Goal: Task Accomplishment & Management: Use online tool/utility

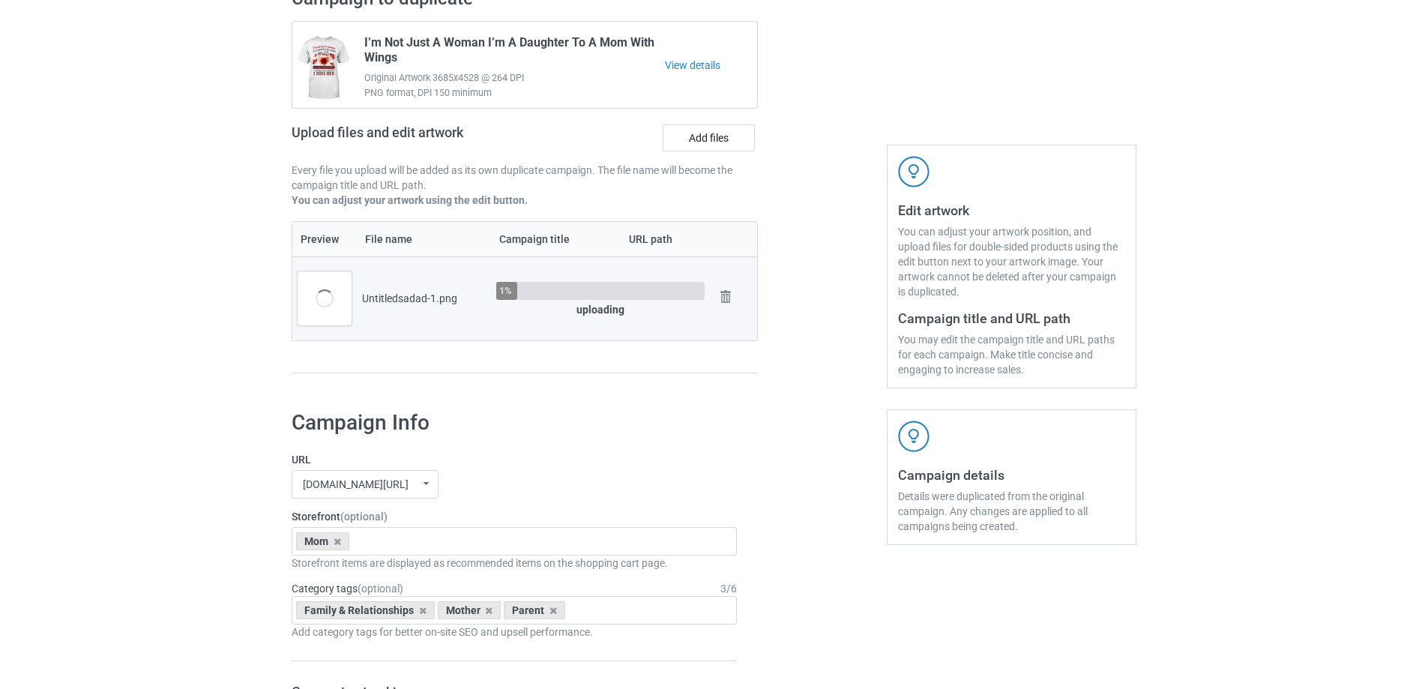
scroll to position [150, 0]
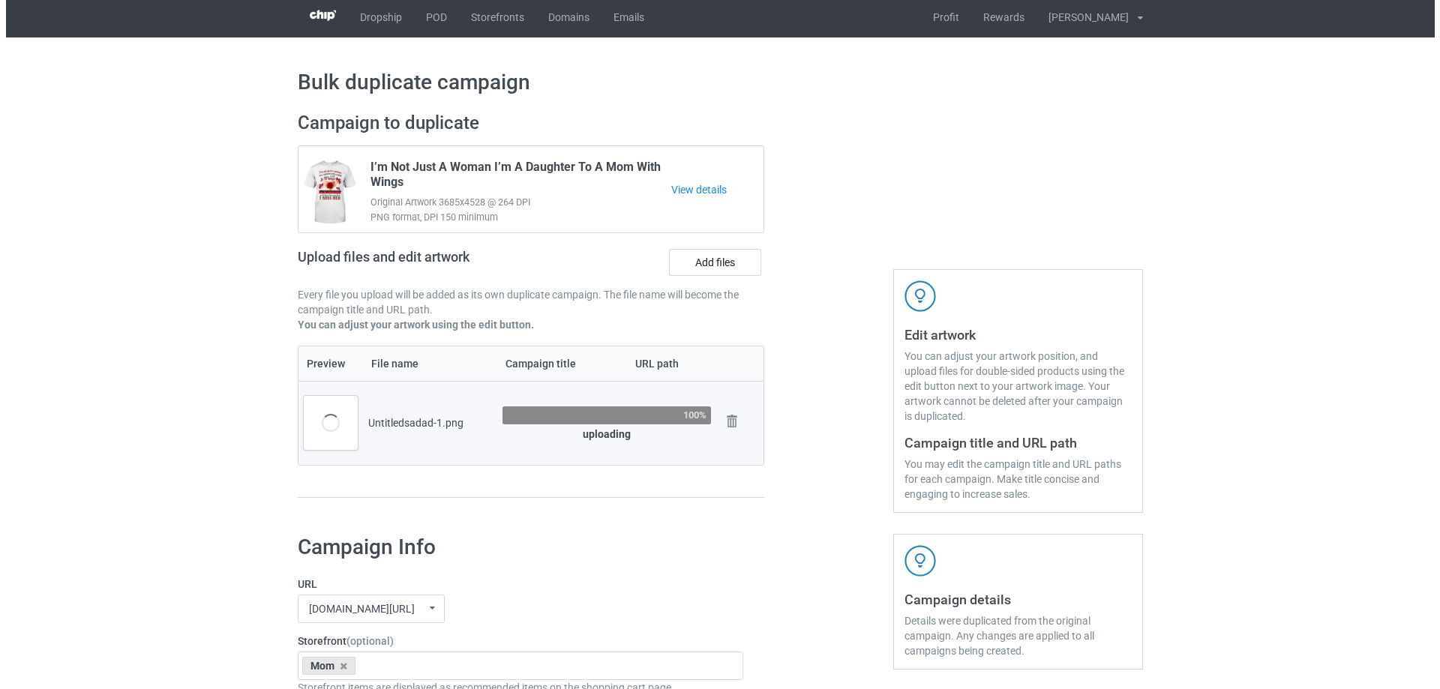
scroll to position [0, 0]
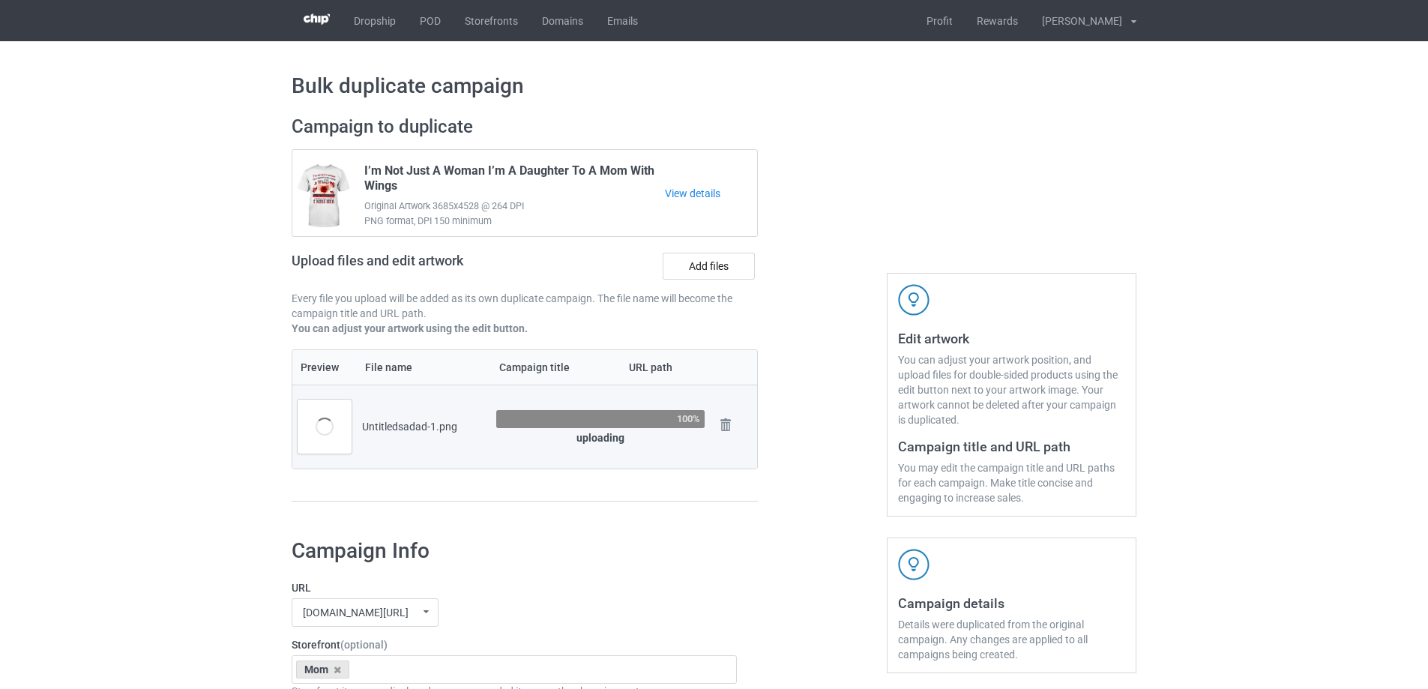
click at [819, 430] on div at bounding box center [823, 316] width 108 height 422
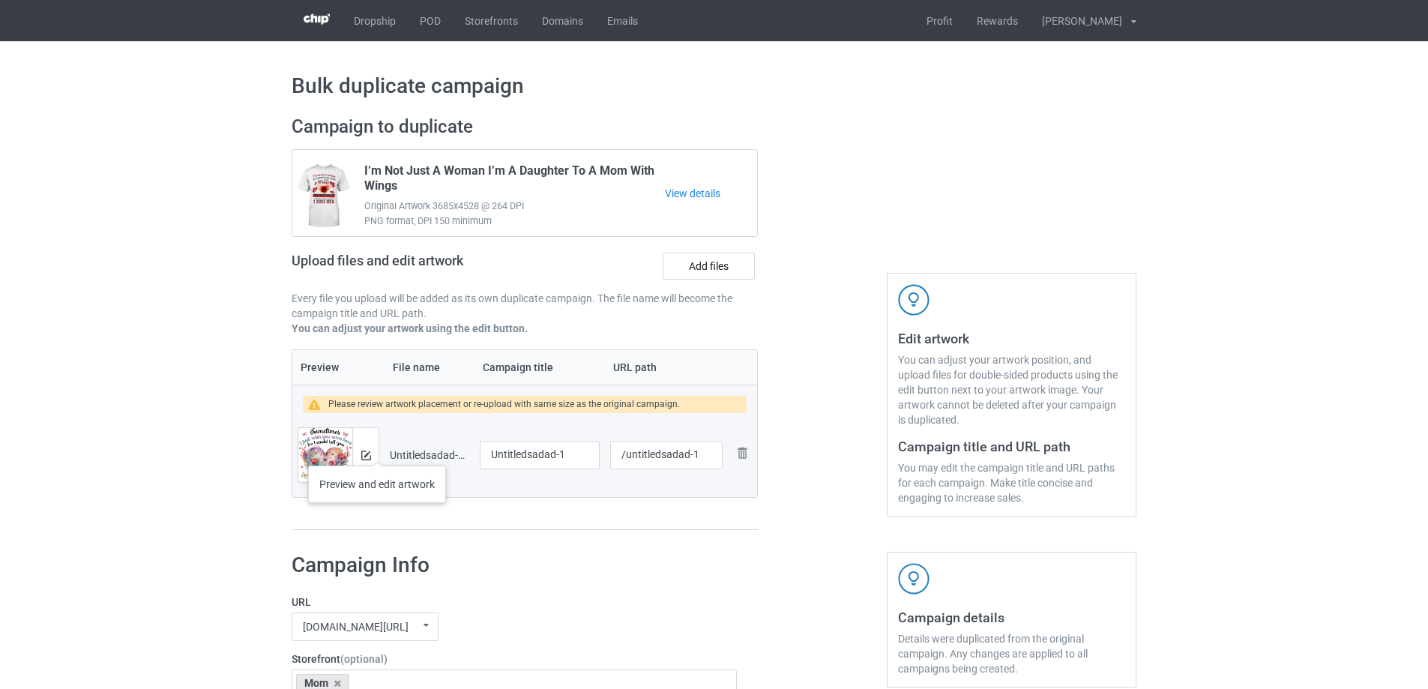
click at [377, 451] on div at bounding box center [365, 455] width 26 height 54
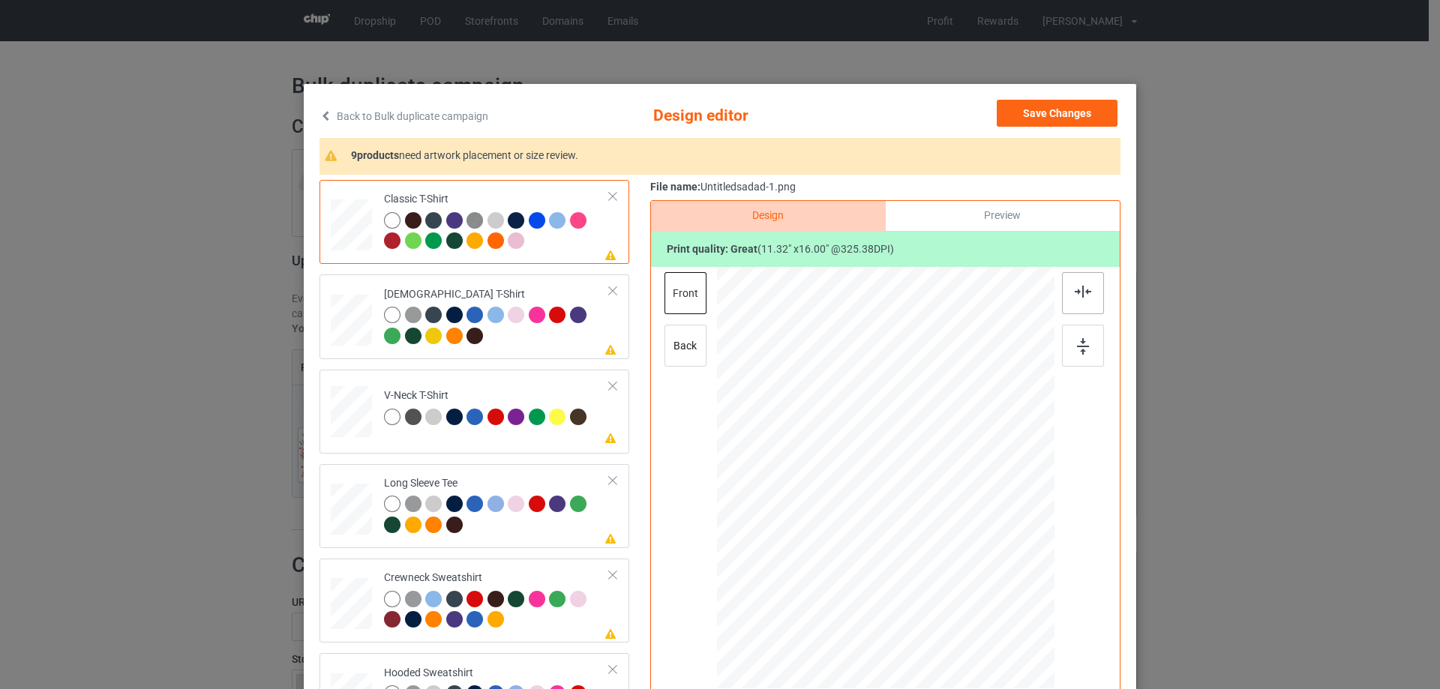
click at [1086, 286] on img at bounding box center [1082, 292] width 16 height 12
click at [554, 351] on td "Please review artwork placement [DEMOGRAPHIC_DATA] T-Shirt" at bounding box center [497, 316] width 242 height 72
click at [1110, 289] on div "Design Preview Print quality: great ( 11.32 " x 16.00 " @ 325.38 DPI) front back" at bounding box center [885, 479] width 470 height 558
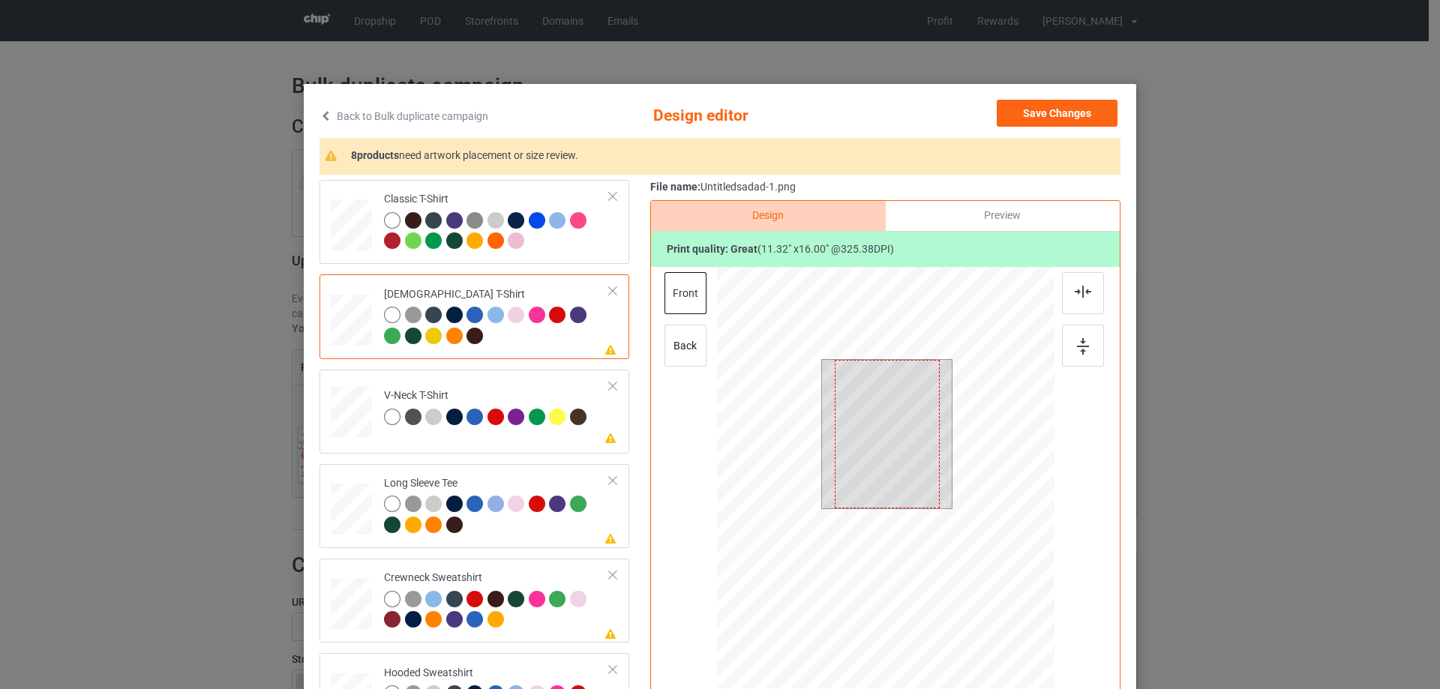
drag, startPoint x: 1084, startPoint y: 295, endPoint x: 844, endPoint y: 370, distance: 251.4
click at [1084, 295] on img at bounding box center [1082, 292] width 16 height 12
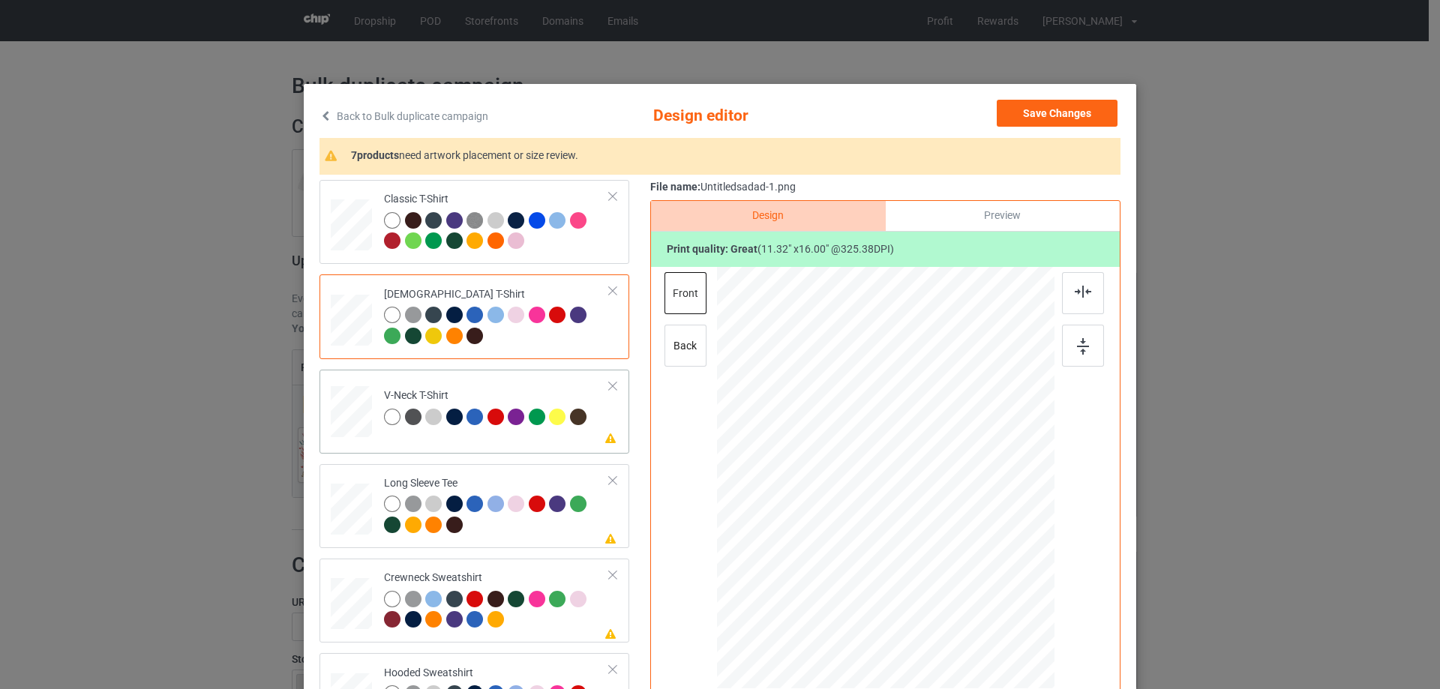
click at [557, 440] on td "Please review artwork placement V-Neck T-Shirt" at bounding box center [497, 409] width 242 height 66
click at [1055, 297] on div at bounding box center [886, 480] width 390 height 426
click at [1076, 290] on img at bounding box center [1082, 292] width 16 height 12
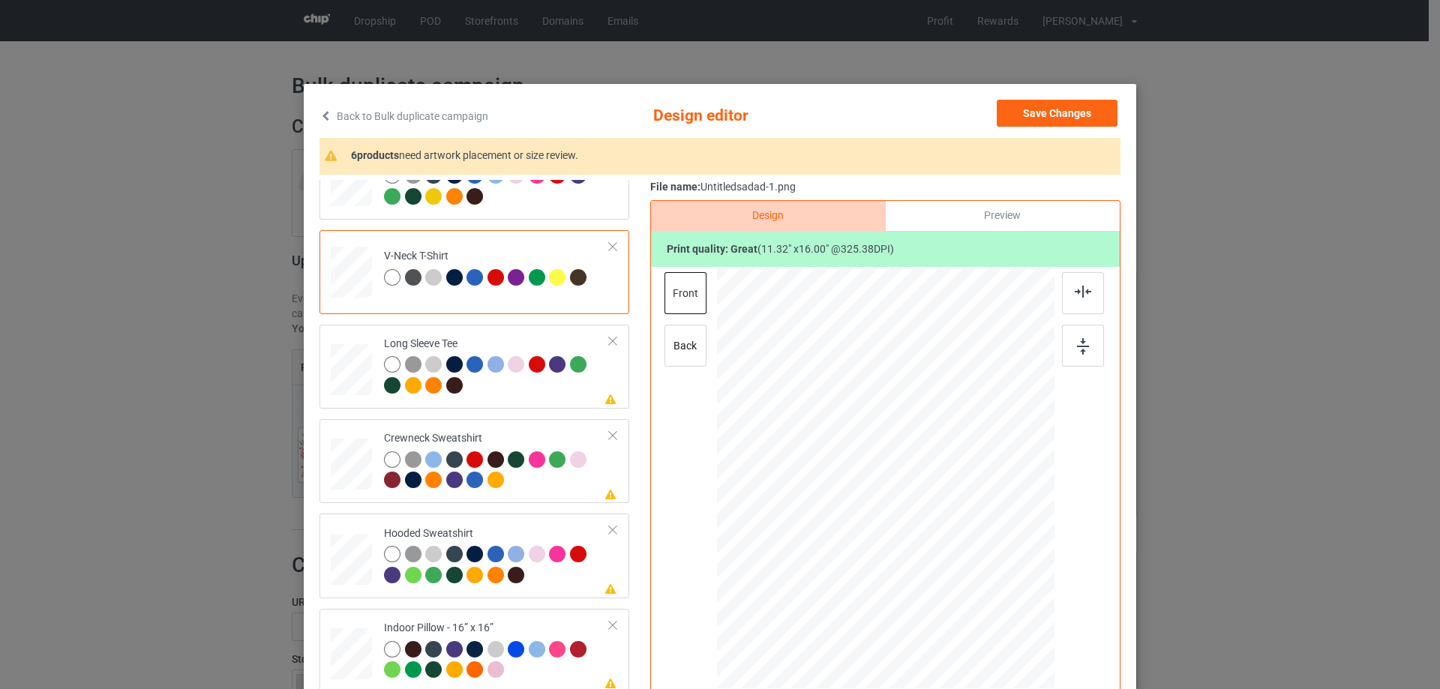
scroll to position [150, 0]
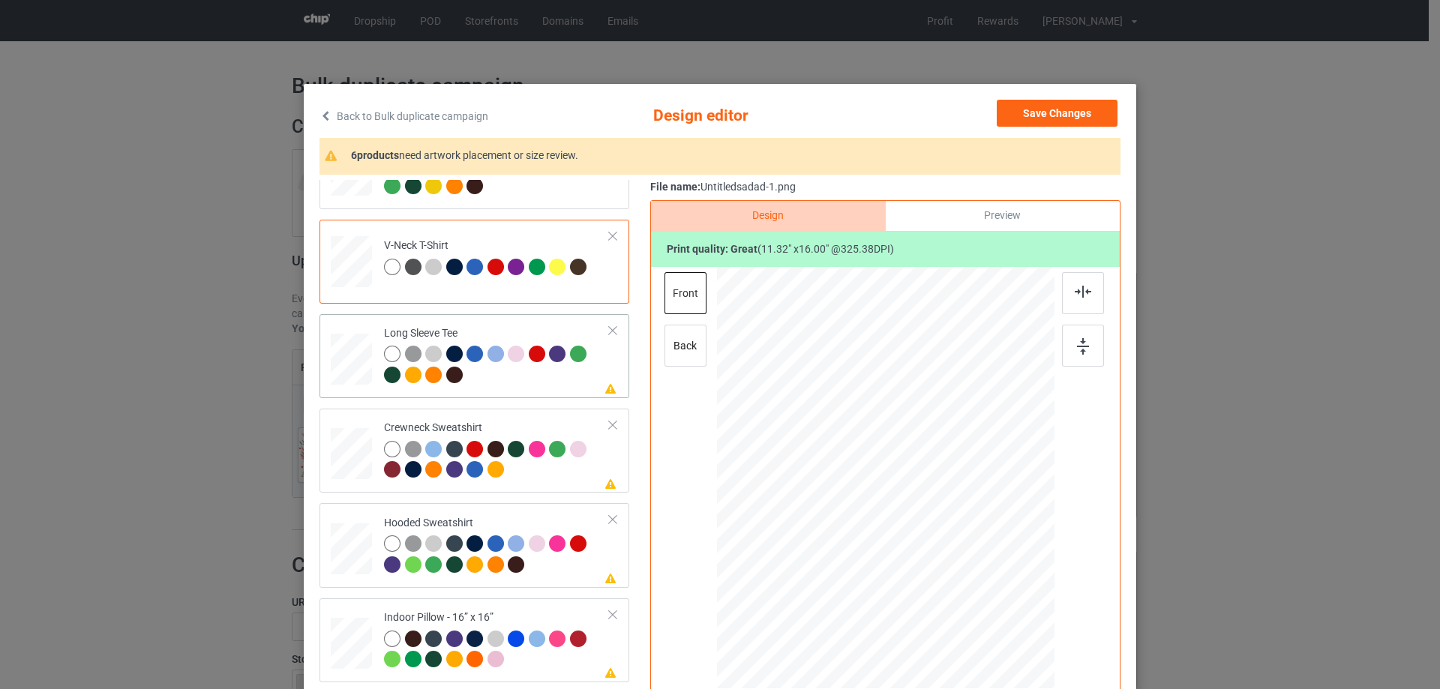
click at [547, 379] on div at bounding box center [497, 366] width 226 height 41
click at [1074, 293] on img at bounding box center [1082, 292] width 16 height 12
click at [526, 486] on td "Please review artwork placement Crewneck Sweatshirt" at bounding box center [497, 451] width 242 height 72
click at [1086, 292] on div at bounding box center [1083, 293] width 42 height 42
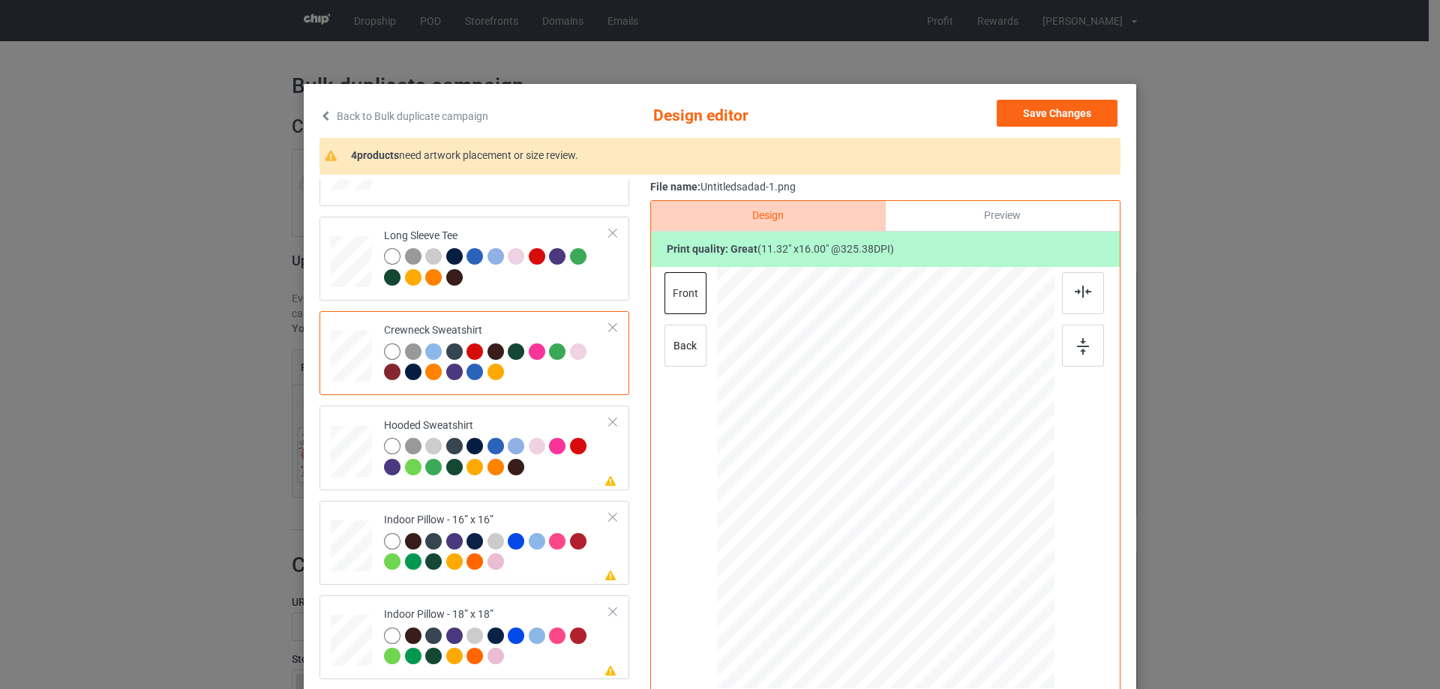
scroll to position [257, 0]
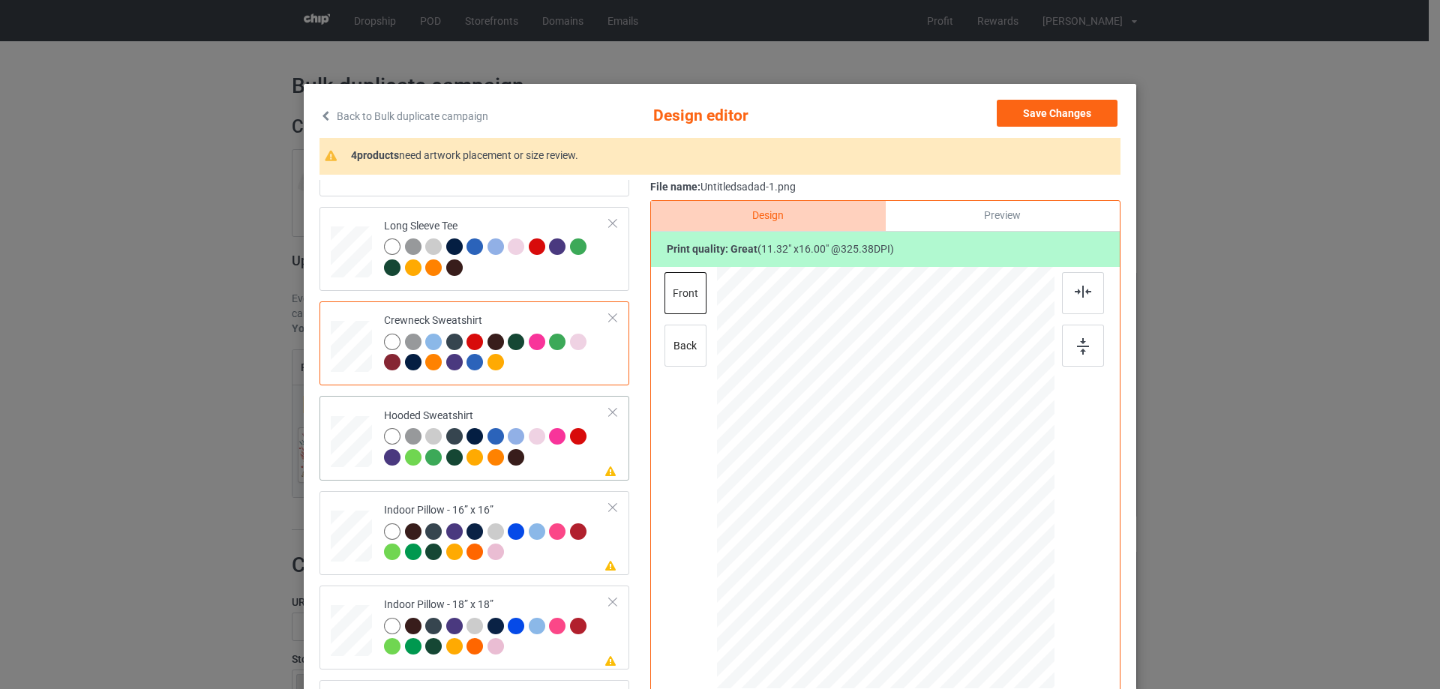
click at [526, 399] on div "Please review artwork placement Hooded Sweatshirt" at bounding box center [474, 438] width 310 height 84
click at [1074, 291] on img at bounding box center [1082, 292] width 16 height 12
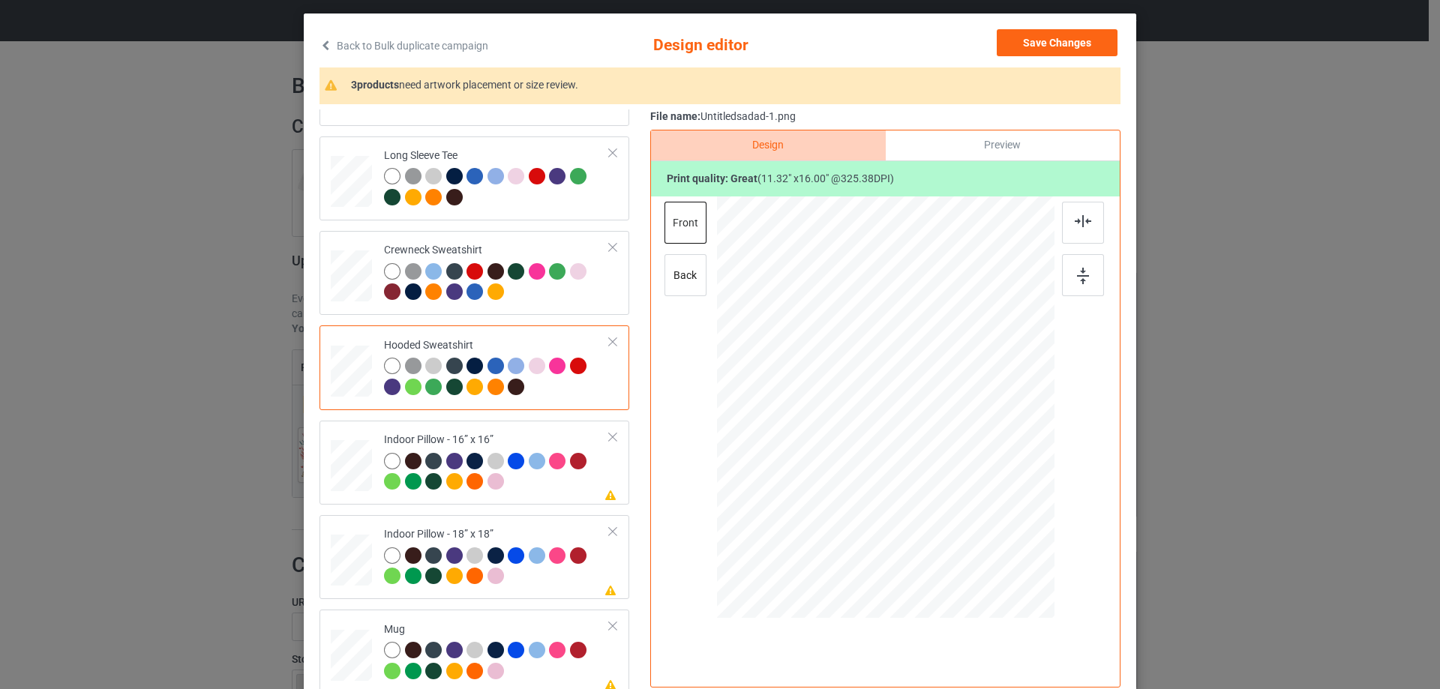
scroll to position [150, 0]
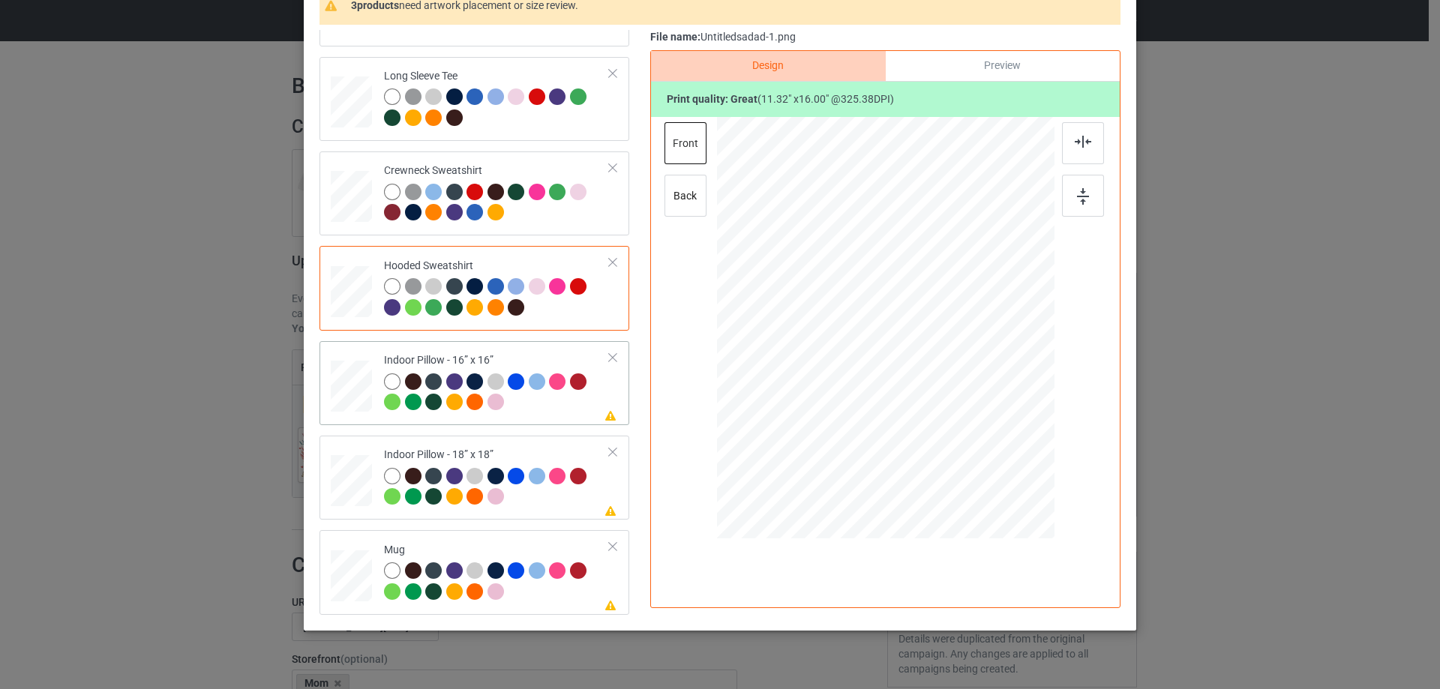
click at [550, 409] on div at bounding box center [497, 393] width 226 height 41
drag, startPoint x: 986, startPoint y: 472, endPoint x: 969, endPoint y: 431, distance: 44.0
click at [969, 431] on div at bounding box center [885, 328] width 337 height 337
click at [1026, 55] on div "Preview" at bounding box center [1002, 66] width 234 height 30
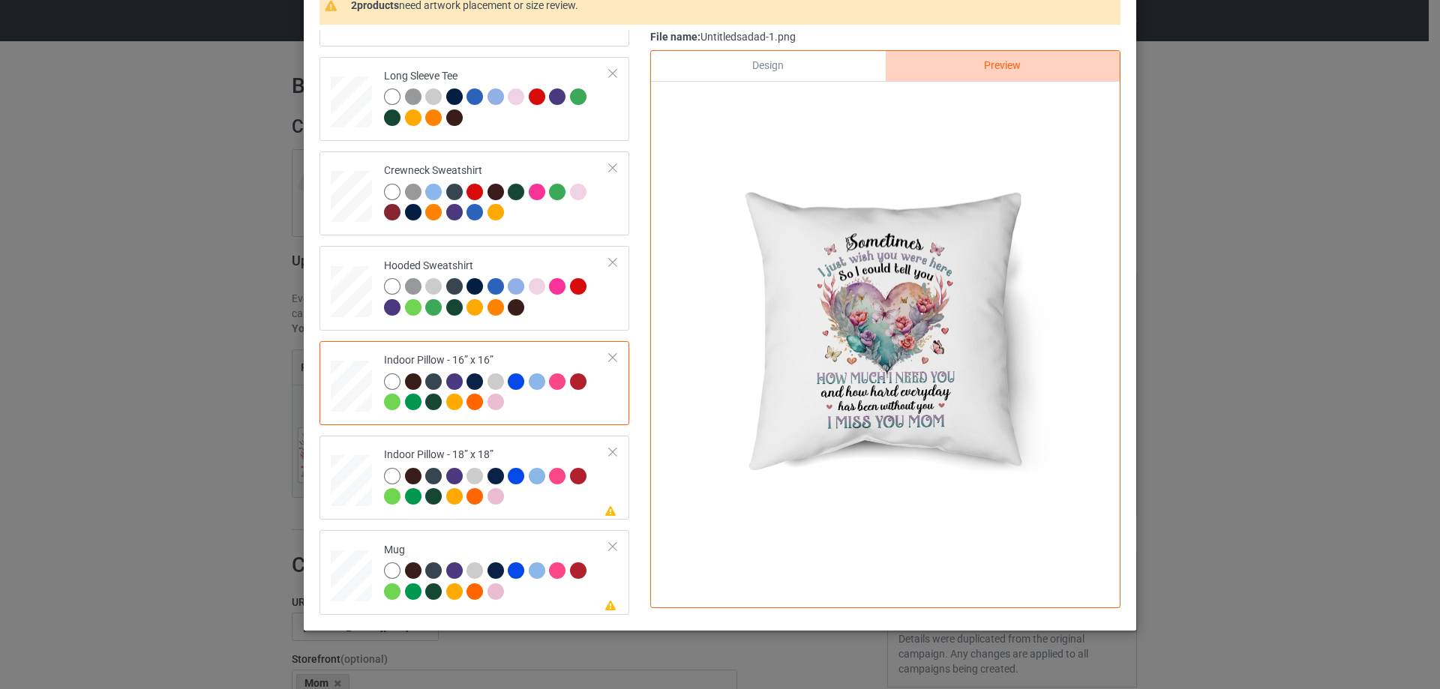
click at [829, 71] on div "Design" at bounding box center [768, 66] width 234 height 30
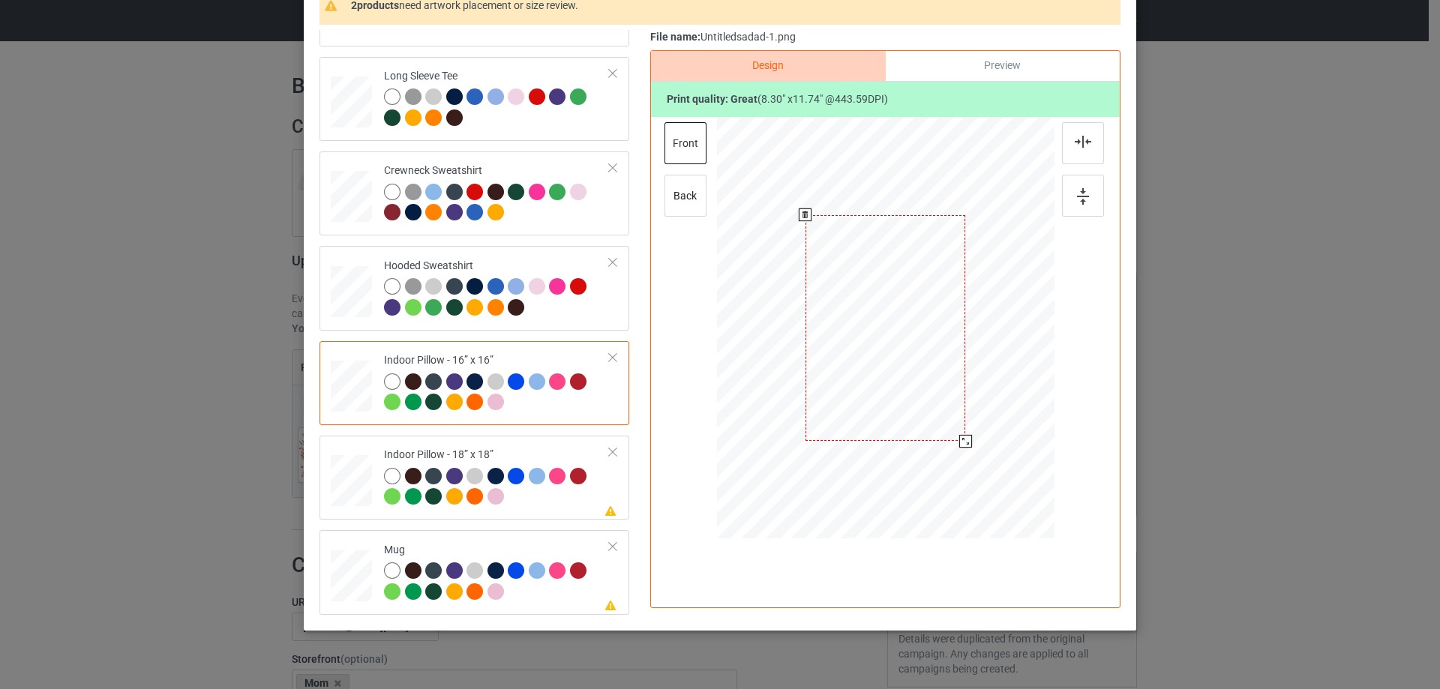
click at [963, 442] on div at bounding box center [965, 441] width 13 height 13
click at [999, 55] on div "Preview" at bounding box center [1002, 66] width 234 height 30
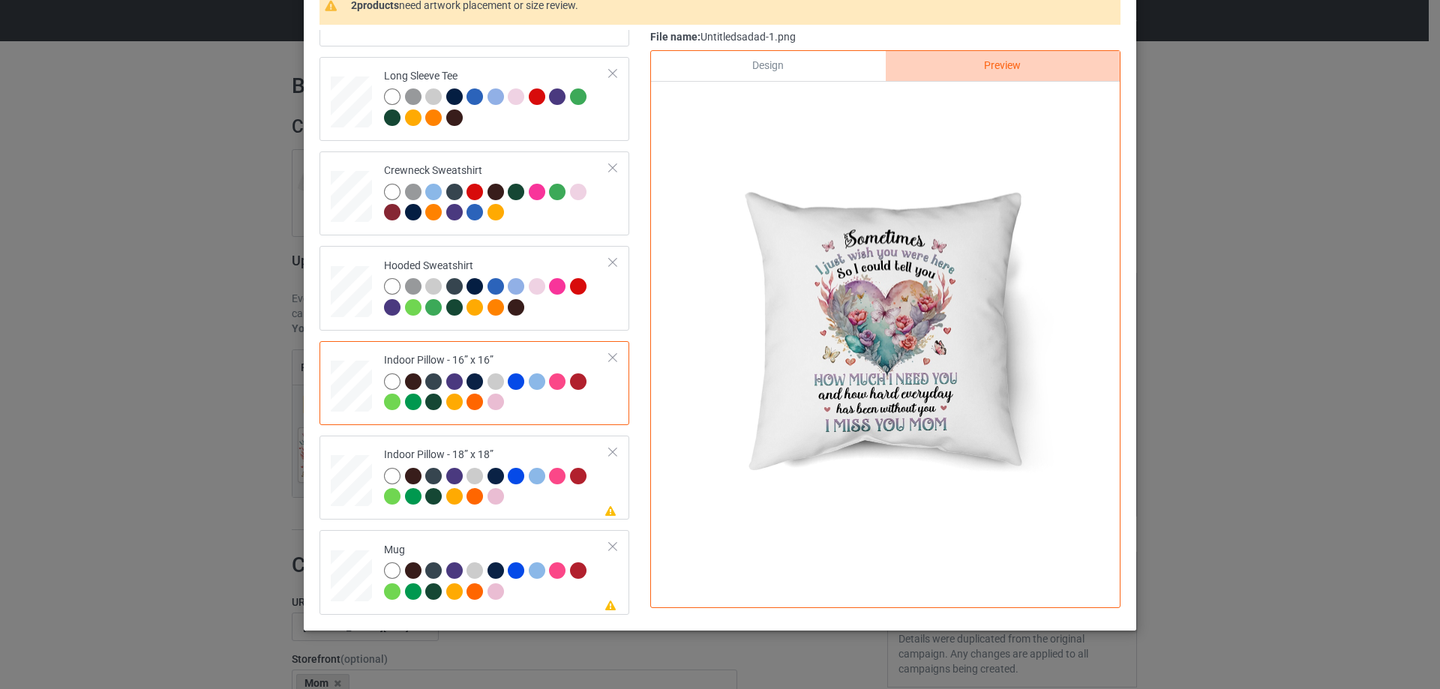
click at [818, 70] on div "Design" at bounding box center [768, 66] width 234 height 30
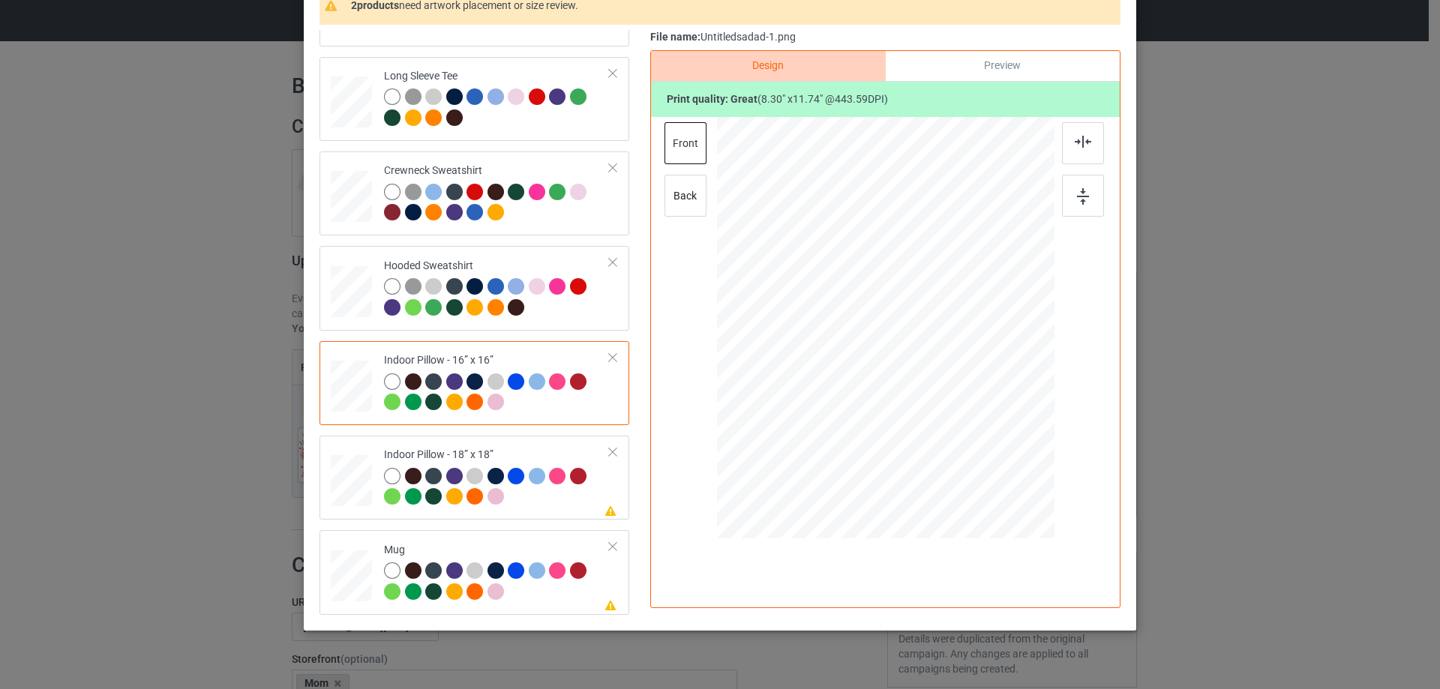
click at [702, 199] on div "front back" at bounding box center [686, 174] width 45 height 105
click at [682, 204] on div "back" at bounding box center [685, 196] width 42 height 42
drag, startPoint x: 980, startPoint y: 466, endPoint x: 963, endPoint y: 438, distance: 33.3
click at [963, 438] on div at bounding box center [966, 442] width 13 height 13
click at [532, 449] on div "Indoor Pillow - 18” x 18”" at bounding box center [497, 476] width 226 height 56
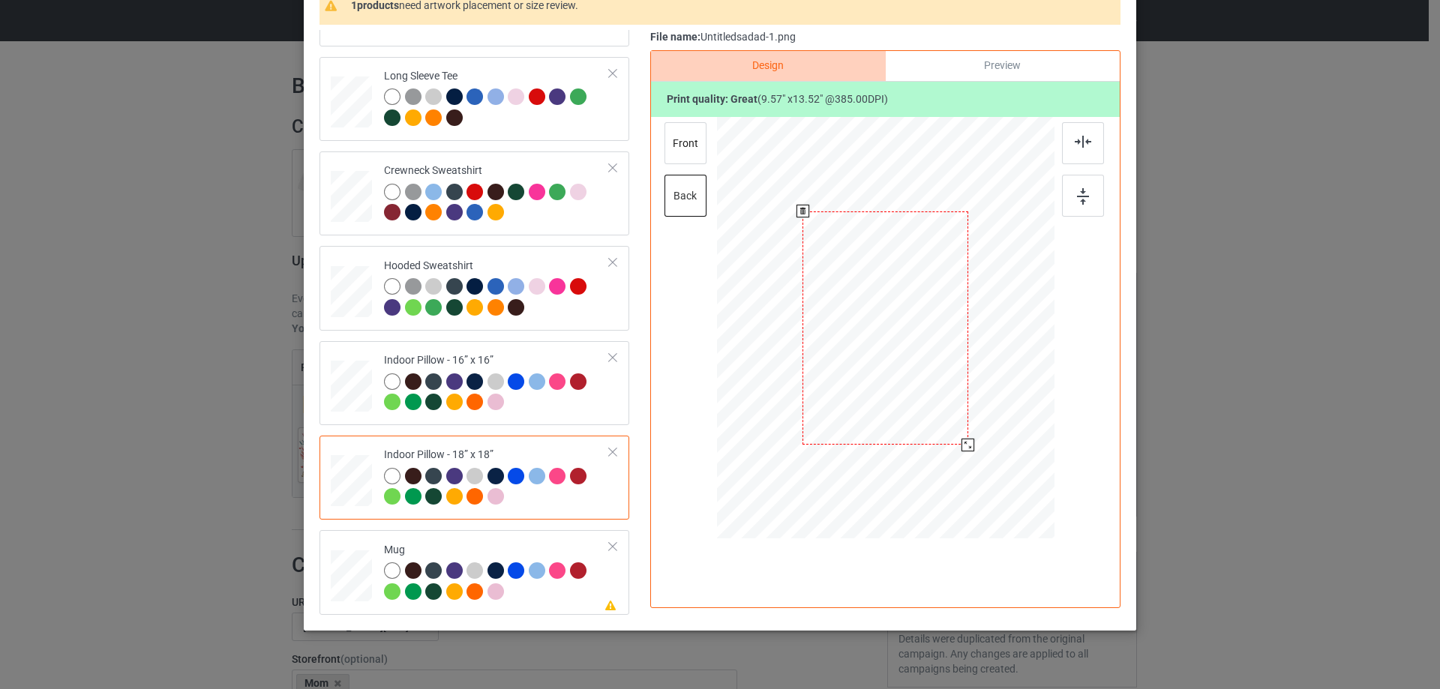
drag, startPoint x: 972, startPoint y: 463, endPoint x: 958, endPoint y: 447, distance: 20.7
click at [961, 447] on div at bounding box center [967, 445] width 13 height 13
click at [681, 140] on div "front" at bounding box center [685, 143] width 42 height 42
drag, startPoint x: 978, startPoint y: 472, endPoint x: 963, endPoint y: 445, distance: 31.9
click at [963, 445] on div at bounding box center [967, 445] width 13 height 13
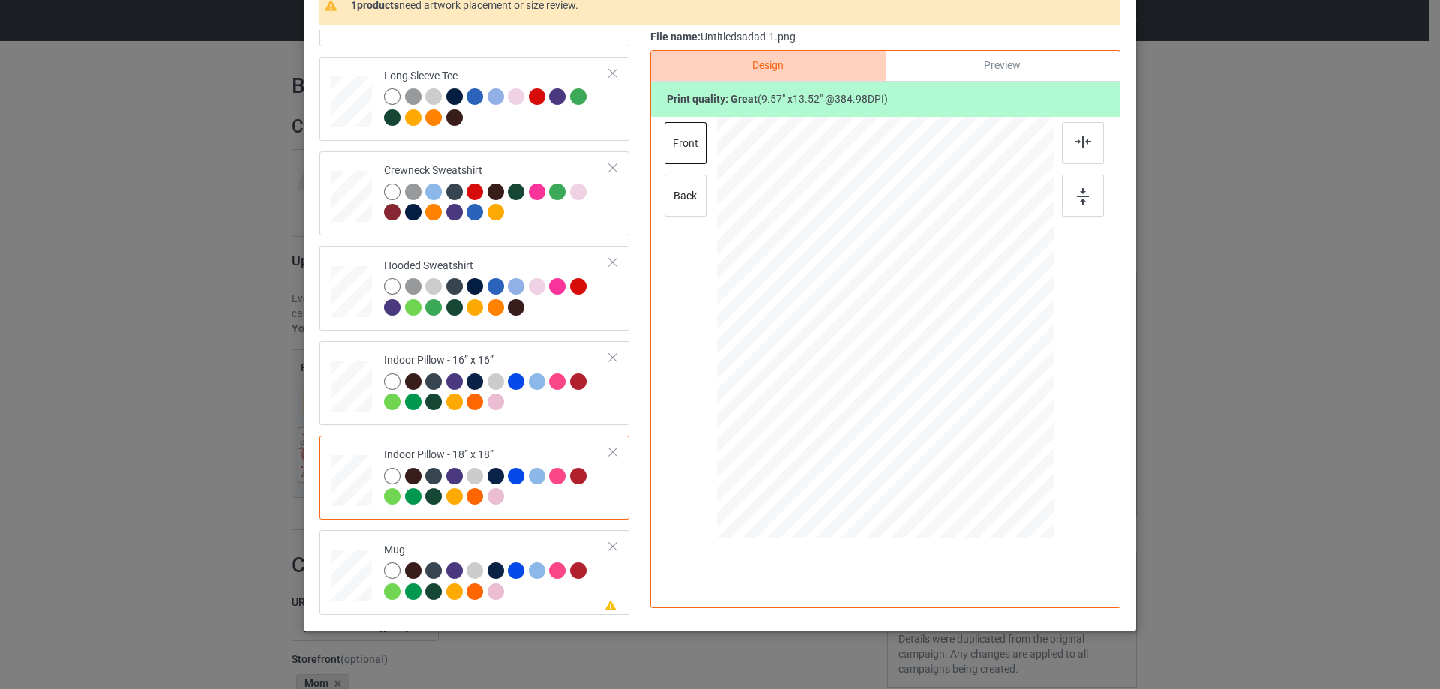
click at [494, 529] on div "Classic T-Shirt Ladies T-Shirt V-Neck T-Shirt Long Sleeve Tee Crewneck Sweatshi…" at bounding box center [479, 194] width 320 height 842
click at [492, 535] on div "Please review artwork placement Mug" at bounding box center [474, 572] width 310 height 84
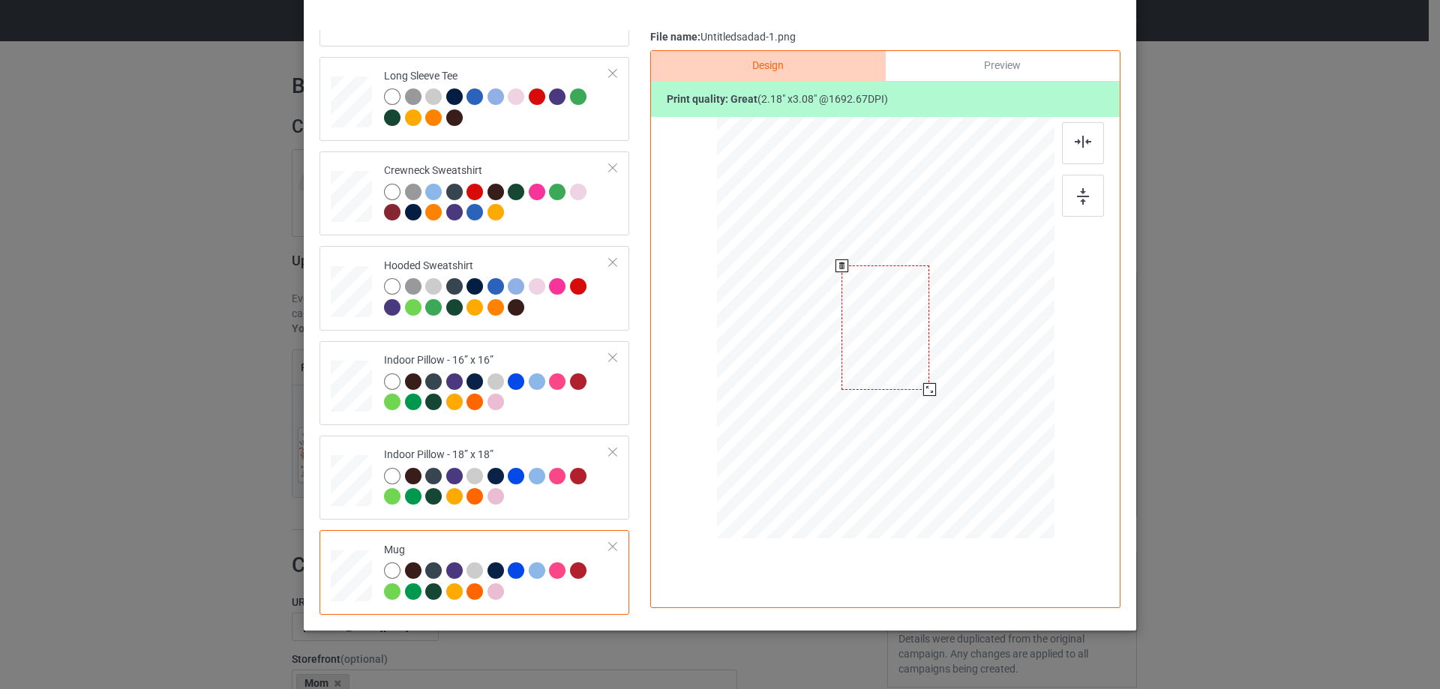
drag, startPoint x: 983, startPoint y: 469, endPoint x: 934, endPoint y: 380, distance: 101.0
click at [934, 380] on div at bounding box center [885, 327] width 337 height 140
drag, startPoint x: 891, startPoint y: 368, endPoint x: 984, endPoint y: 367, distance: 93.7
click at [984, 367] on div at bounding box center [978, 326] width 87 height 123
click at [1077, 193] on img at bounding box center [1083, 196] width 12 height 16
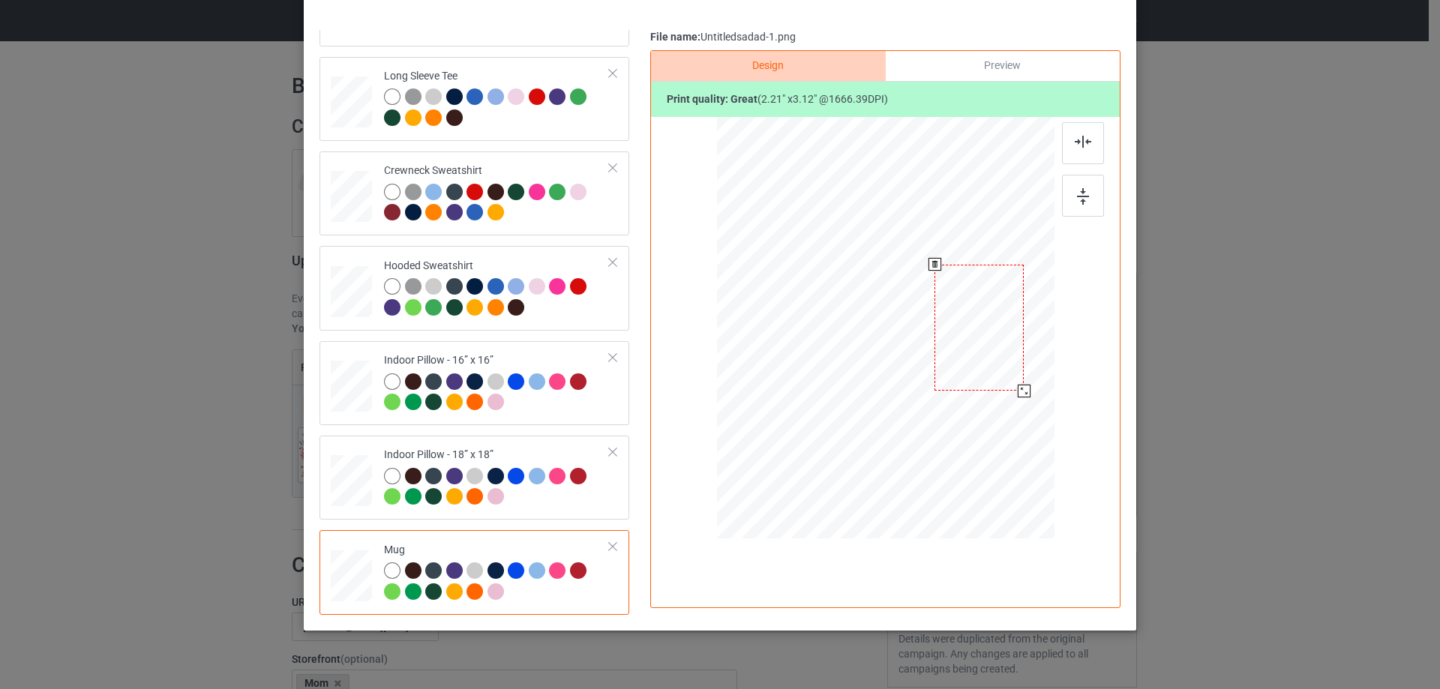
click at [1021, 391] on div at bounding box center [1023, 391] width 13 height 13
click at [1002, 67] on div "Preview" at bounding box center [1002, 66] width 234 height 30
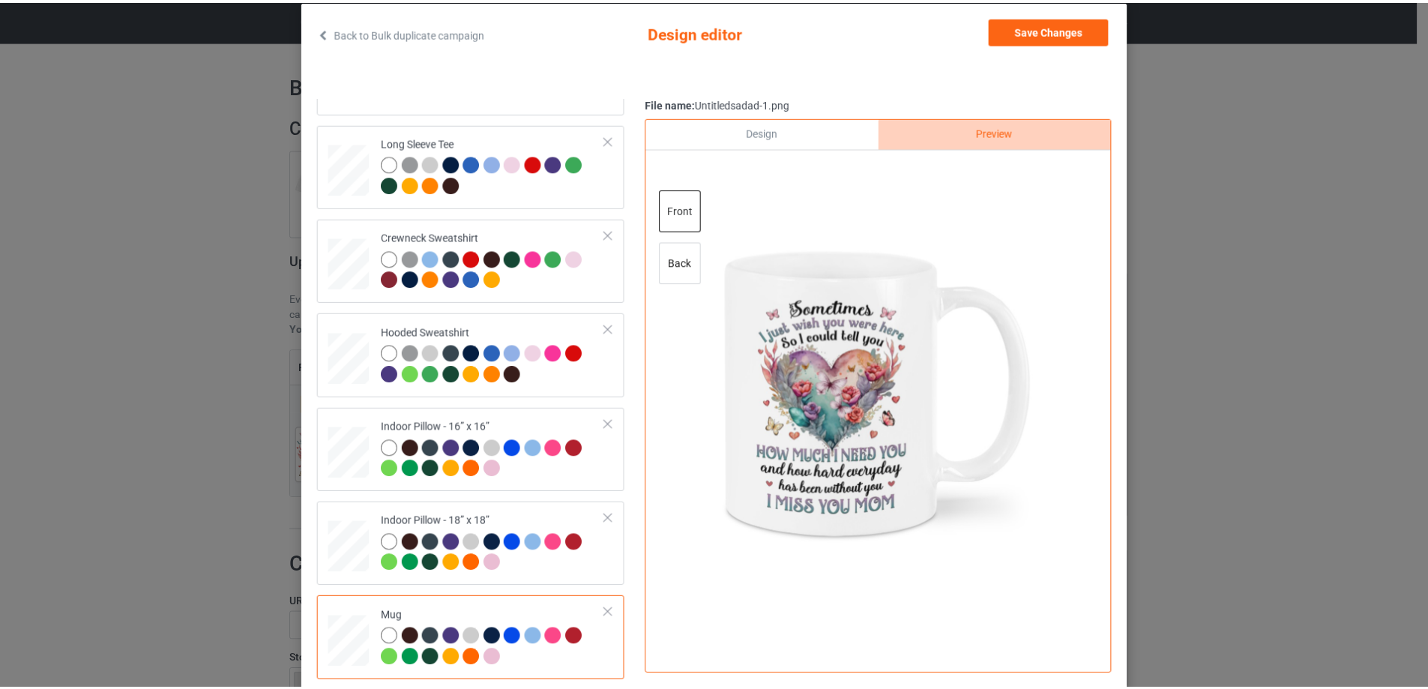
scroll to position [0, 0]
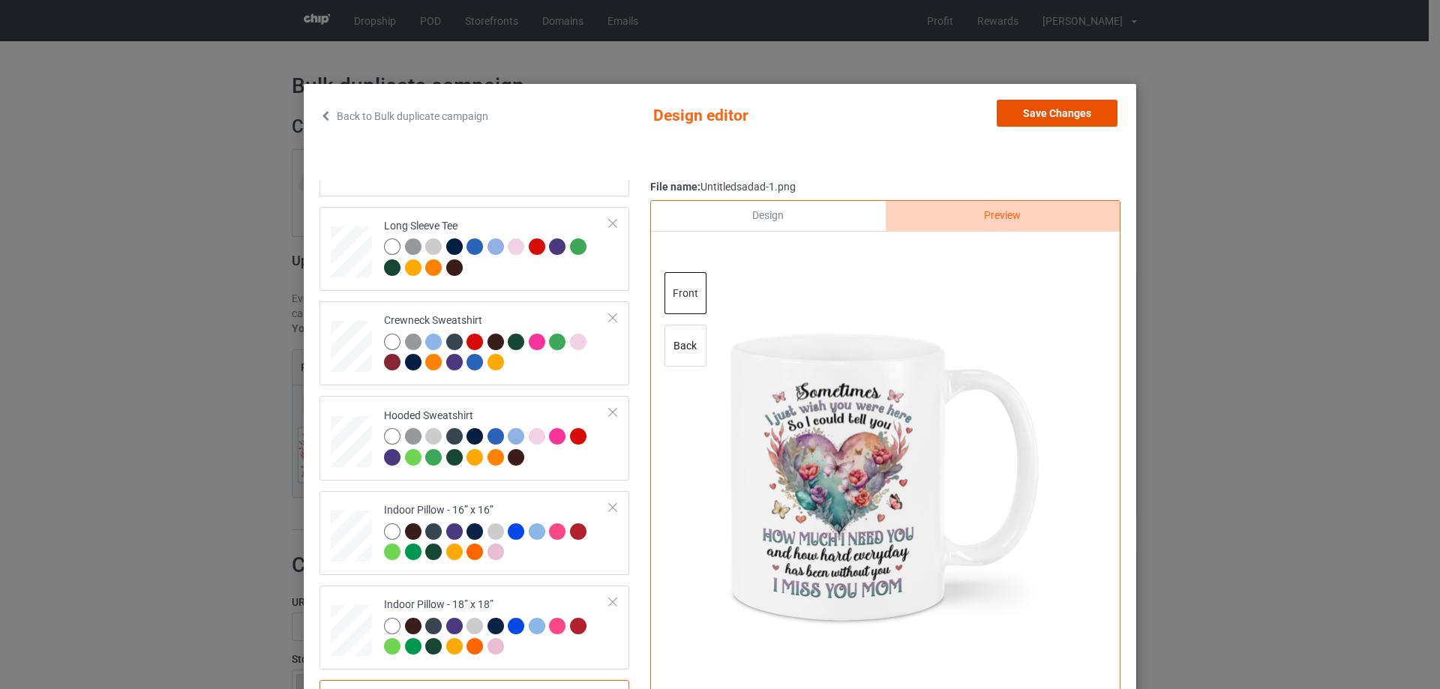
click at [1077, 103] on button "Save Changes" at bounding box center [1056, 113] width 121 height 27
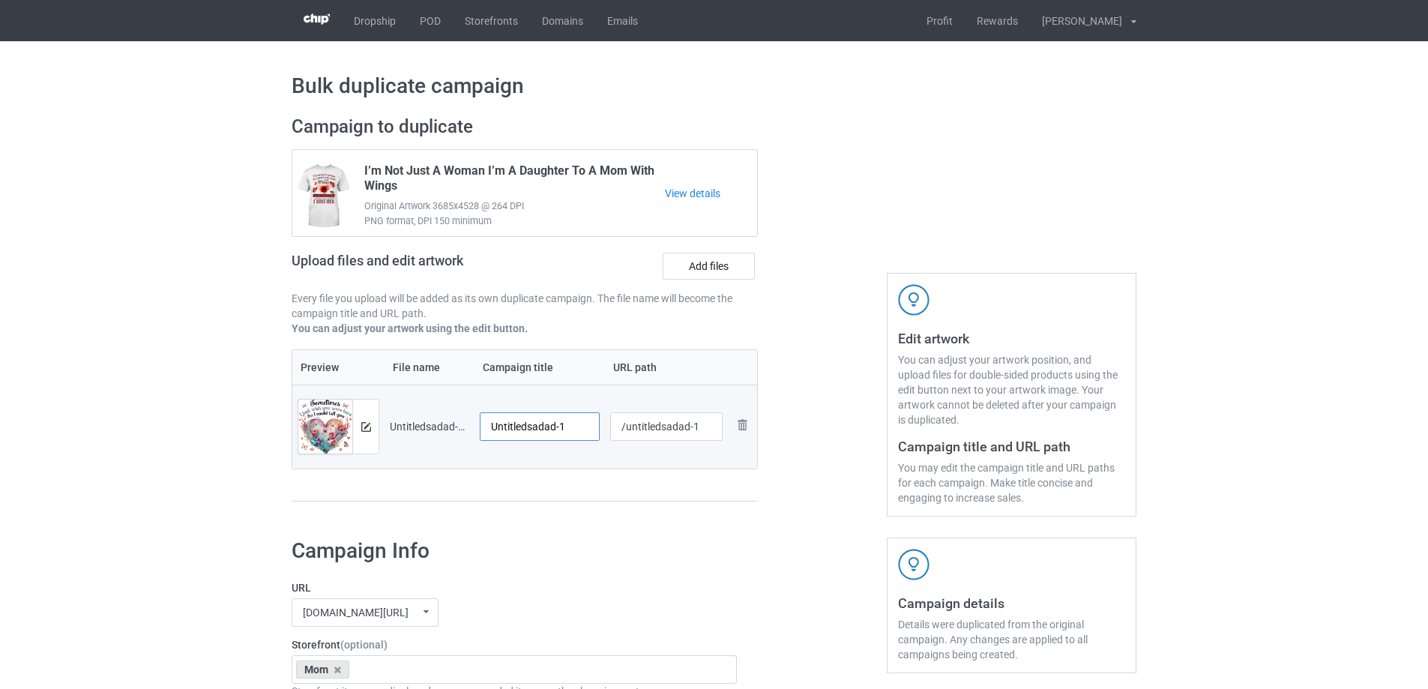
click at [568, 421] on input "Untitledsadad-1" at bounding box center [540, 426] width 120 height 28
paste input "Sometimes I Just Wish You Were Here I Miss You Mom"
type input "Sometimes I Just Wish You Were Here I Miss You Mom"
click at [569, 477] on div "Preview File name Campaign title URL path Preview and edit artwork Untitledsada…" at bounding box center [525, 425] width 466 height 153
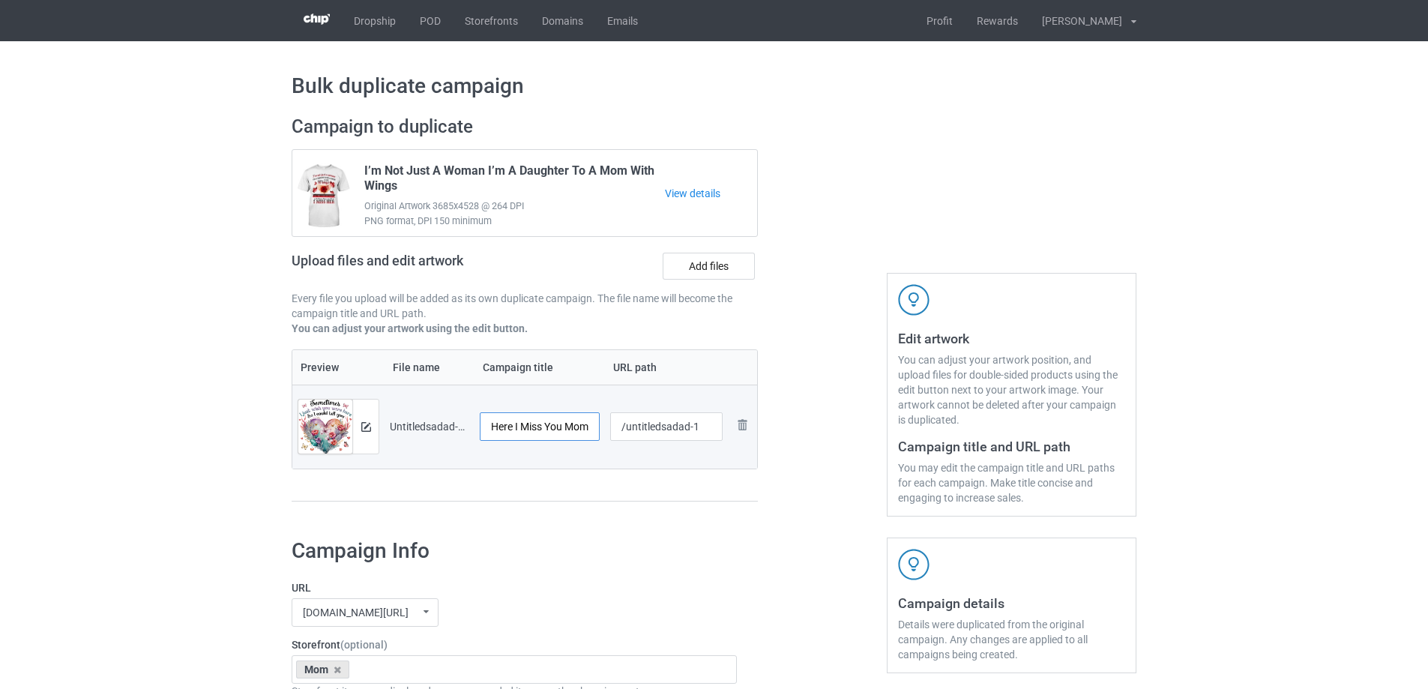
drag, startPoint x: 543, startPoint y: 427, endPoint x: 678, endPoint y: 430, distance: 135.0
click at [678, 430] on tr "Preview and edit artwork Untitledsadad-1.png Sometimes I Just Wish You Were Her…" at bounding box center [524, 427] width 465 height 84
click at [623, 448] on div at bounding box center [666, 445] width 113 height 9
drag, startPoint x: 627, startPoint y: 434, endPoint x: 731, endPoint y: 432, distance: 104.2
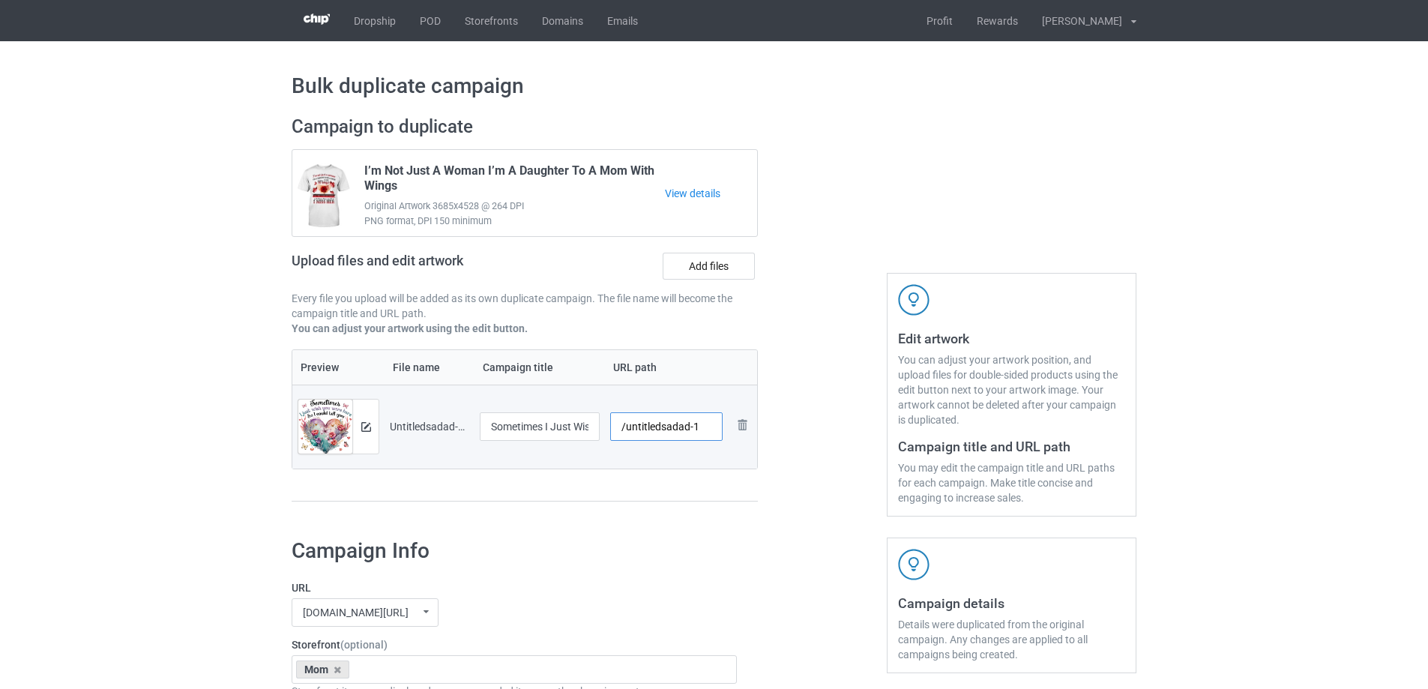
click at [731, 432] on tr "Preview and edit artwork Untitledsadad-1.png Sometimes I Just Wish You Were Her…" at bounding box center [524, 427] width 465 height 84
drag, startPoint x: 643, startPoint y: 429, endPoint x: 662, endPoint y: 430, distance: 18.8
click at [662, 430] on input "/msij2" at bounding box center [666, 426] width 113 height 28
drag, startPoint x: 646, startPoint y: 427, endPoint x: 661, endPoint y: 422, distance: 15.2
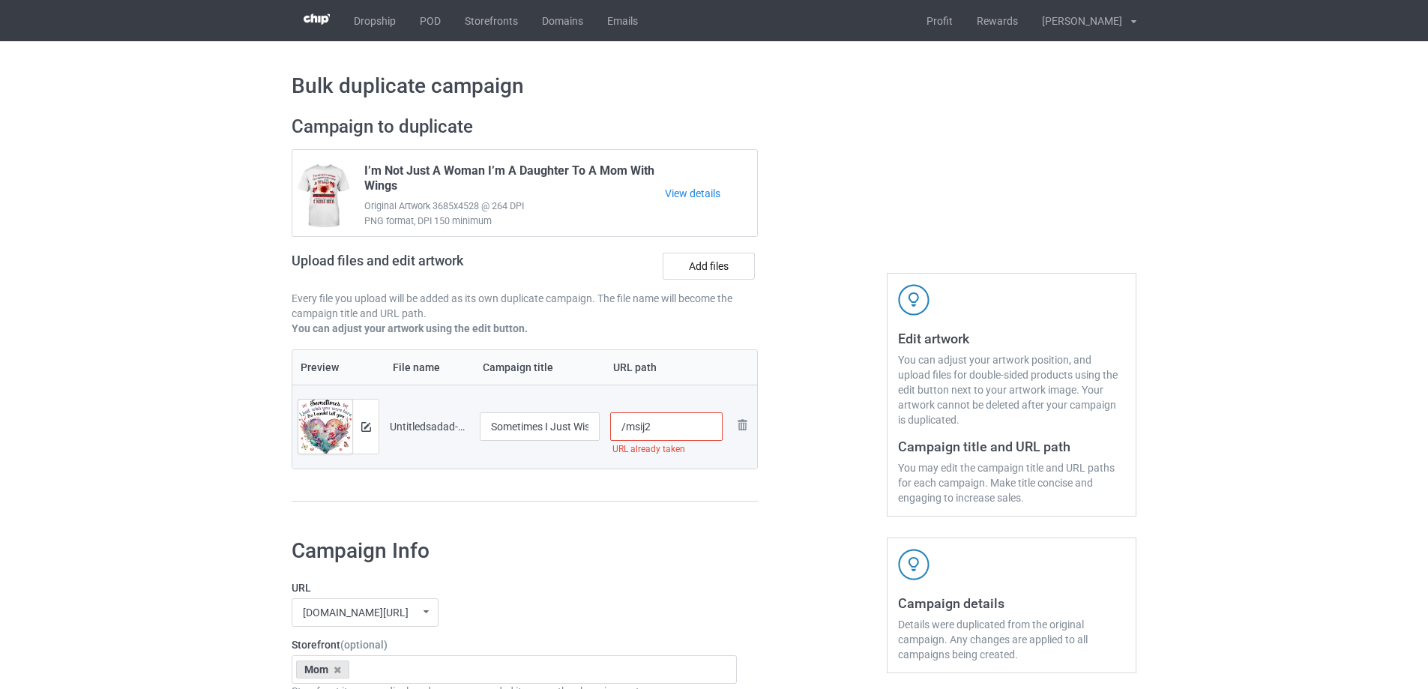
click at [658, 425] on input "/msij2" at bounding box center [666, 426] width 113 height 28
drag, startPoint x: 645, startPoint y: 427, endPoint x: 656, endPoint y: 427, distance: 11.2
click at [656, 427] on input "/msij3" at bounding box center [666, 426] width 113 height 28
type input "/msij3"
click at [653, 479] on div "Preview File name Campaign title URL path Preview and edit artwork Untitledsada…" at bounding box center [525, 425] width 466 height 153
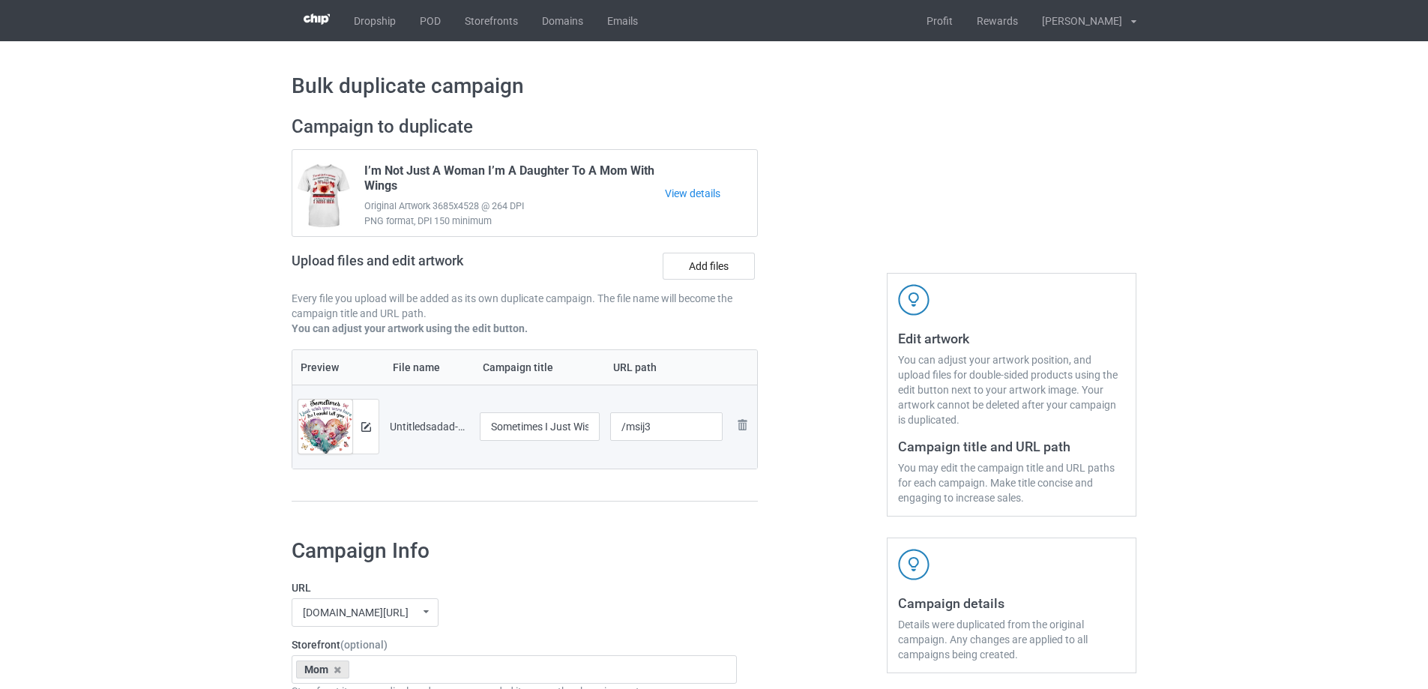
click at [667, 472] on div "Preview File name Campaign title URL path Preview and edit artwork Untitledsada…" at bounding box center [525, 425] width 466 height 153
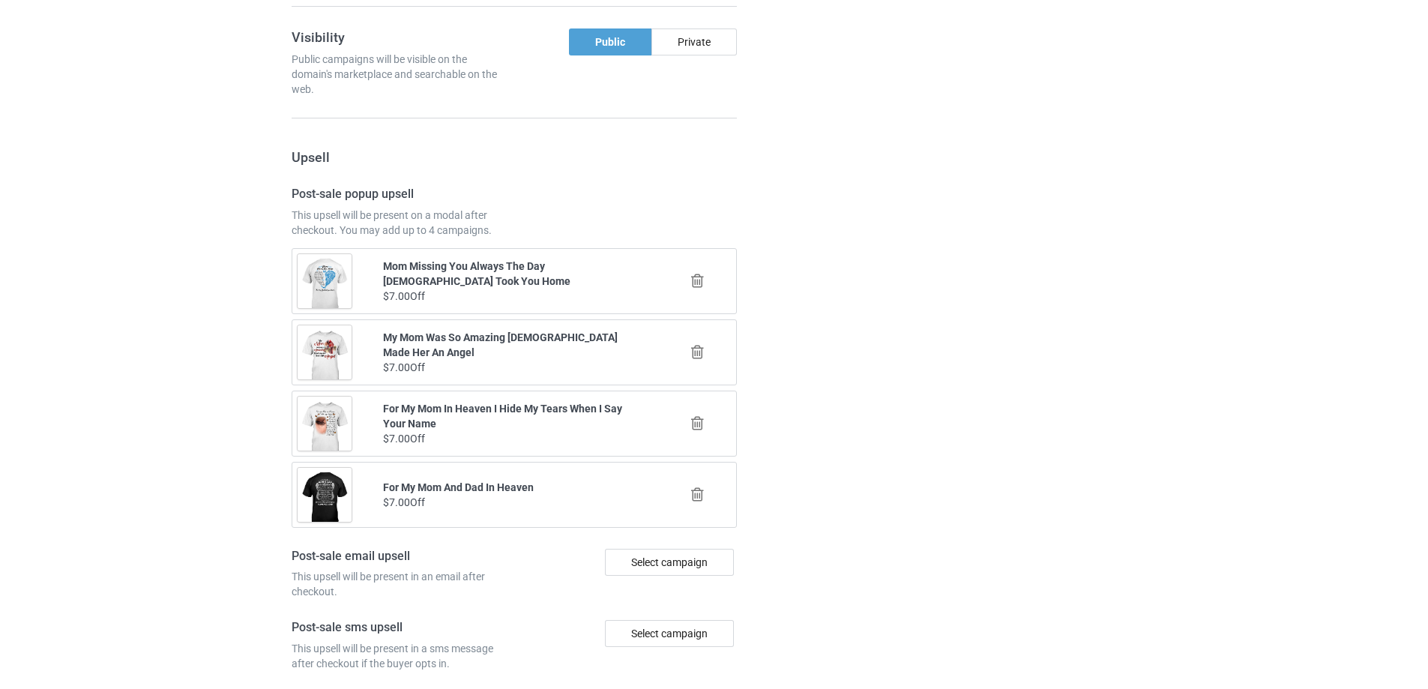
scroll to position [1745, 0]
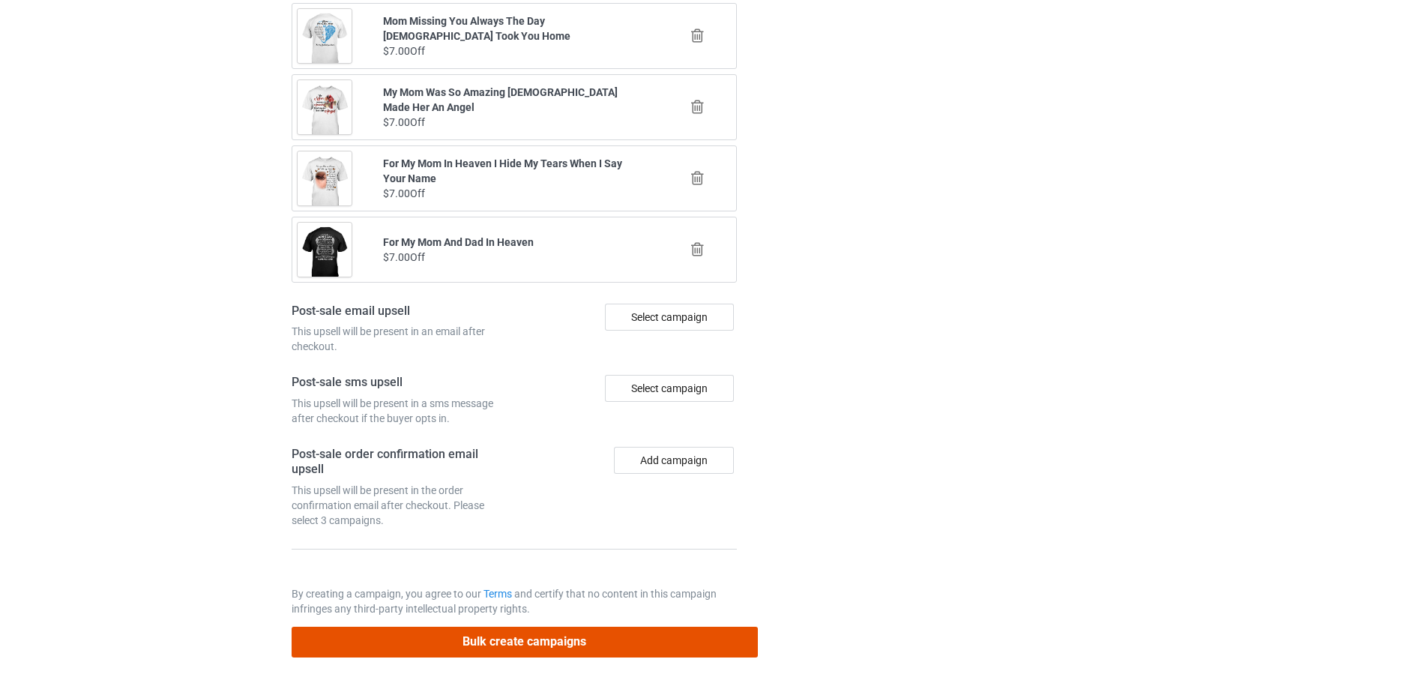
click at [643, 631] on button "Bulk create campaigns" at bounding box center [525, 642] width 466 height 31
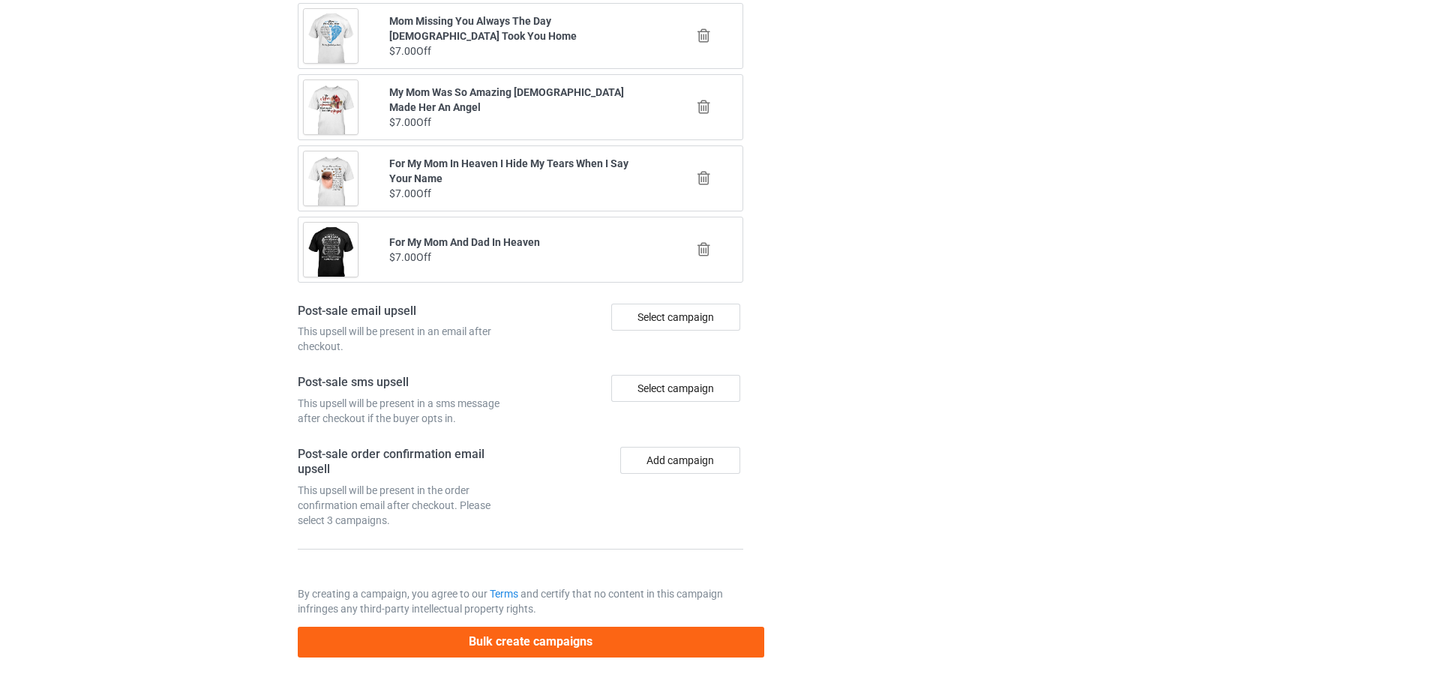
scroll to position [0, 0]
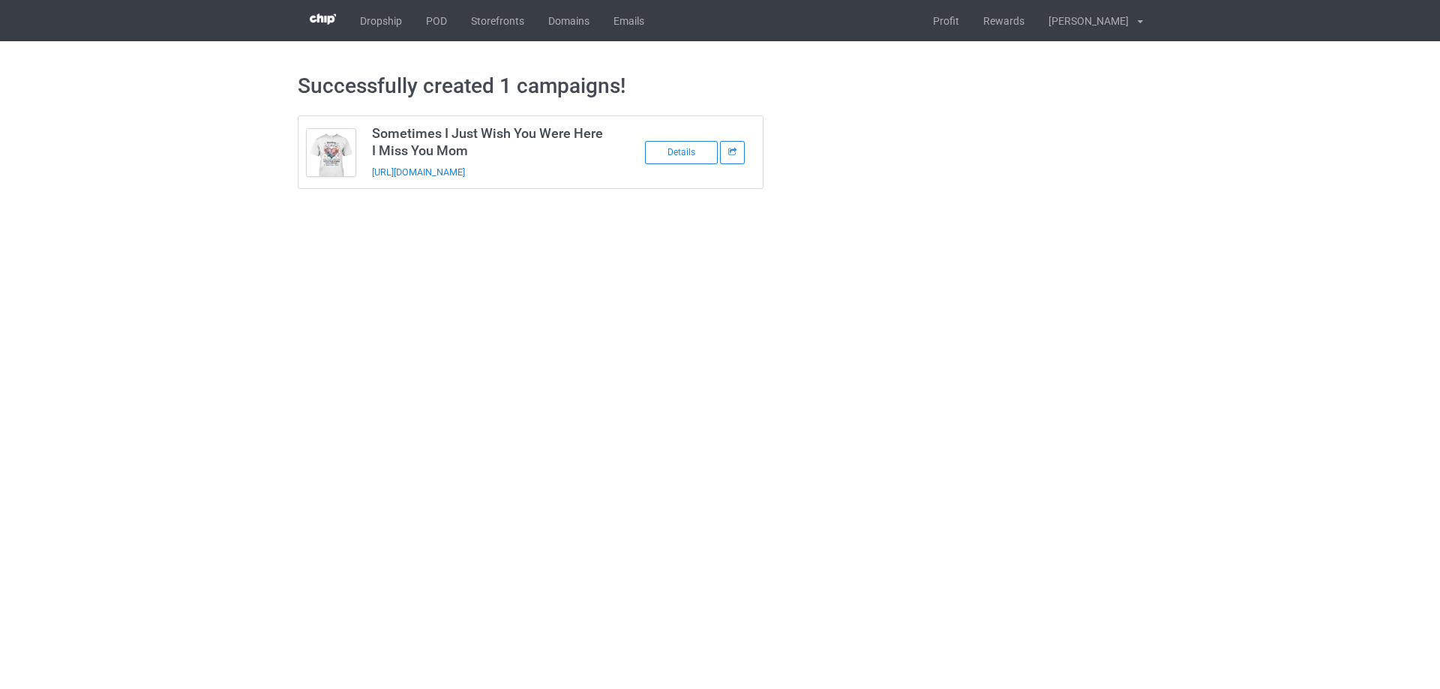
click at [445, 148] on h3 "Sometimes I Just Wish You Were Here I Miss You Mom" at bounding box center [490, 141] width 237 height 34
copy h3 "Sometimes I Just Wish You Were Here I Miss You Mom"
drag, startPoint x: 569, startPoint y: 173, endPoint x: 366, endPoint y: 182, distance: 203.4
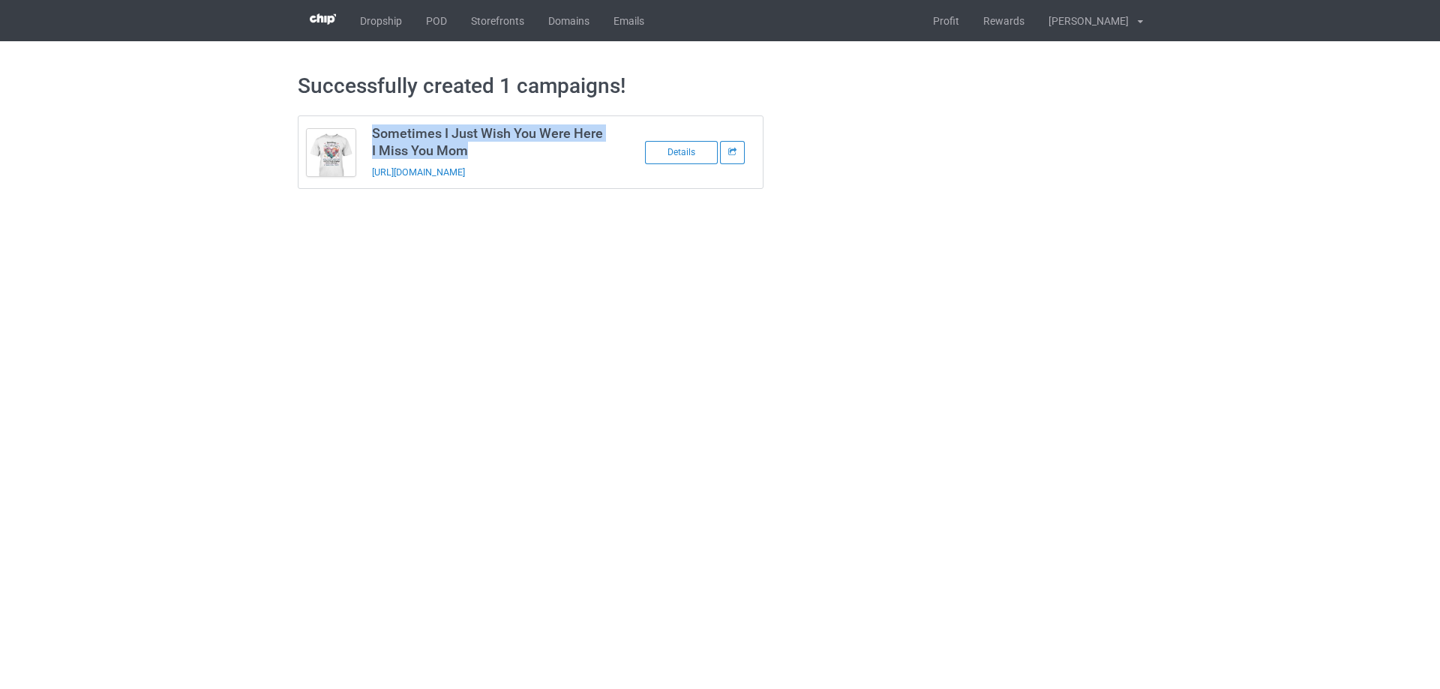
click at [366, 182] on td "Sometimes I Just Wish You Were Here I Miss You Mom https://www.sendinglovetohea…" at bounding box center [490, 152] width 253 height 72
copy link "https://www.sendinglovetoheaven.com/msij3"
click at [1164, 383] on body "Dropship POD Storefronts Domains Emails Profit Rewards Đỗ Cao Thái Settings Log…" at bounding box center [720, 344] width 1440 height 689
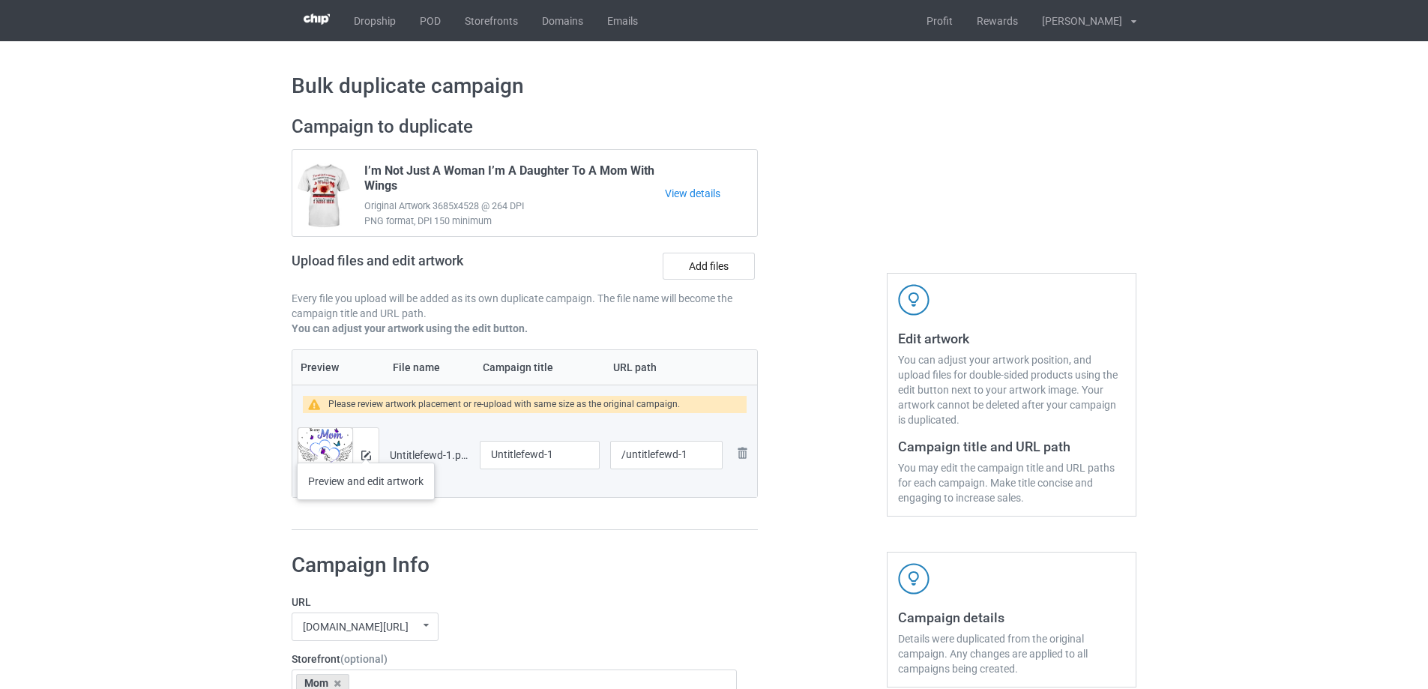
click at [366, 448] on div at bounding box center [365, 455] width 26 height 54
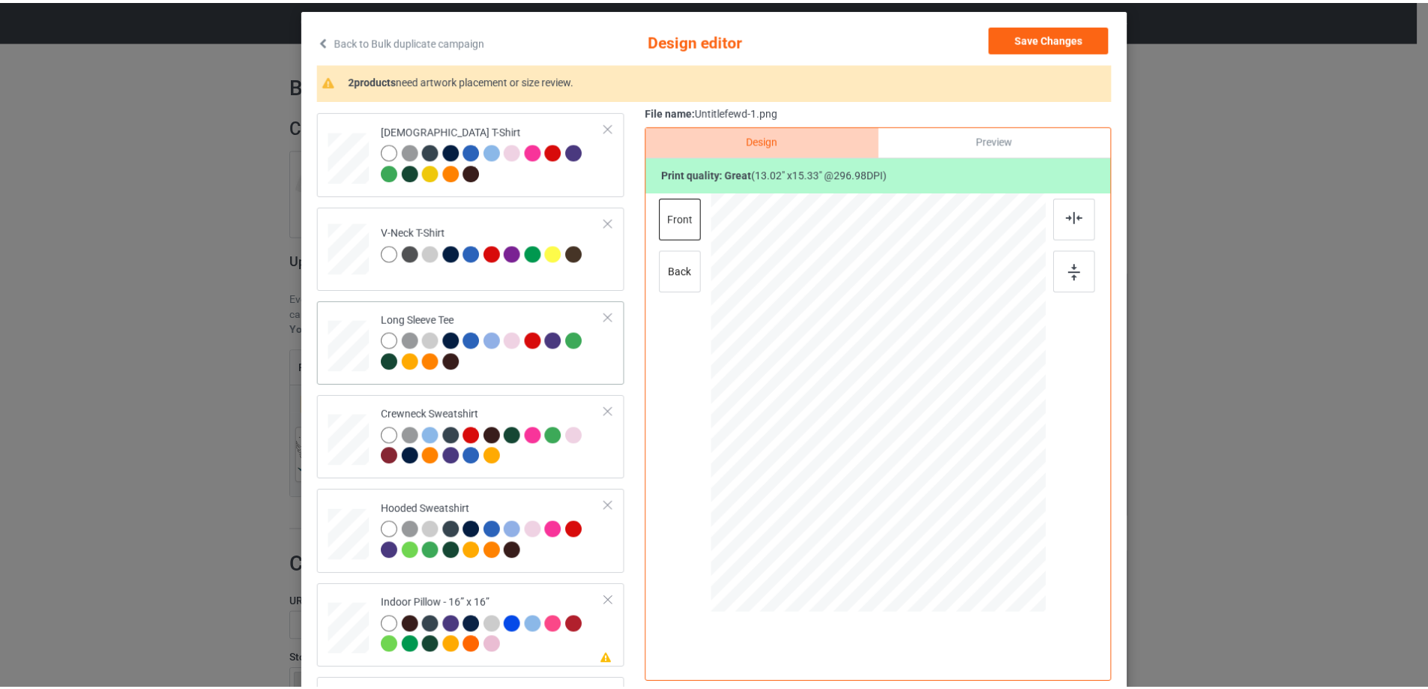
scroll to position [257, 0]
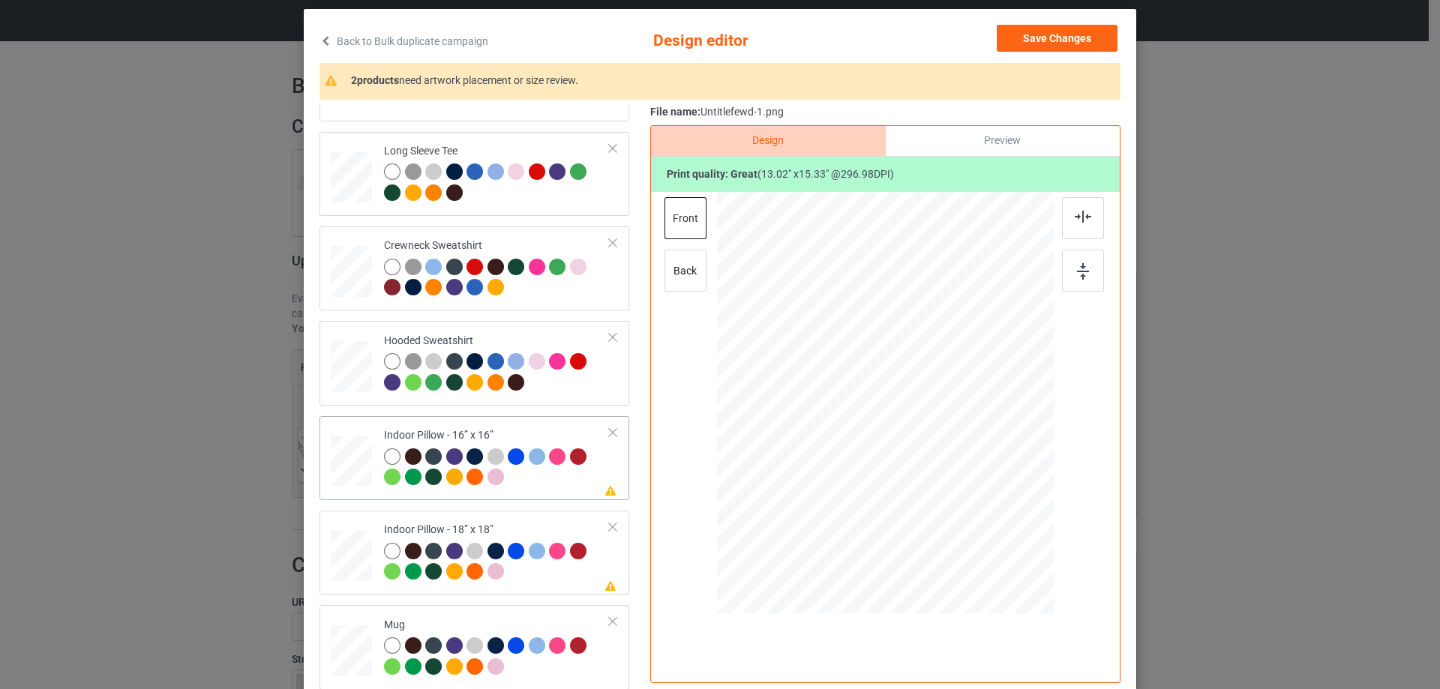
click at [445, 436] on div "Indoor Pillow - 16” x 16”" at bounding box center [497, 456] width 226 height 56
drag, startPoint x: 974, startPoint y: 522, endPoint x: 975, endPoint y: 451, distance: 70.5
click at [975, 516] on div at bounding box center [981, 517] width 13 height 13
click at [955, 136] on div "Preview" at bounding box center [1002, 141] width 234 height 30
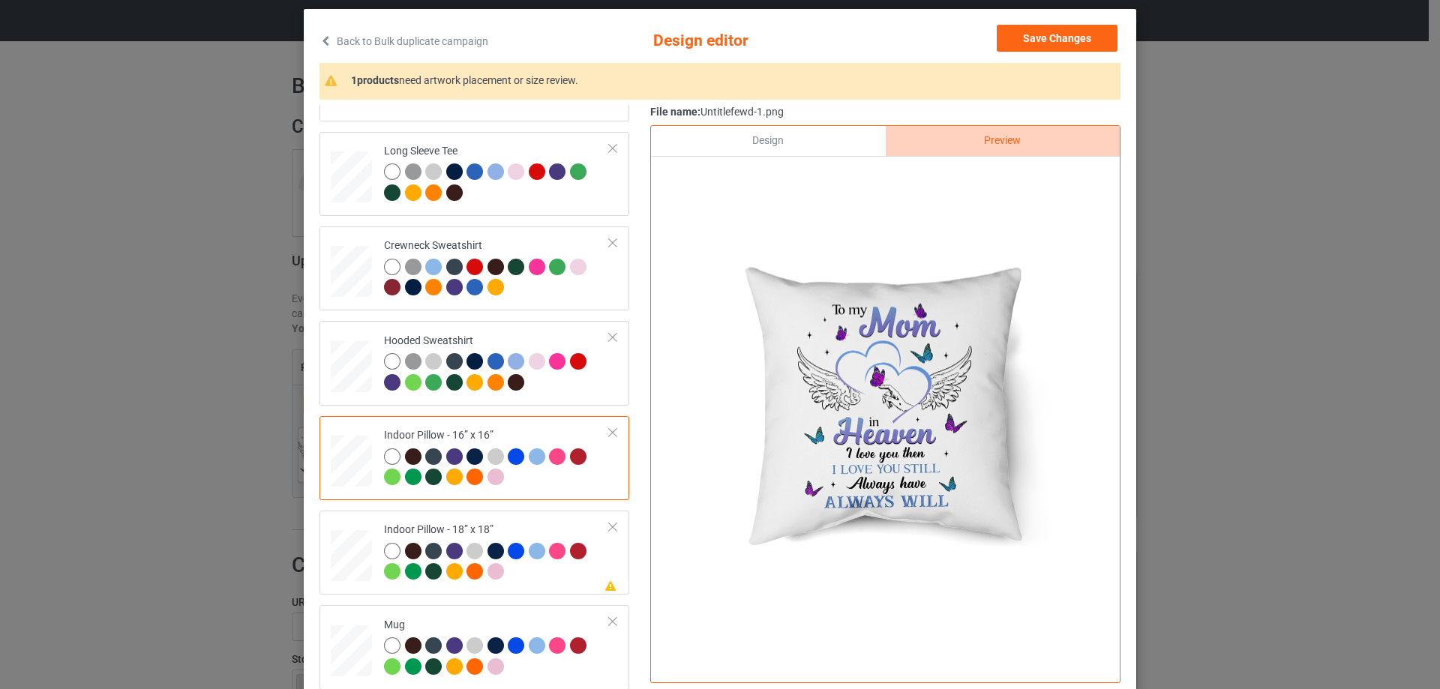
click at [808, 136] on div "Design" at bounding box center [768, 141] width 234 height 30
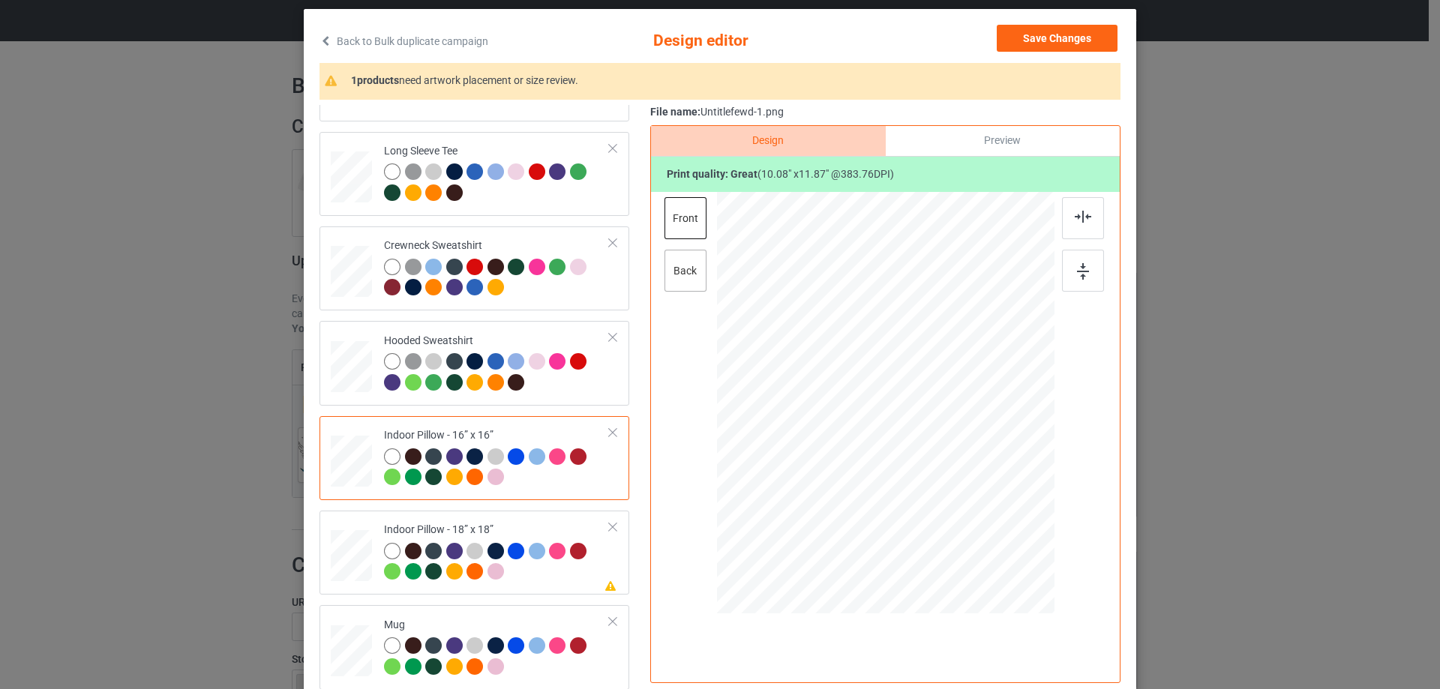
click at [675, 274] on div "back" at bounding box center [685, 271] width 42 height 42
click at [981, 520] on div at bounding box center [984, 519] width 13 height 13
click at [686, 230] on div "front" at bounding box center [685, 218] width 42 height 42
click at [463, 530] on div "Indoor Pillow - 18” x 18”" at bounding box center [497, 551] width 226 height 56
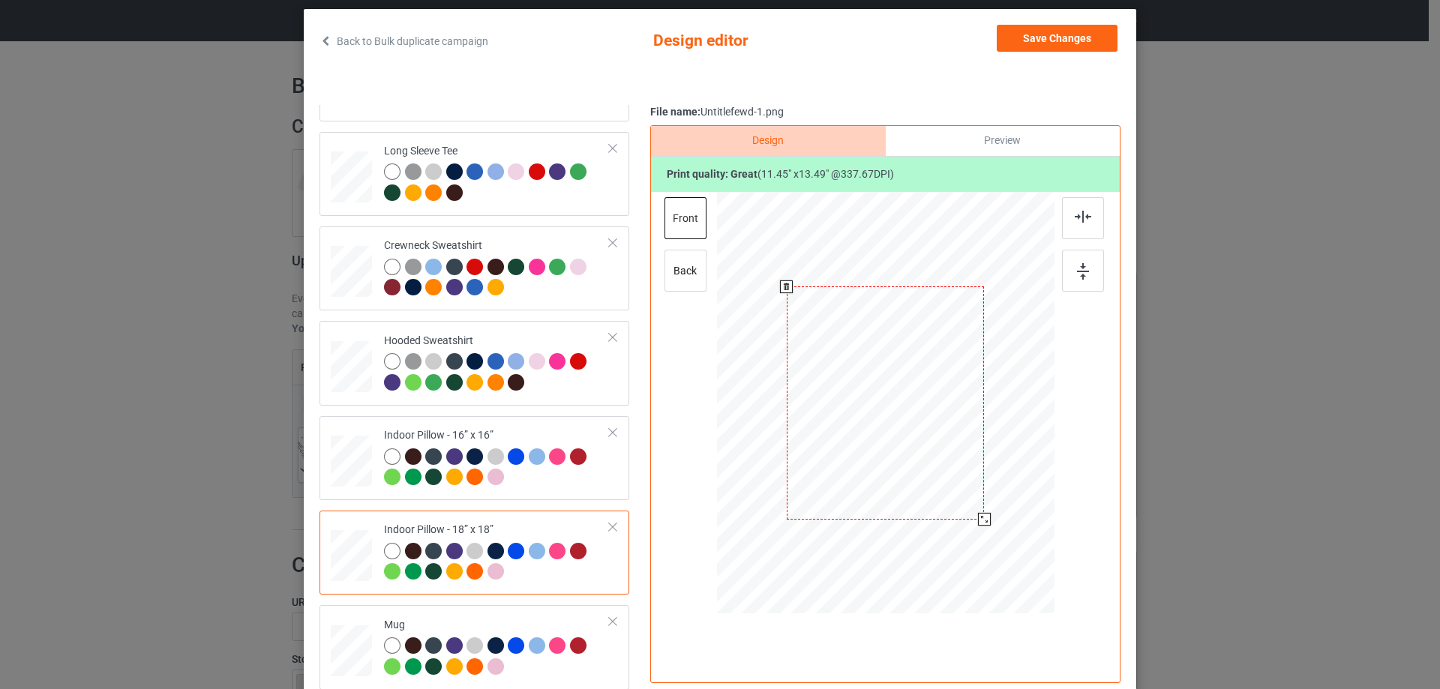
click at [978, 519] on div at bounding box center [984, 519] width 13 height 13
click at [667, 280] on div "back" at bounding box center [685, 271] width 42 height 42
click at [978, 516] on div at bounding box center [982, 517] width 13 height 13
click at [502, 612] on td "Mug" at bounding box center [497, 647] width 242 height 72
click at [1058, 41] on button "Save Changes" at bounding box center [1056, 38] width 121 height 27
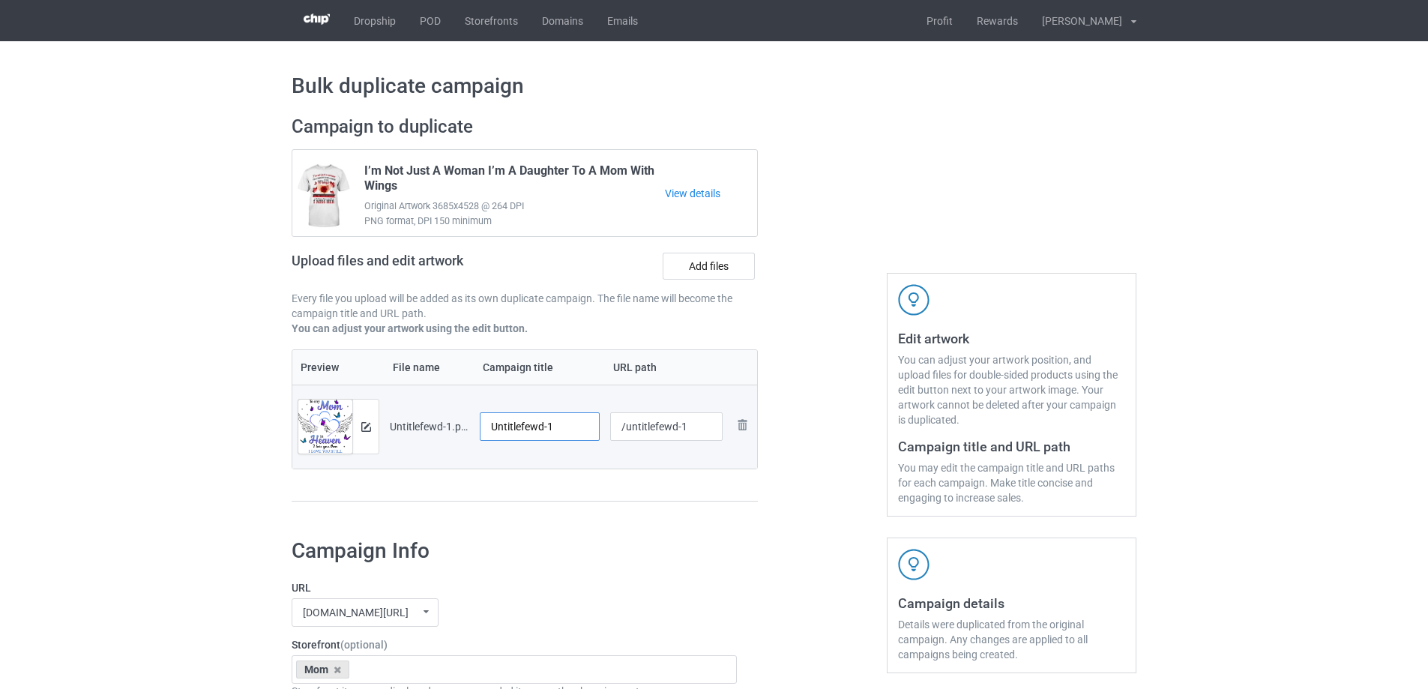
click at [547, 431] on input "Untitlefewd-1" at bounding box center [540, 426] width 120 height 28
paste input "To My Mom In Heaven I Love You Then I Love You Still Always Have Always Will"
type input "To My Mom In Heaven I Love You Then I Love You Still Always Have Always Will"
click at [565, 494] on div "Preview File name Campaign title URL path Preview and edit artwork Untitlefewd-…" at bounding box center [525, 425] width 466 height 153
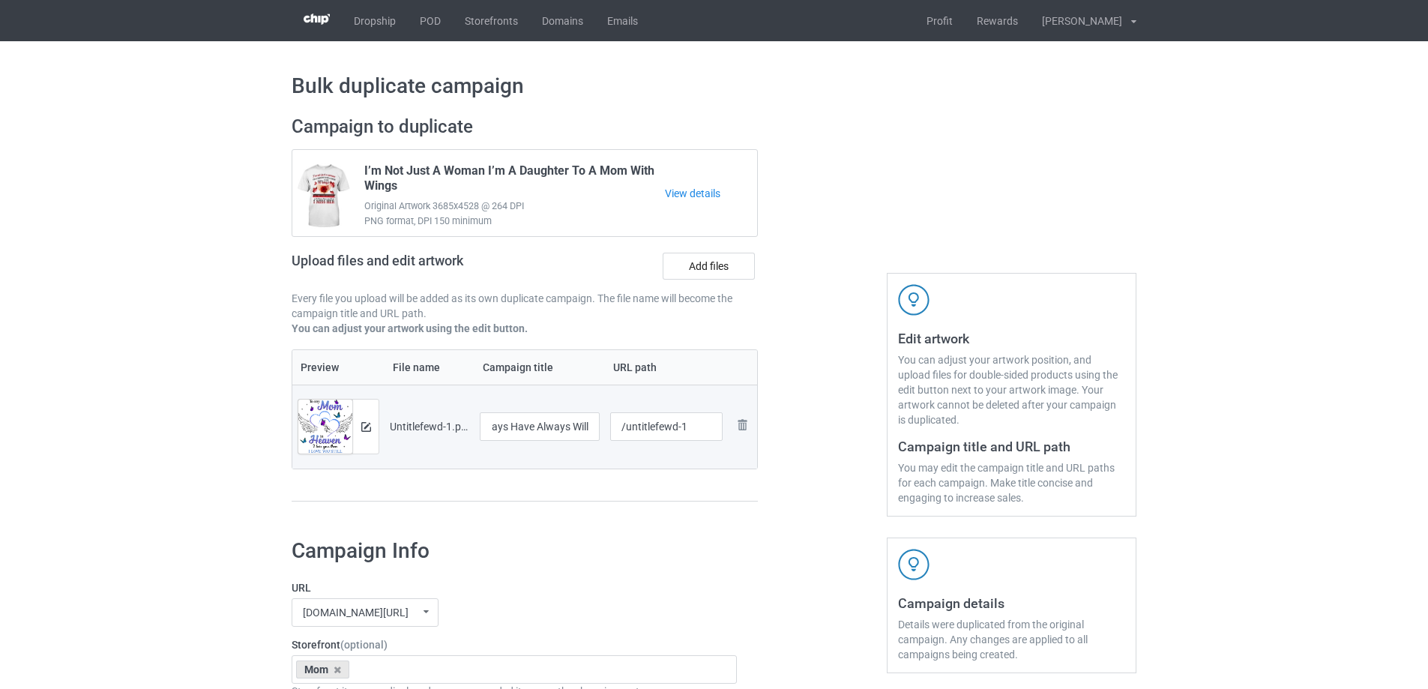
scroll to position [0, 0]
drag, startPoint x: 625, startPoint y: 431, endPoint x: 721, endPoint y: 416, distance: 97.1
click at [721, 416] on input "/untitlefewd-1" at bounding box center [666, 426] width 113 height 28
type input "/mtmm2"
click at [848, 361] on div at bounding box center [823, 316] width 108 height 422
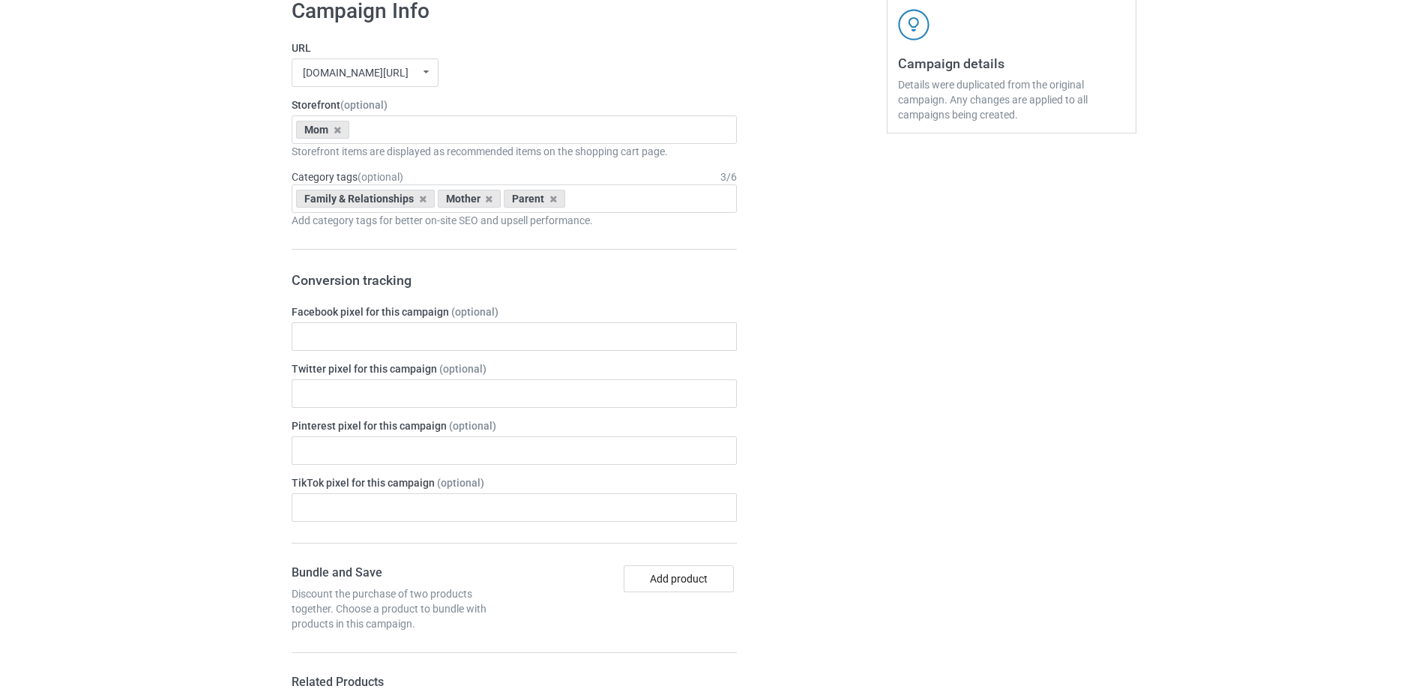
scroll to position [1745, 0]
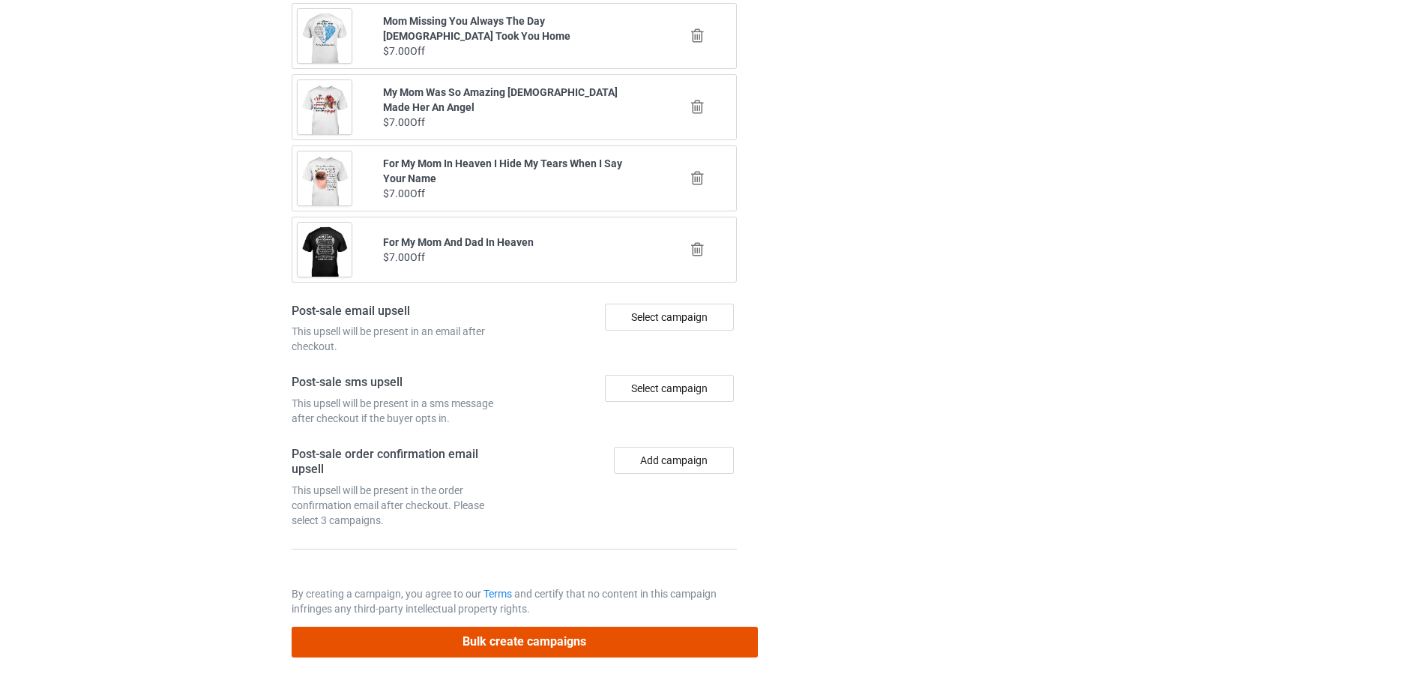
click at [661, 634] on button "Bulk create campaigns" at bounding box center [525, 642] width 466 height 31
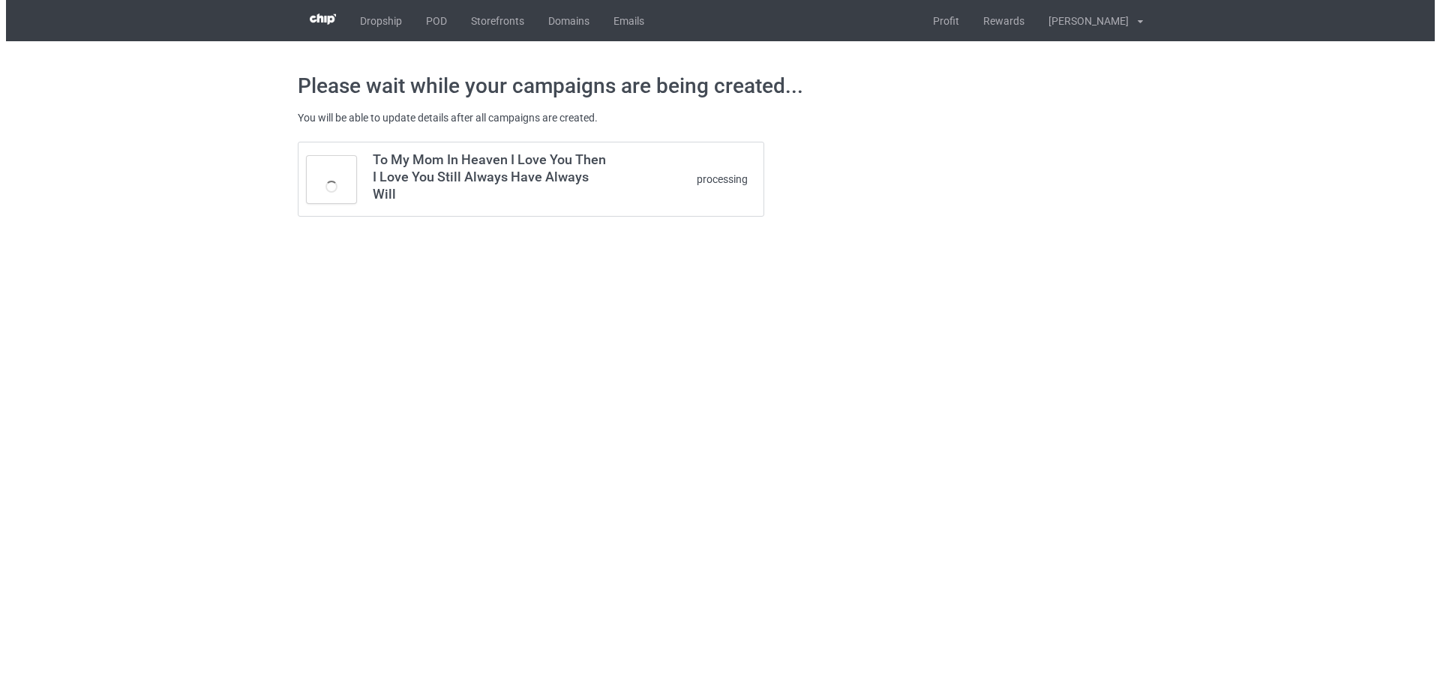
scroll to position [0, 0]
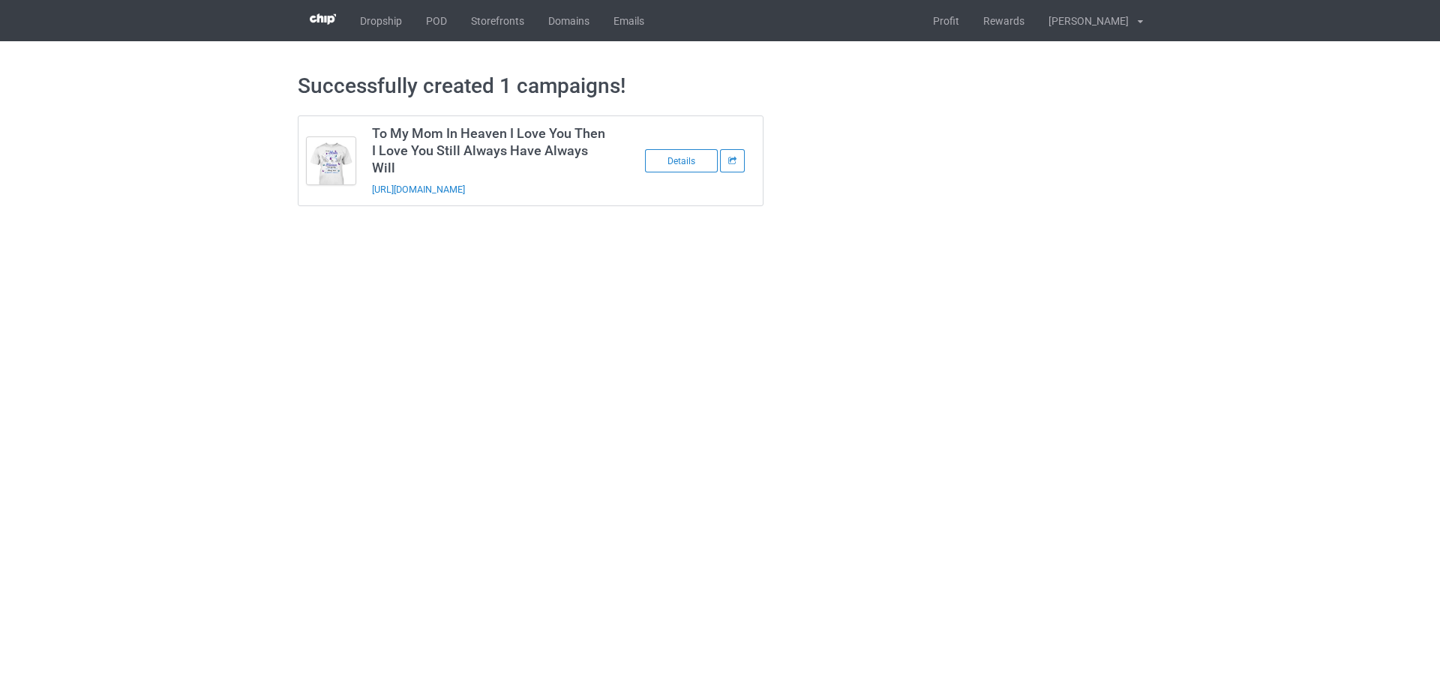
click at [442, 143] on h3 "To My Mom In Heaven I Love You Then I Love You Still Always Have Always Will" at bounding box center [490, 150] width 237 height 52
copy h3 "To My Mom In Heaven I Love You Then I Love You Still Always Have Always Will"
drag, startPoint x: 580, startPoint y: 187, endPoint x: 371, endPoint y: 195, distance: 209.3
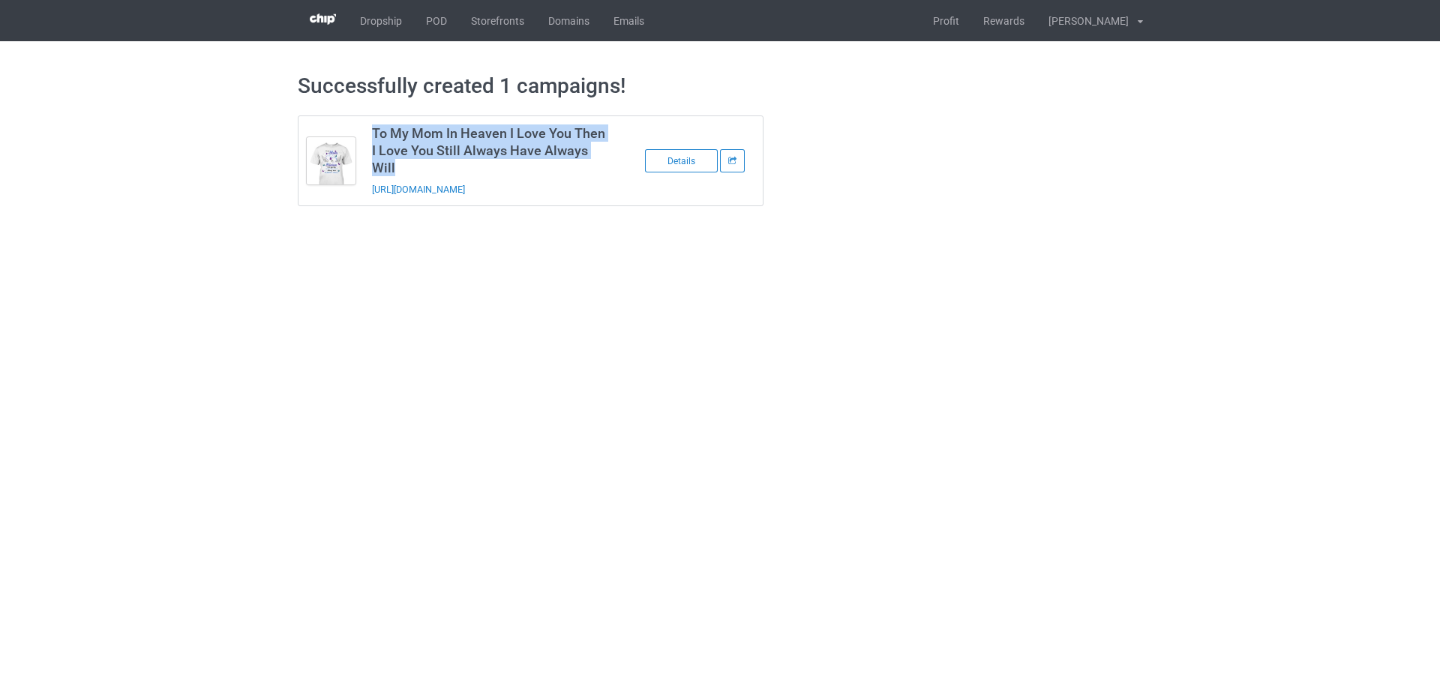
click at [371, 195] on td "To My Mom In Heaven I Love You Then I Love You Still Always Have Always Will ht…" at bounding box center [490, 160] width 253 height 89
copy link "https://www.sendinglovetoheaven.com/mtmm2"
click at [670, 214] on div "To My Mom In Heaven I Love You Then I Love You Still Always Have Always Will ht…" at bounding box center [530, 161] width 487 height 112
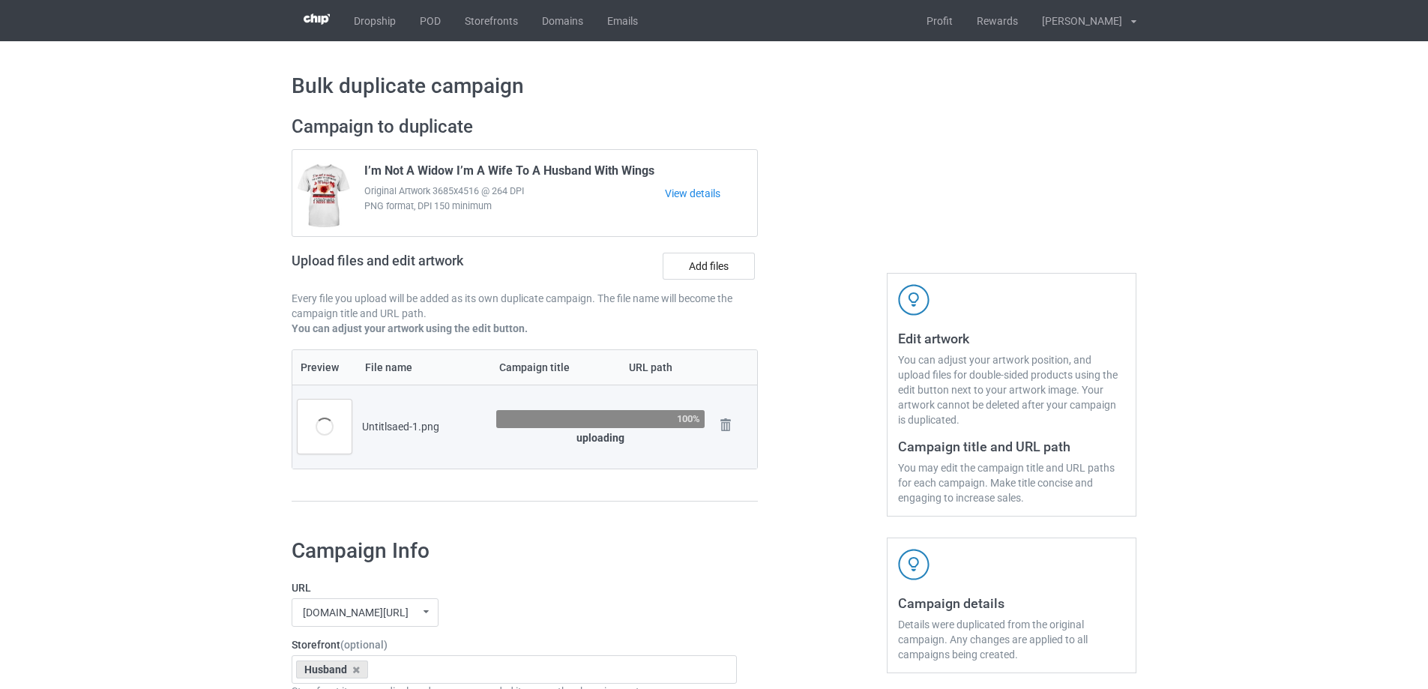
click at [808, 478] on div at bounding box center [823, 316] width 108 height 422
click at [779, 440] on div at bounding box center [823, 316] width 108 height 422
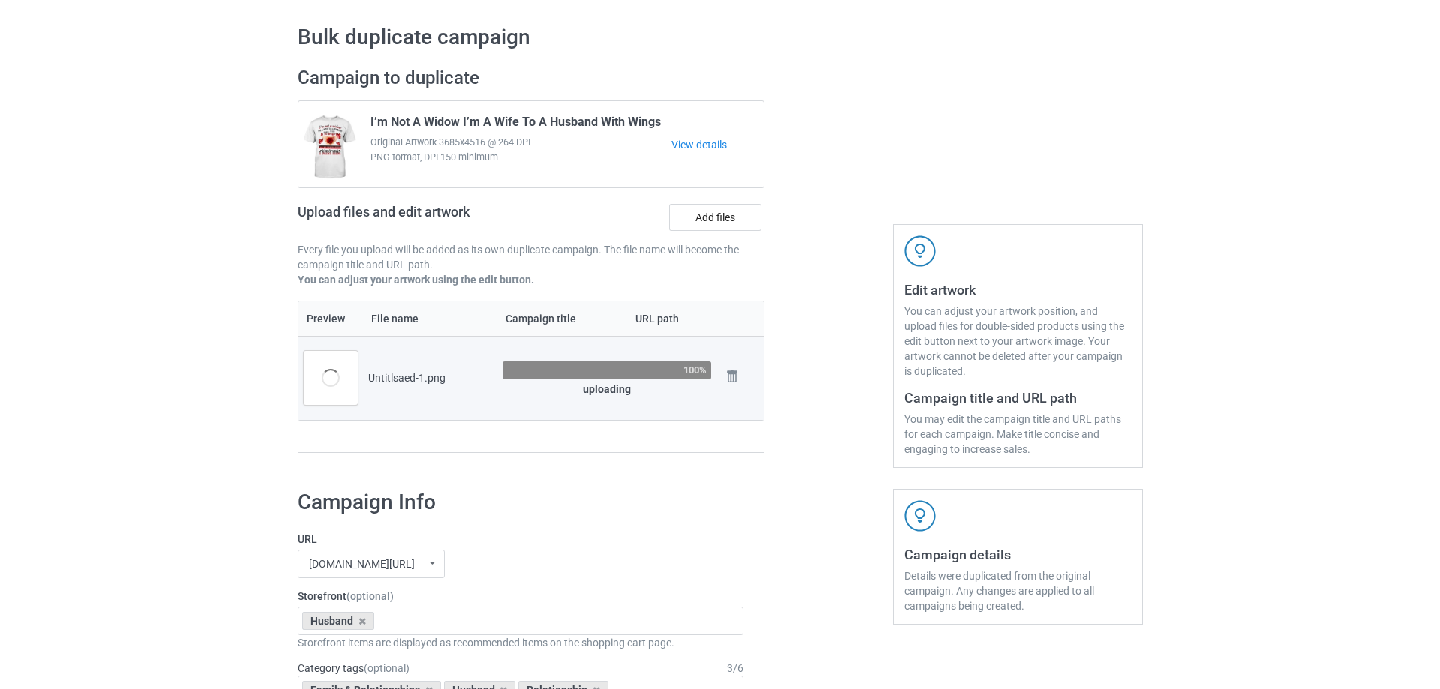
scroll to position [75, 0]
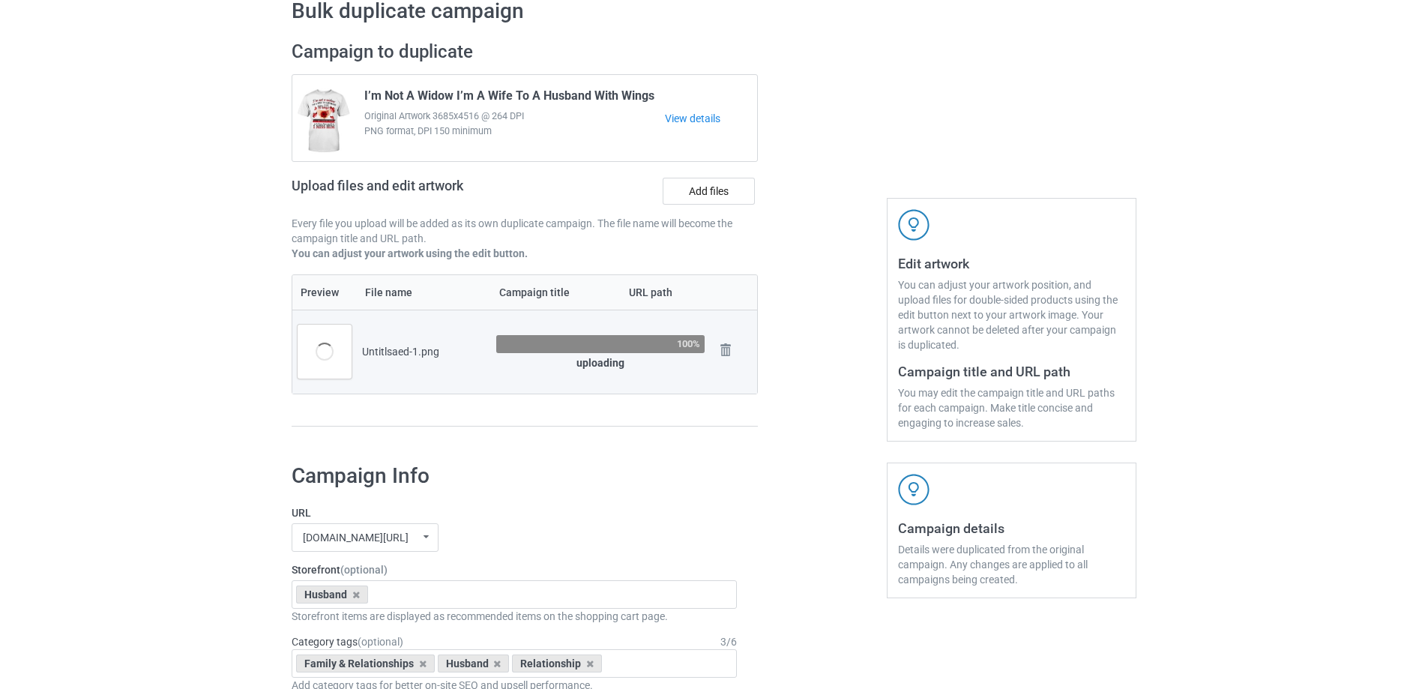
click at [794, 408] on div at bounding box center [823, 241] width 108 height 422
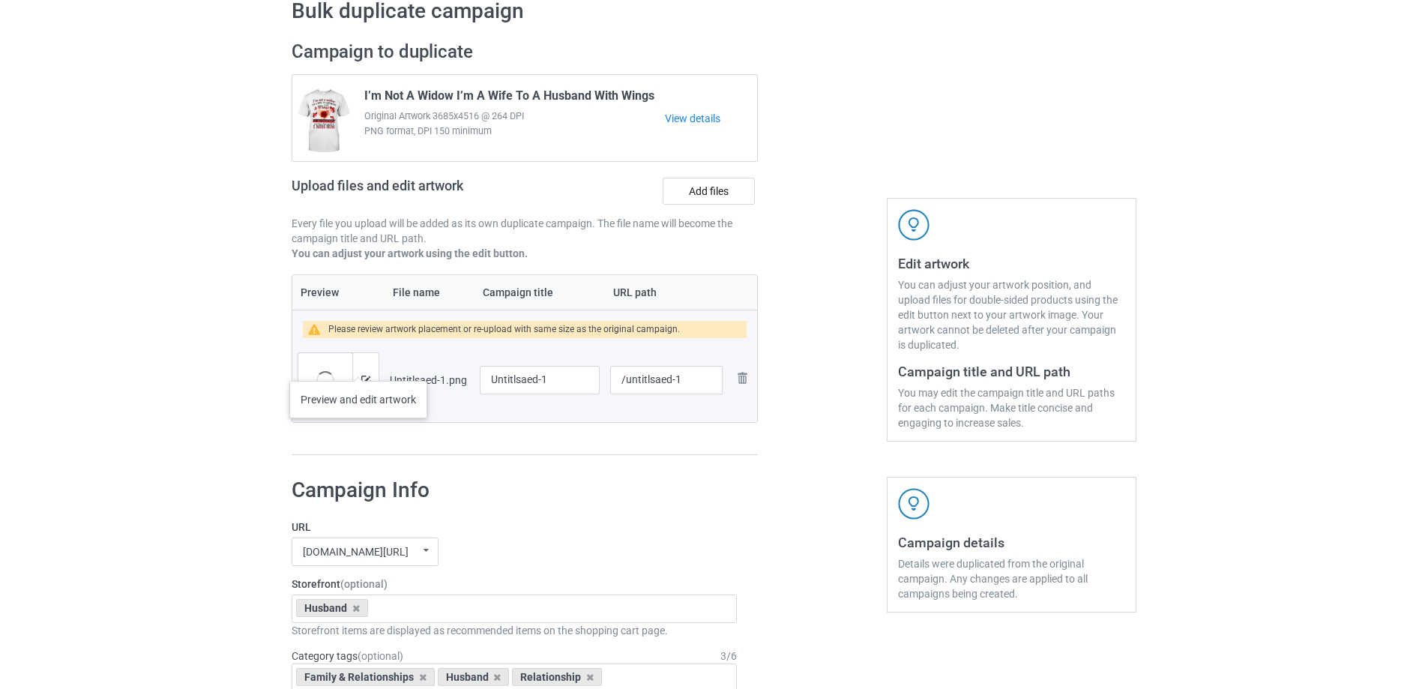
click at [360, 367] on div at bounding box center [365, 380] width 26 height 54
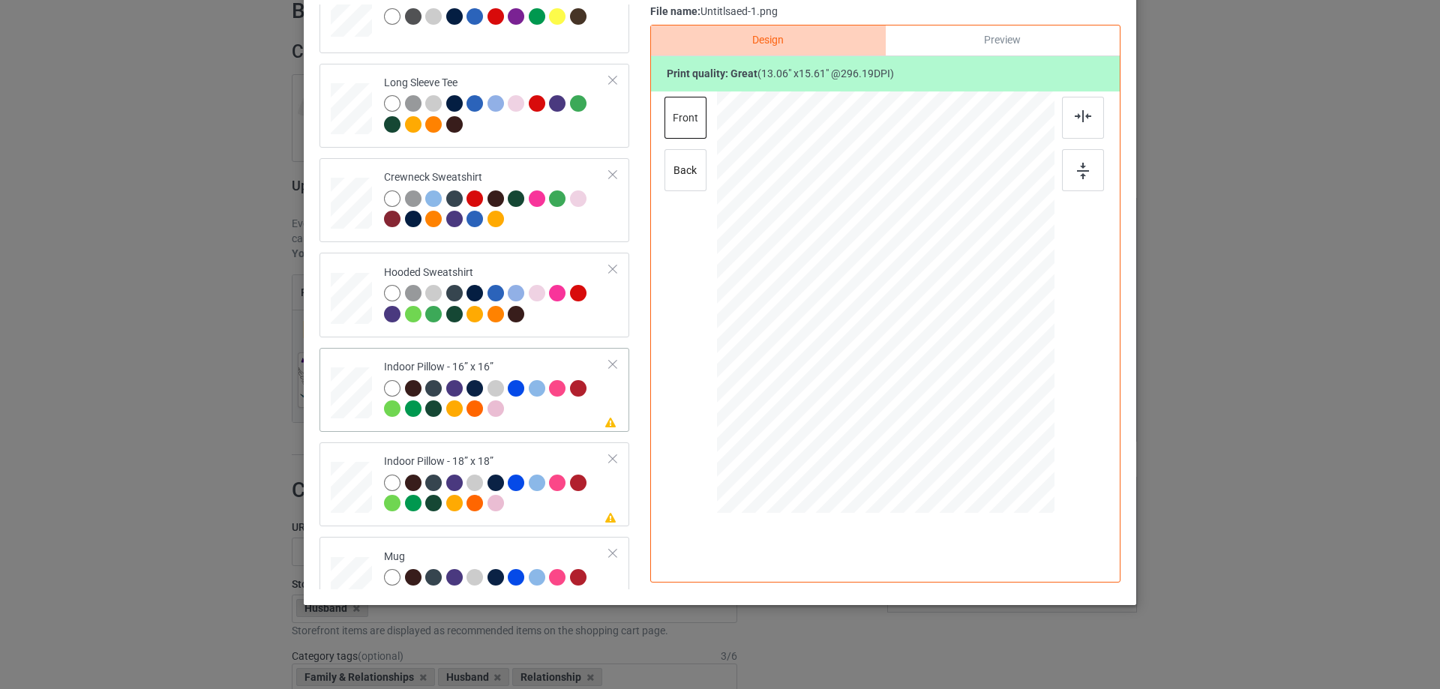
scroll to position [257, 0]
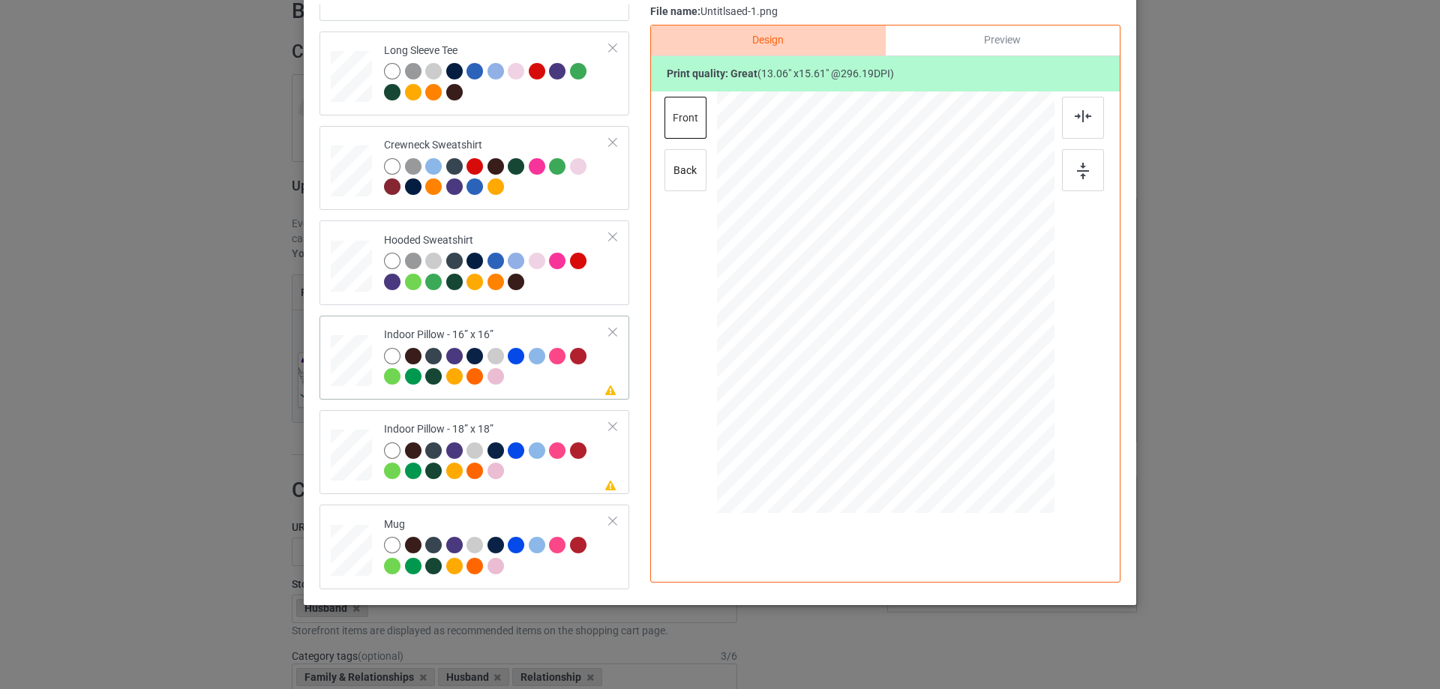
click at [364, 340] on div at bounding box center [351, 360] width 41 height 41
click at [1014, 36] on div "Preview" at bounding box center [1002, 40] width 234 height 30
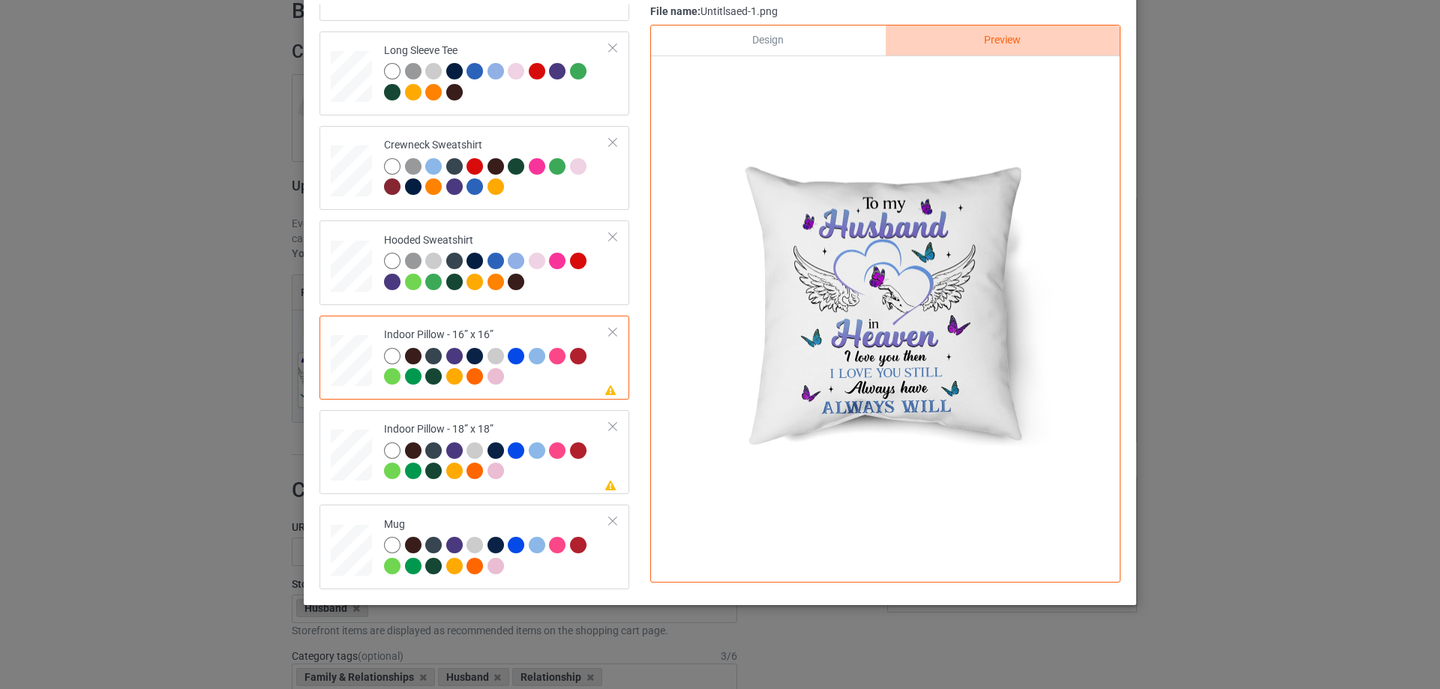
click at [790, 34] on div "Design" at bounding box center [768, 40] width 234 height 30
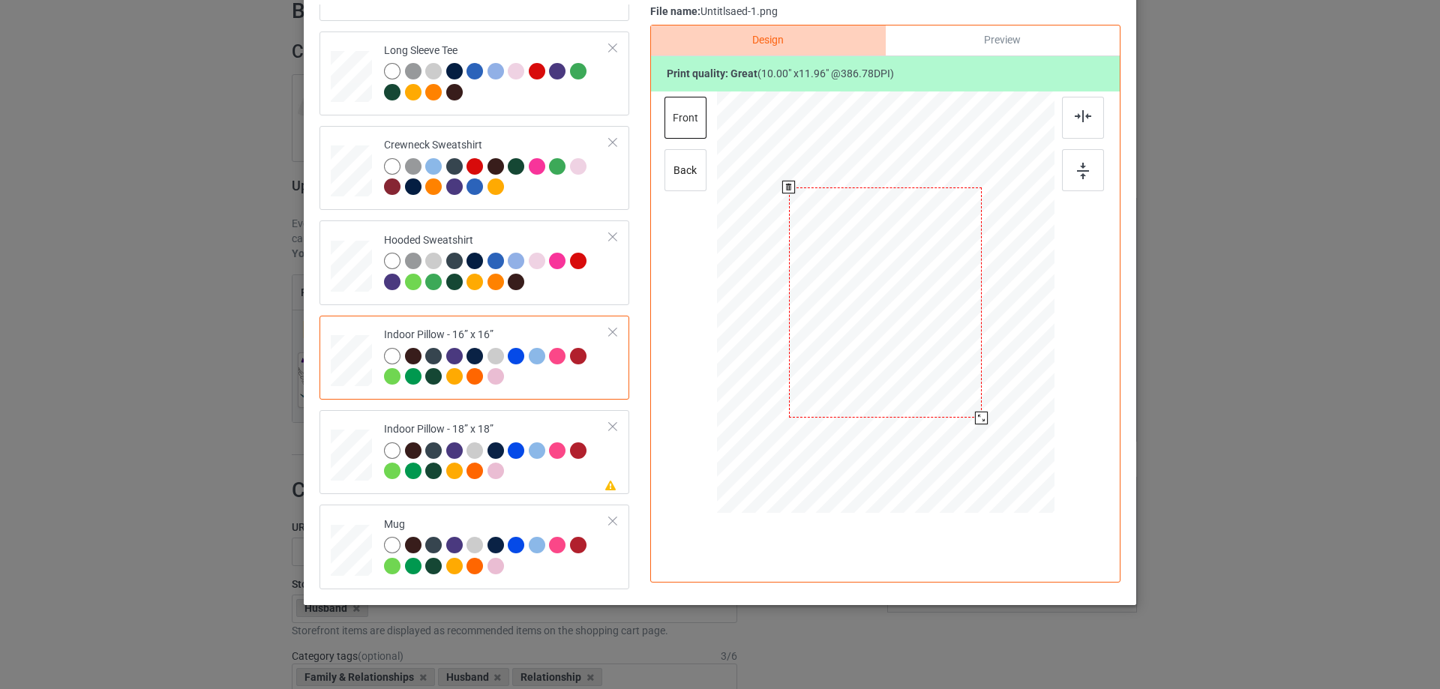
drag, startPoint x: 981, startPoint y: 424, endPoint x: 978, endPoint y: 418, distance: 7.7
click at [978, 418] on div at bounding box center [981, 418] width 13 height 13
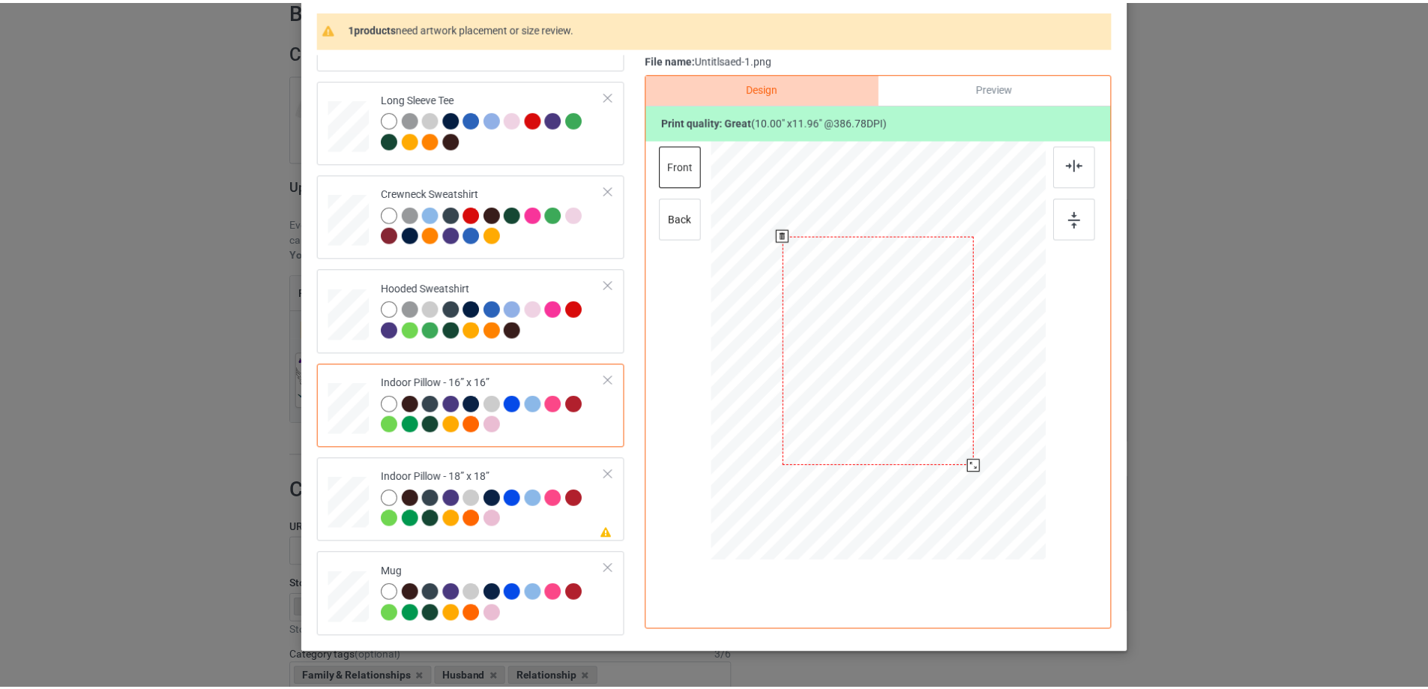
scroll to position [101, 0]
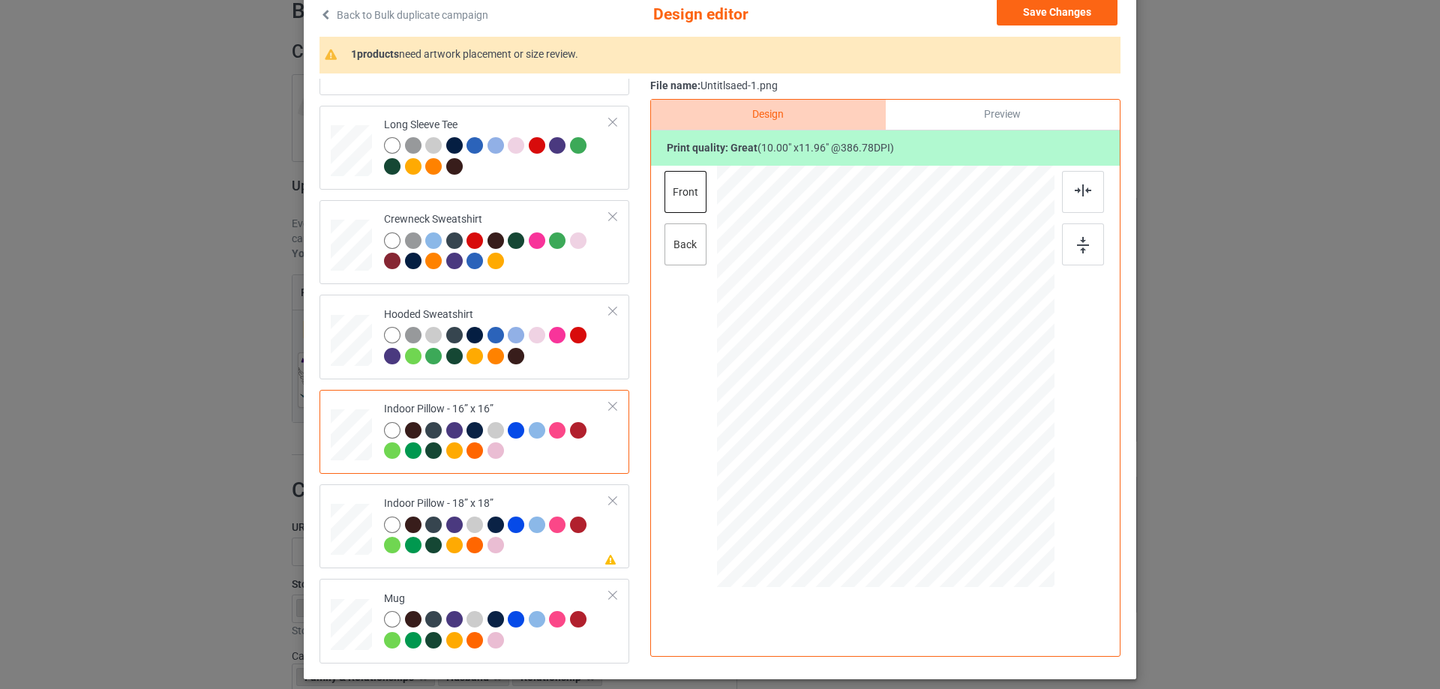
click at [689, 259] on div "back" at bounding box center [685, 244] width 42 height 42
click at [978, 493] on div at bounding box center [981, 492] width 13 height 13
click at [481, 495] on td "Please review artwork placement Indoor Pillow - 18” x 18”" at bounding box center [497, 526] width 242 height 72
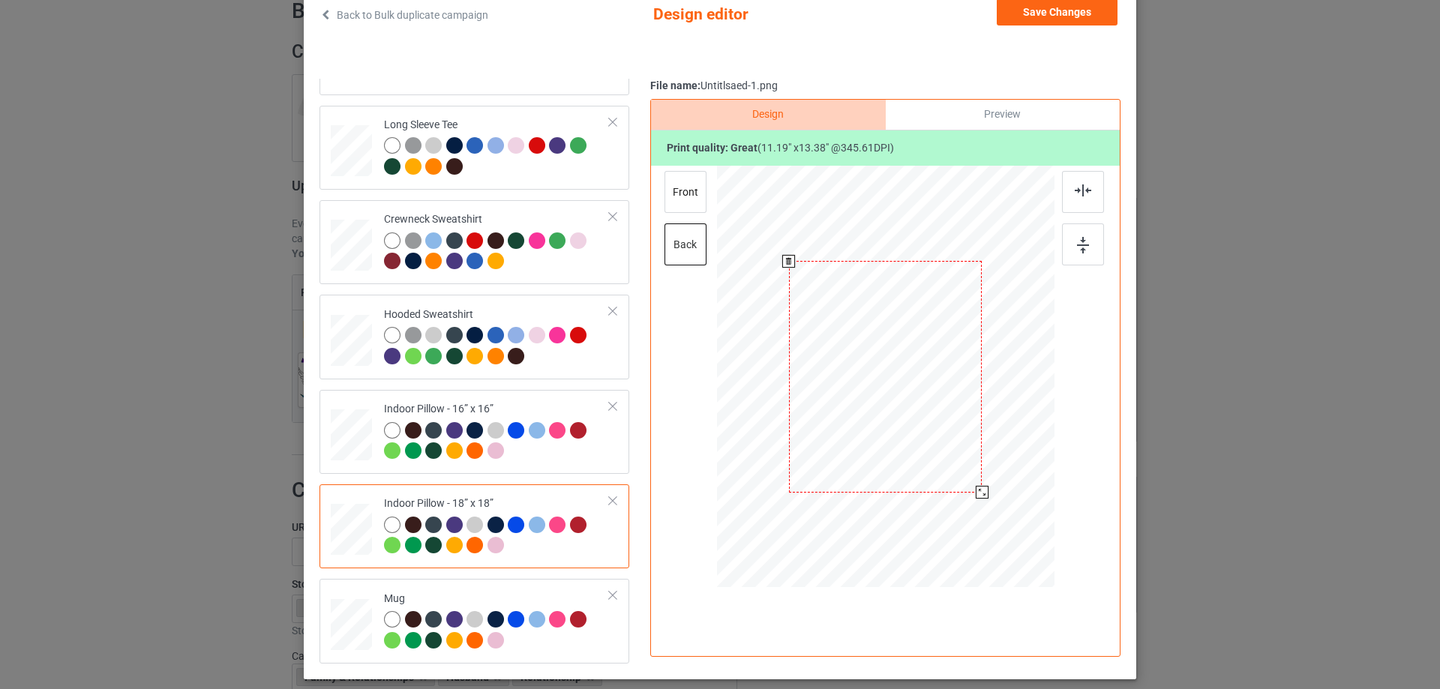
click at [977, 493] on div at bounding box center [981, 492] width 13 height 13
click at [699, 202] on div "front" at bounding box center [685, 192] width 42 height 42
click at [979, 492] on div at bounding box center [981, 492] width 13 height 13
click at [450, 591] on td "Mug" at bounding box center [497, 621] width 242 height 72
click at [1080, 15] on button "Save Changes" at bounding box center [1056, 12] width 121 height 27
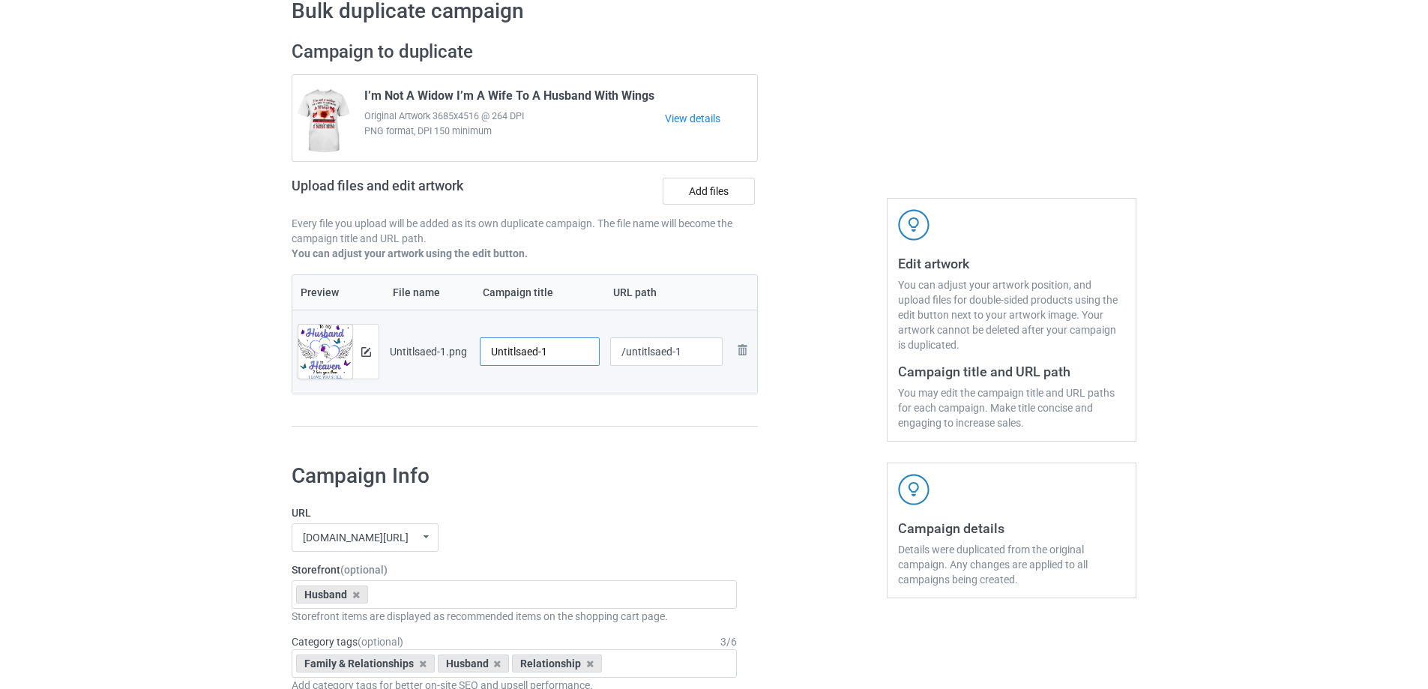
click at [516, 354] on input "Untitlsaed-1" at bounding box center [540, 351] width 120 height 28
paste input "To My Mom In Heaven I Love You Then I Love You Still Always Have Always Will"
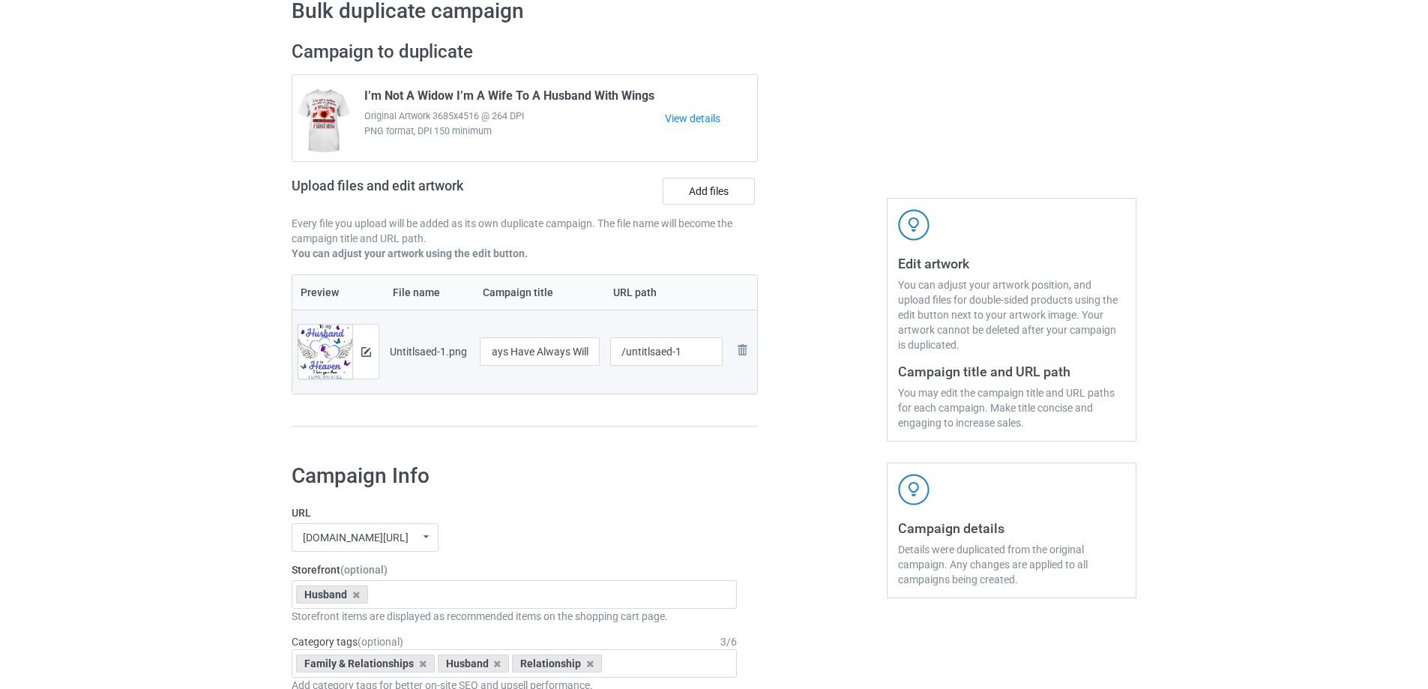
click at [517, 386] on td "To My Mom In Heaven I Love You Then I Love You Still Always Have Always Will" at bounding box center [540, 352] width 130 height 84
click at [535, 349] on input "To My Mom In Heaven I Love You Then I Love You Still Always Have Always Will" at bounding box center [540, 351] width 120 height 28
type input "To My Husband In Heaven I Love You Then I Love You Still Always Have Always Will"
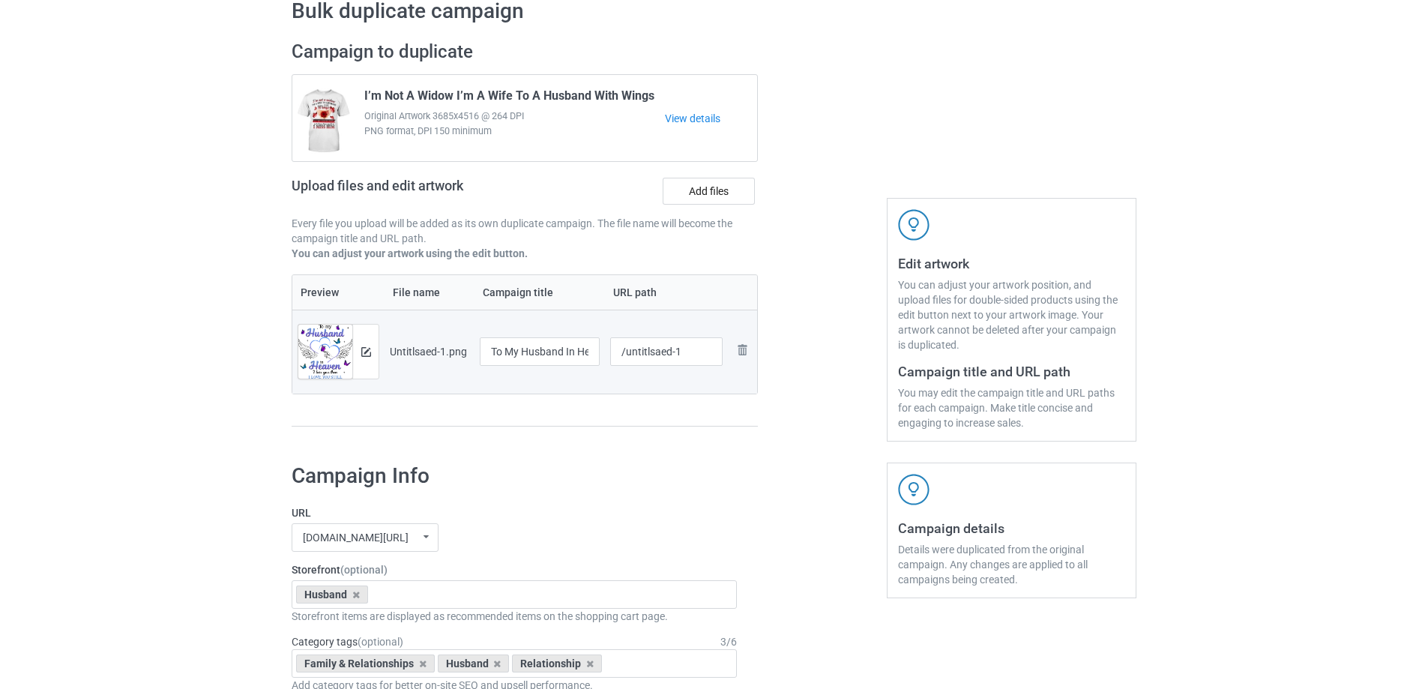
click at [634, 385] on td "/untitlsaed-1" at bounding box center [667, 352] width 124 height 84
drag, startPoint x: 627, startPoint y: 357, endPoint x: 764, endPoint y: 356, distance: 137.2
click at [765, 356] on div "Campaign to duplicate I’m Not A Widow I’m A Wife To A Husband With Wings Origin…" at bounding box center [524, 241] width 487 height 422
drag, startPoint x: 650, startPoint y: 352, endPoint x: 669, endPoint y: 363, distance: 21.9
click at [667, 359] on input "/htmh2" at bounding box center [666, 351] width 113 height 28
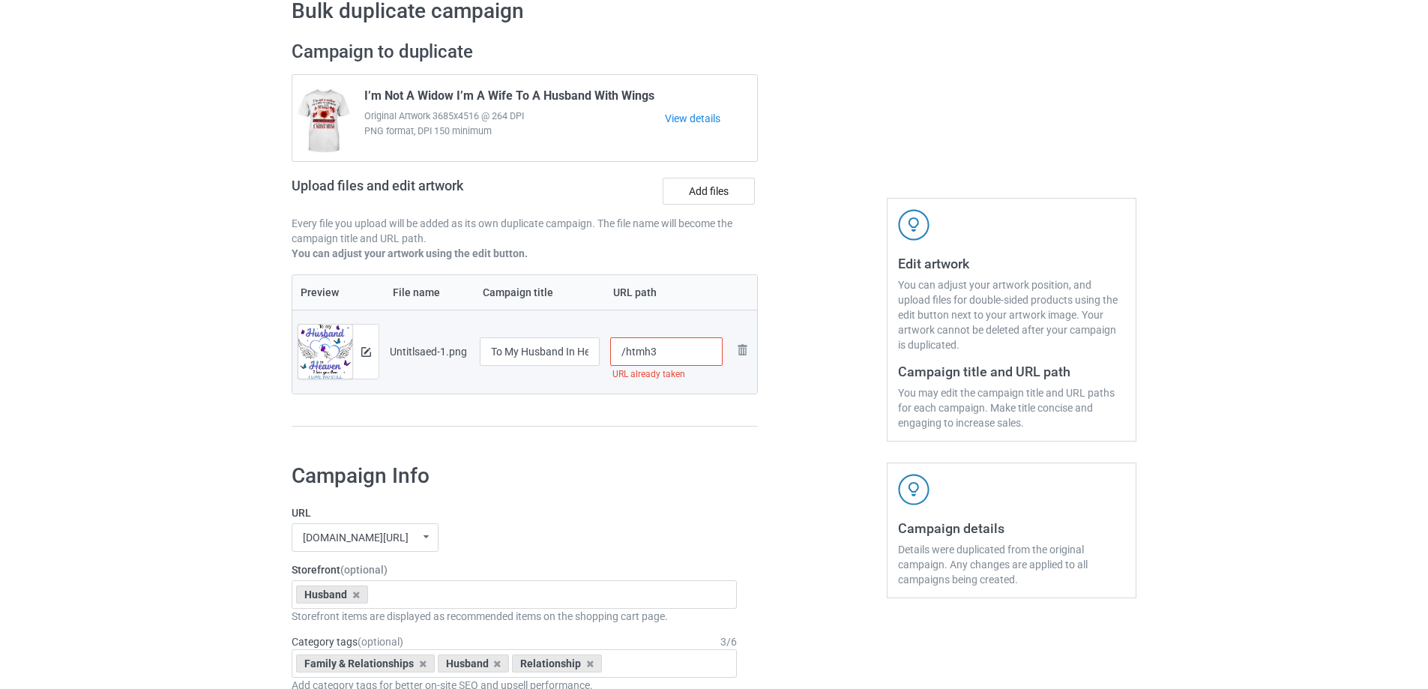
drag, startPoint x: 652, startPoint y: 353, endPoint x: 663, endPoint y: 355, distance: 11.3
click at [662, 355] on input "/htmh3" at bounding box center [666, 351] width 113 height 28
drag, startPoint x: 650, startPoint y: 349, endPoint x: 691, endPoint y: 364, distance: 42.9
click at [691, 364] on input "/htmh5" at bounding box center [666, 351] width 113 height 28
drag, startPoint x: 651, startPoint y: 352, endPoint x: 667, endPoint y: 355, distance: 16.9
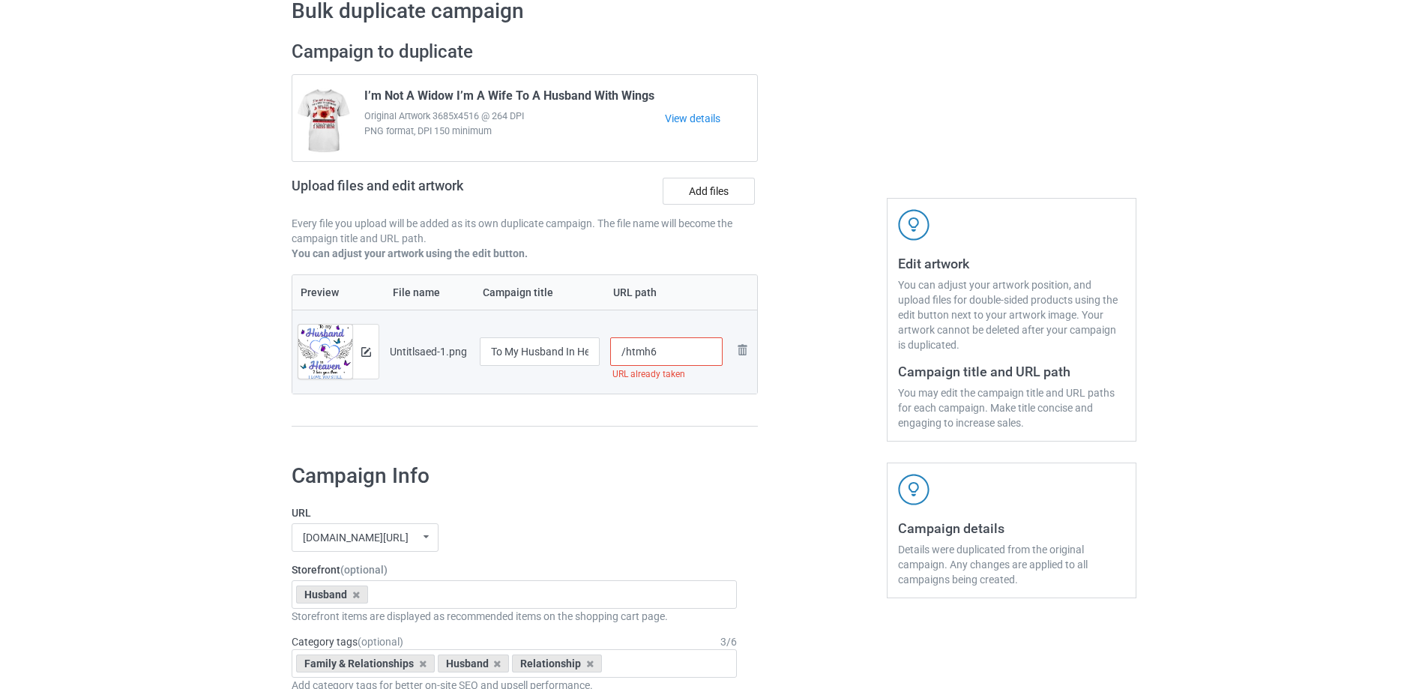
click at [667, 355] on input "/htmh6" at bounding box center [666, 351] width 113 height 28
drag, startPoint x: 649, startPoint y: 350, endPoint x: 673, endPoint y: 356, distance: 24.0
click at [673, 356] on input "/htmh8" at bounding box center [666, 351] width 113 height 28
drag, startPoint x: 650, startPoint y: 354, endPoint x: 666, endPoint y: 357, distance: 16.0
click at [666, 357] on input "/htmh9" at bounding box center [666, 351] width 113 height 28
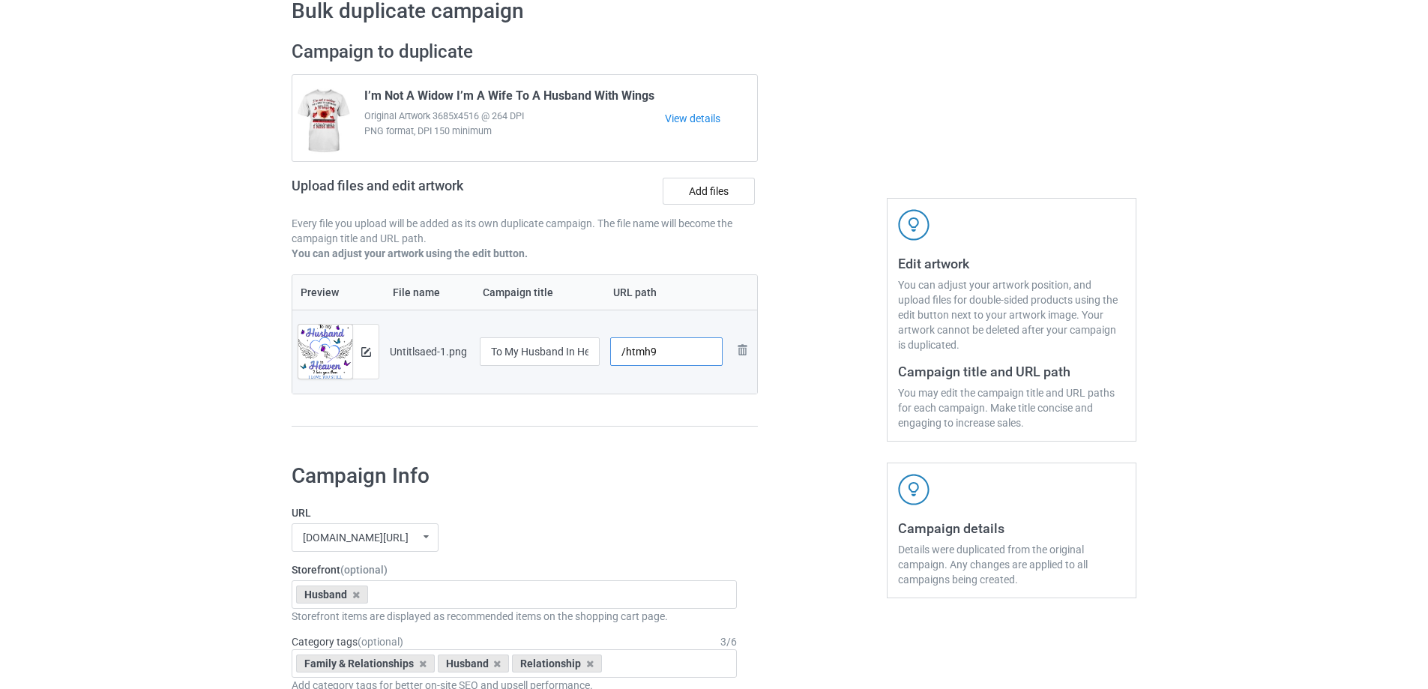
type input "/htmh9"
click at [672, 442] on div "Campaign to duplicate I’m Not A Widow I’m A Wife To A Husband With Wings Origin…" at bounding box center [524, 241] width 487 height 422
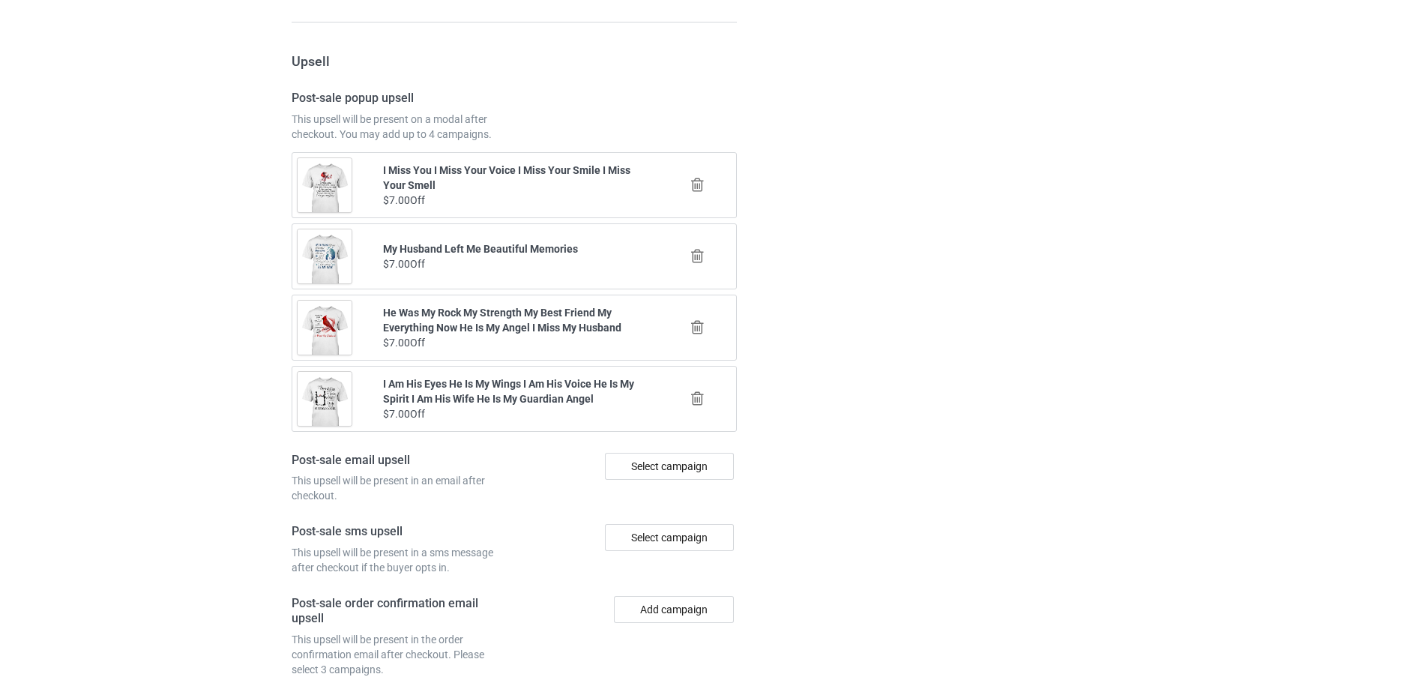
scroll to position [1745, 0]
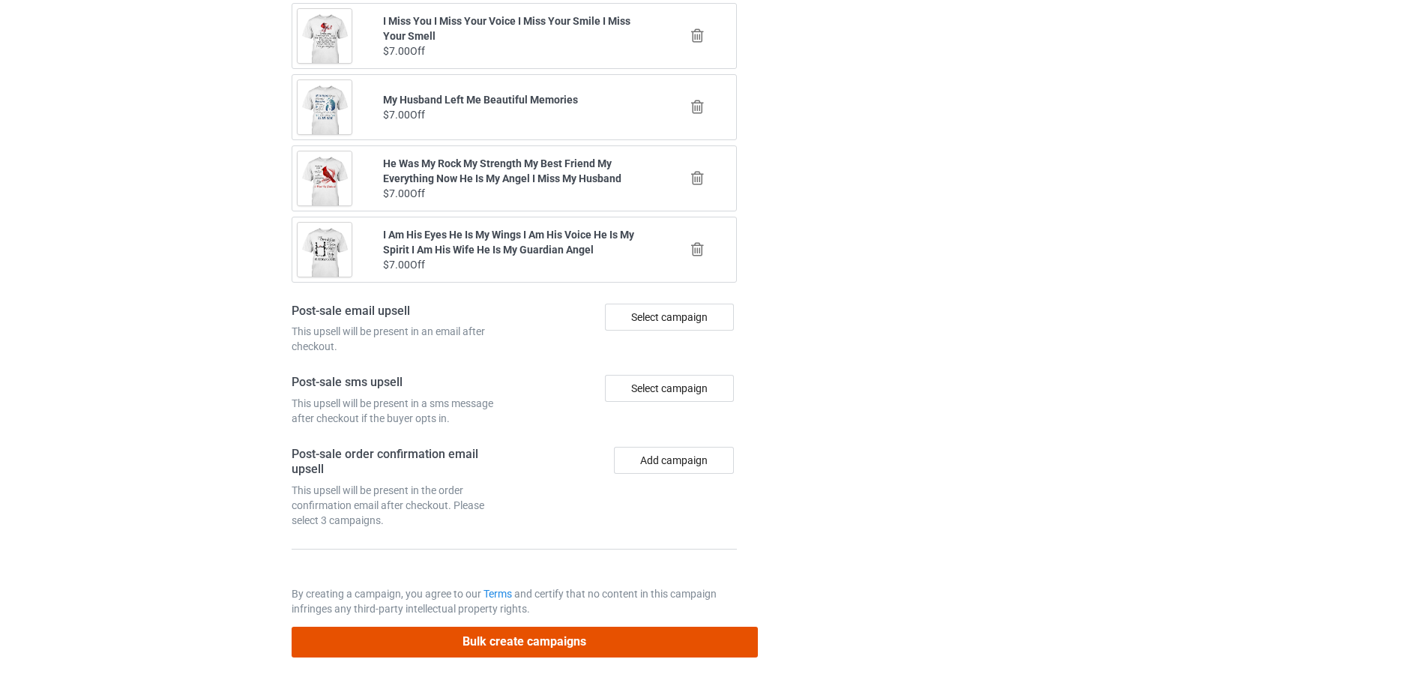
click at [620, 643] on button "Bulk create campaigns" at bounding box center [525, 642] width 466 height 31
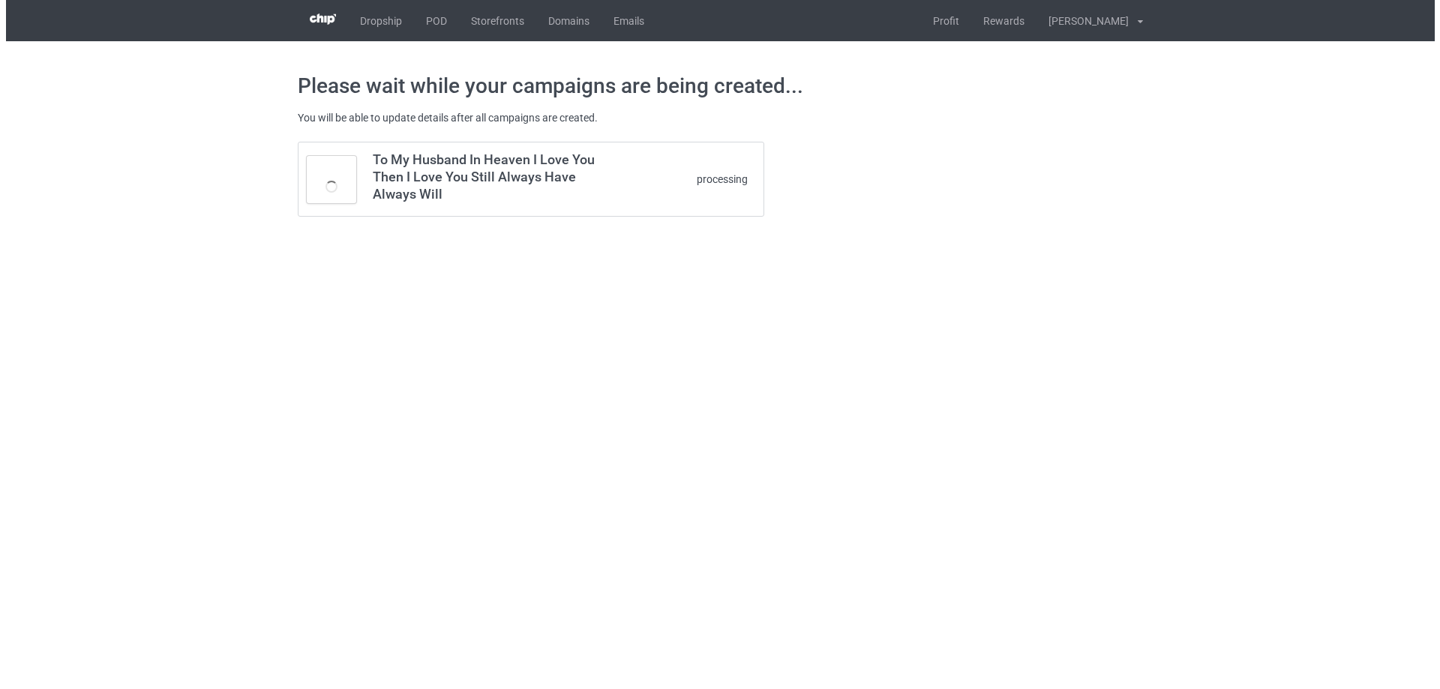
scroll to position [0, 0]
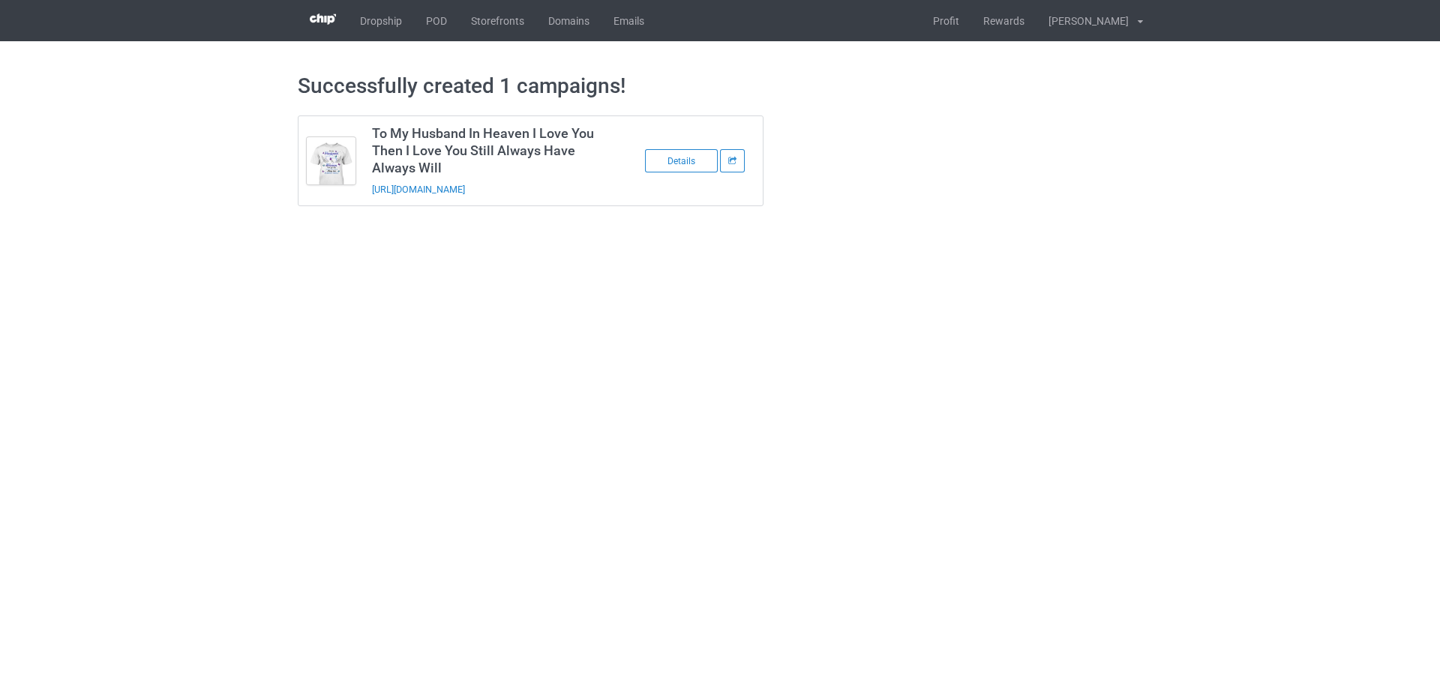
drag, startPoint x: 508, startPoint y: 203, endPoint x: 367, endPoint y: 200, distance: 140.2
click at [367, 200] on td "To My Husband In Heaven I Love You Then I Love You Still Always Have Always Wil…" at bounding box center [490, 160] width 253 height 89
copy link "https://www.sendinglovetoheaven.com/htmh9"
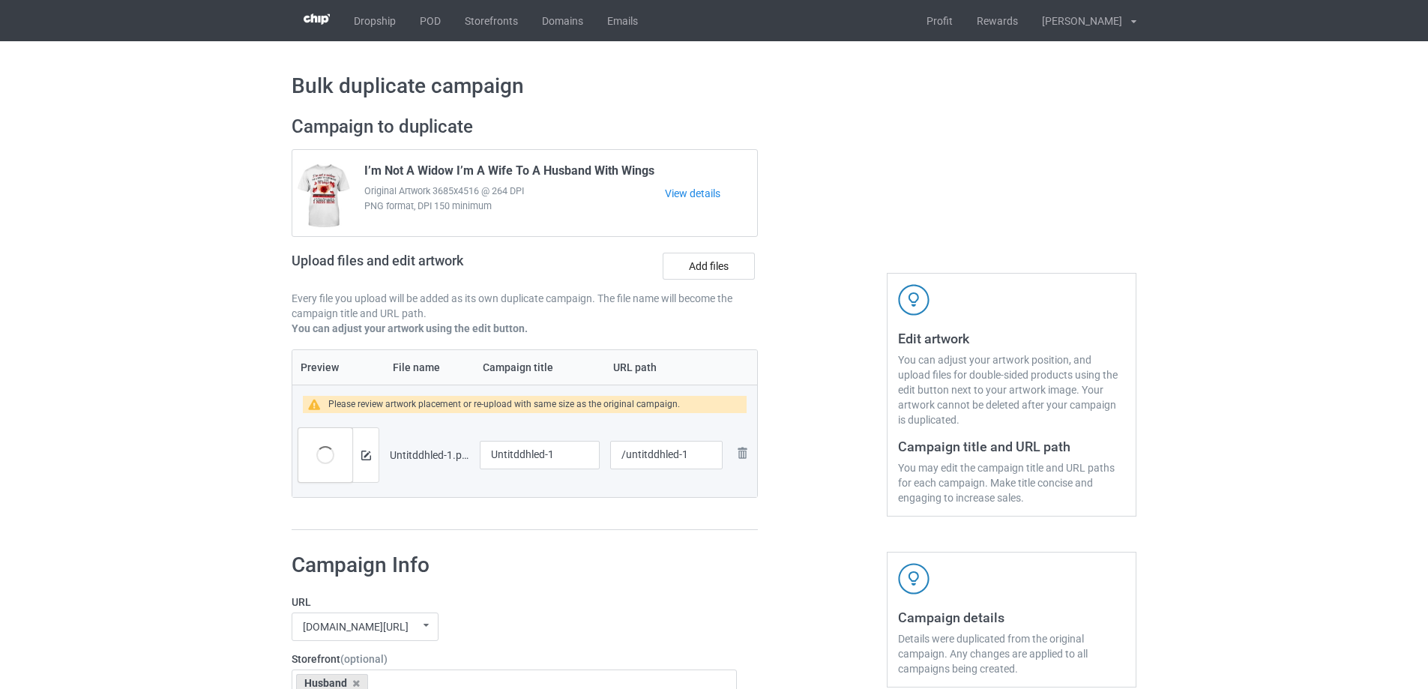
click at [610, 489] on td "/untitddhled-1" at bounding box center [666, 455] width 123 height 84
click at [362, 457] on img at bounding box center [366, 456] width 10 height 10
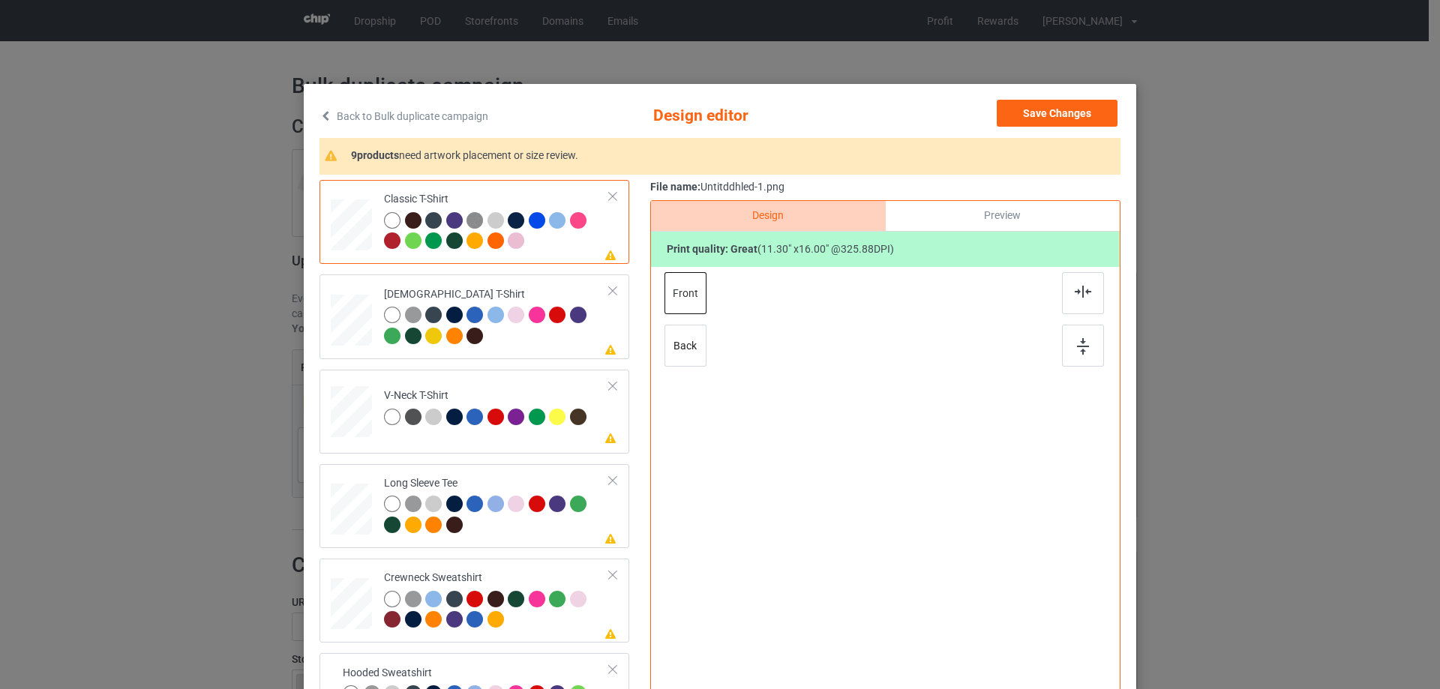
click at [643, 447] on div "Please review artwork placement Classic T-Shirt Please review artwork placement…" at bounding box center [719, 472] width 801 height 585
click at [1077, 295] on img at bounding box center [1082, 292] width 16 height 12
click at [539, 289] on div "[DEMOGRAPHIC_DATA] T-Shirt" at bounding box center [497, 315] width 226 height 56
click at [1091, 297] on div at bounding box center [1083, 293] width 42 height 42
click at [541, 378] on td "Please review artwork placement V-Neck T-Shirt" at bounding box center [497, 409] width 242 height 66
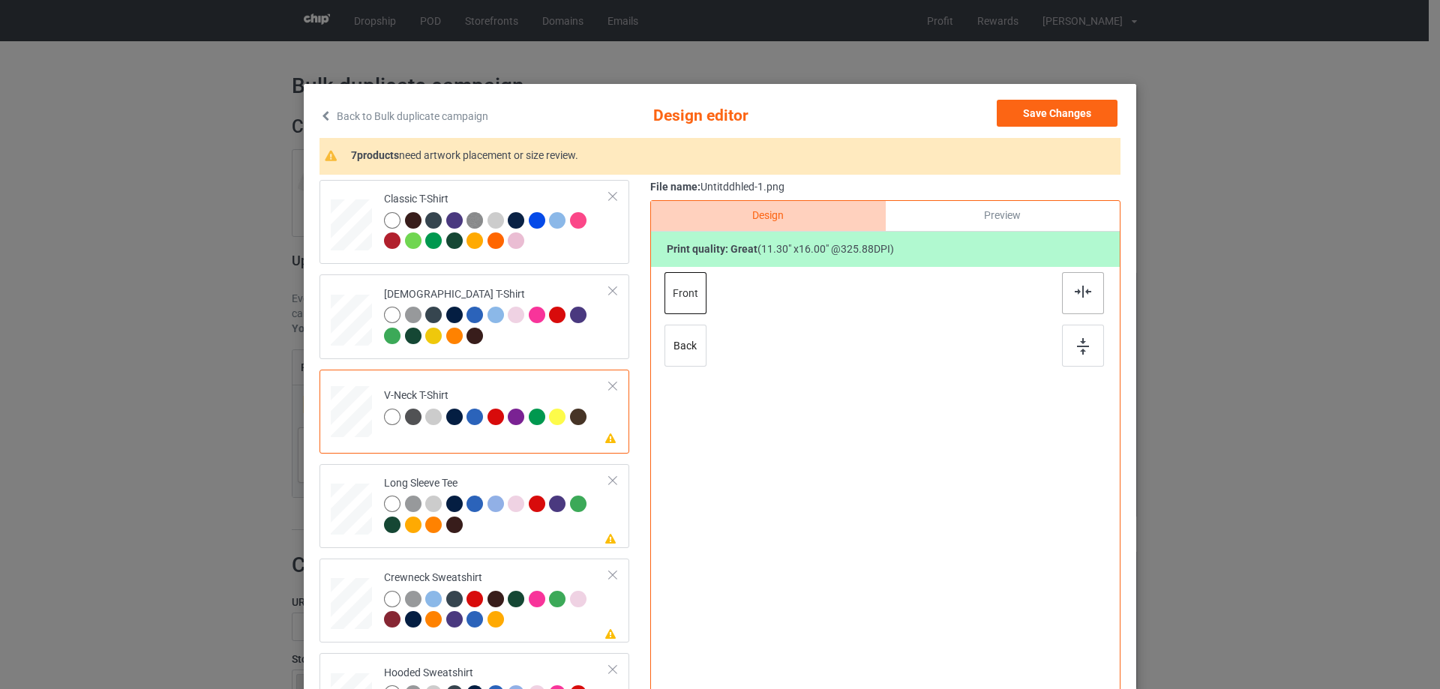
click at [1074, 296] on img at bounding box center [1082, 292] width 16 height 12
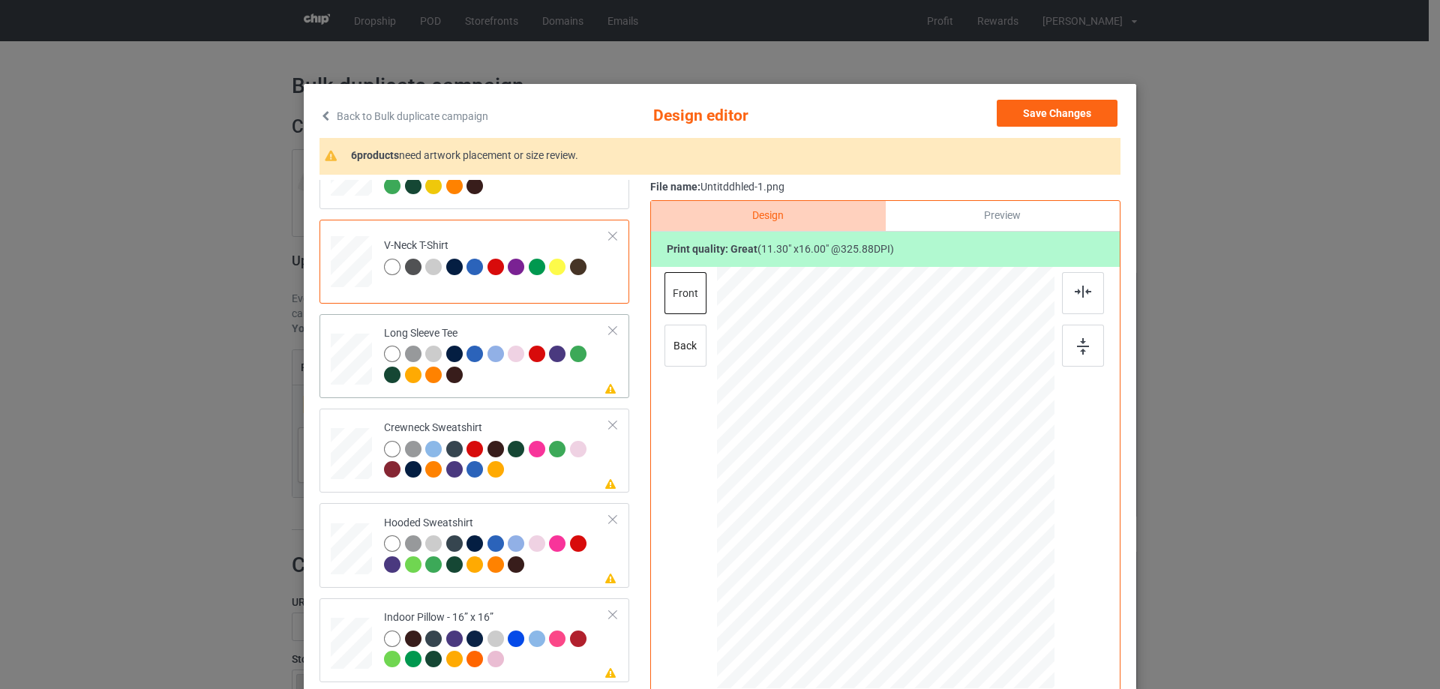
click at [528, 391] on td "Please review artwork placement Long Sleeve Tee" at bounding box center [497, 356] width 242 height 72
click at [1069, 277] on div at bounding box center [1083, 293] width 42 height 42
click at [519, 407] on div "Classic T-Shirt [DEMOGRAPHIC_DATA] T-Shirt V-Neck T-Shirt Long Sleeve Tee Pleas…" at bounding box center [479, 451] width 320 height 842
click at [571, 424] on div "Crewneck Sweatshirt" at bounding box center [497, 449] width 226 height 56
click at [1080, 289] on img at bounding box center [1082, 292] width 16 height 12
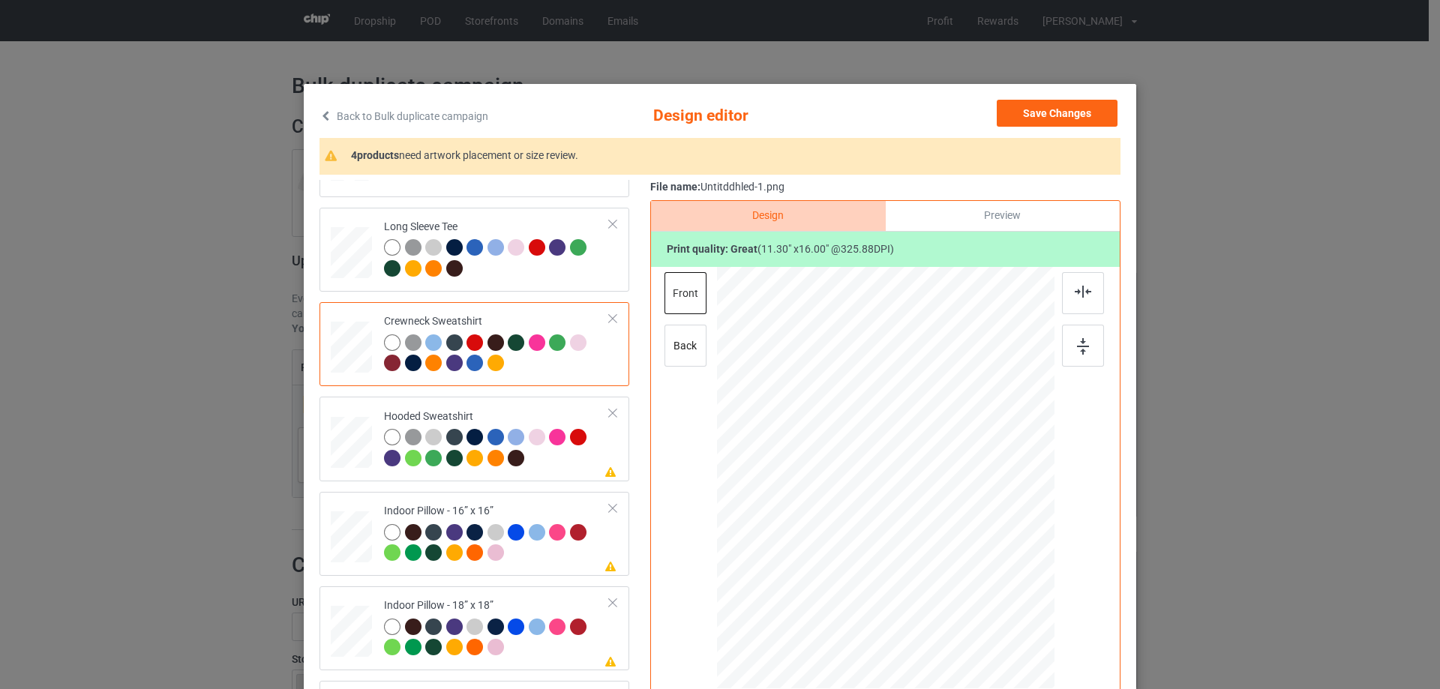
scroll to position [257, 0]
click at [515, 393] on div "Classic T-Shirt [DEMOGRAPHIC_DATA] T-Shirt V-Neck T-Shirt Long Sleeve Tee Crewn…" at bounding box center [479, 344] width 320 height 842
click at [514, 399] on div "Please review artwork placement Hooded Sweatshirt" at bounding box center [474, 438] width 310 height 84
click at [1090, 289] on div at bounding box center [1083, 293] width 42 height 42
click at [447, 496] on div "Please review artwork placement Indoor Pillow - 16” x 16”" at bounding box center [474, 533] width 310 height 84
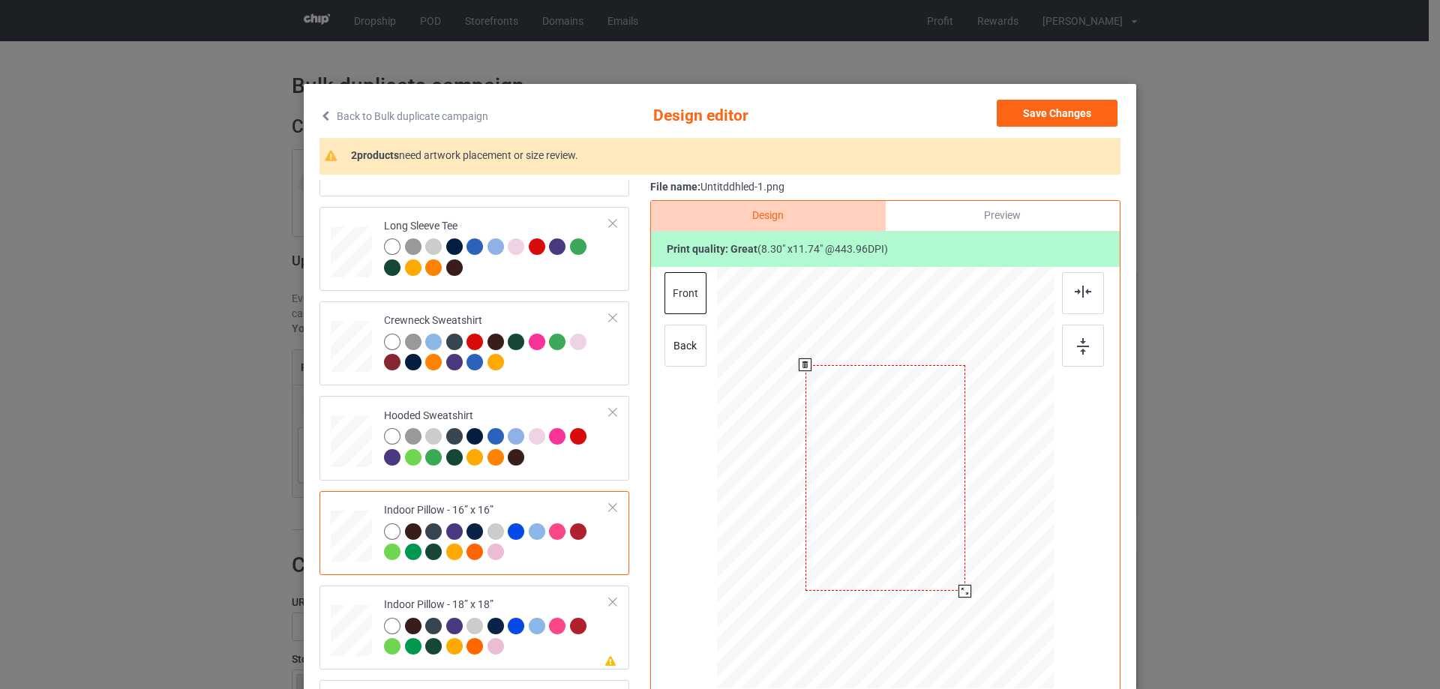
drag, startPoint x: 983, startPoint y: 620, endPoint x: 969, endPoint y: 584, distance: 38.4
click at [969, 584] on div at bounding box center [885, 478] width 337 height 337
click at [1014, 206] on div "Preview" at bounding box center [1002, 216] width 234 height 30
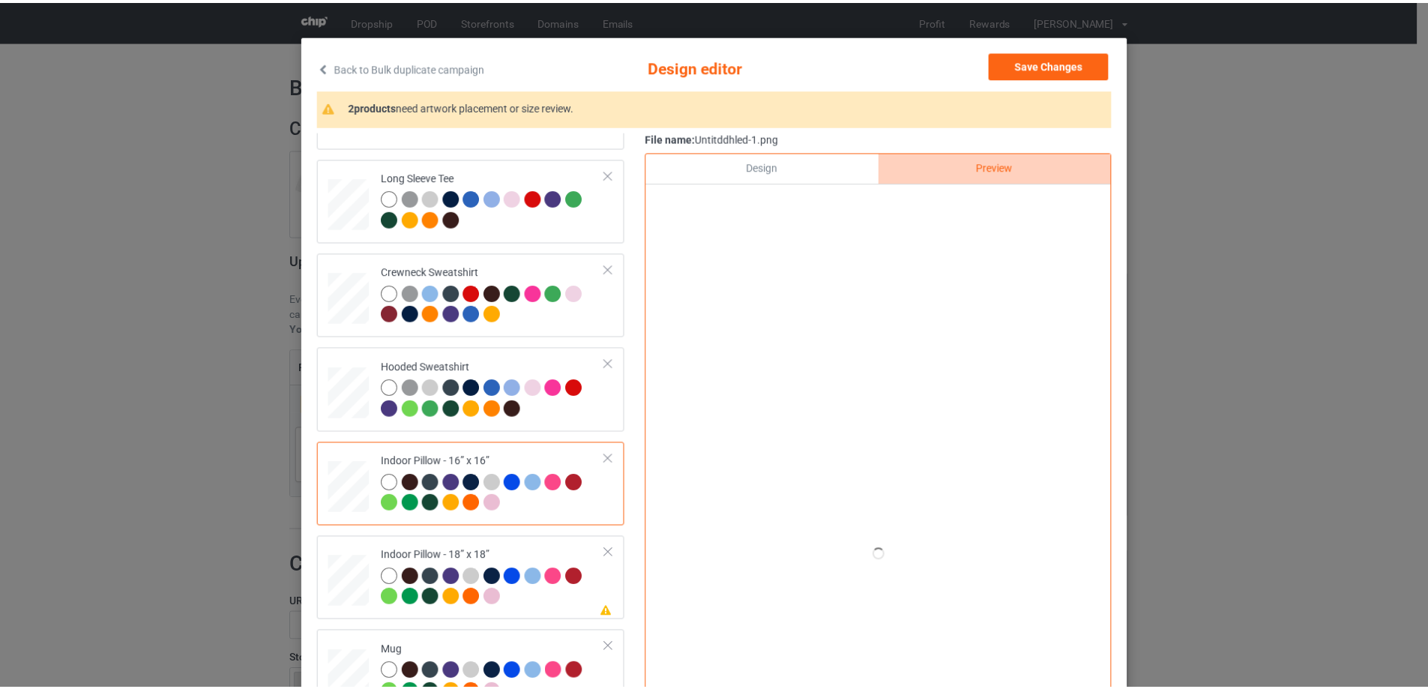
scroll to position [75, 0]
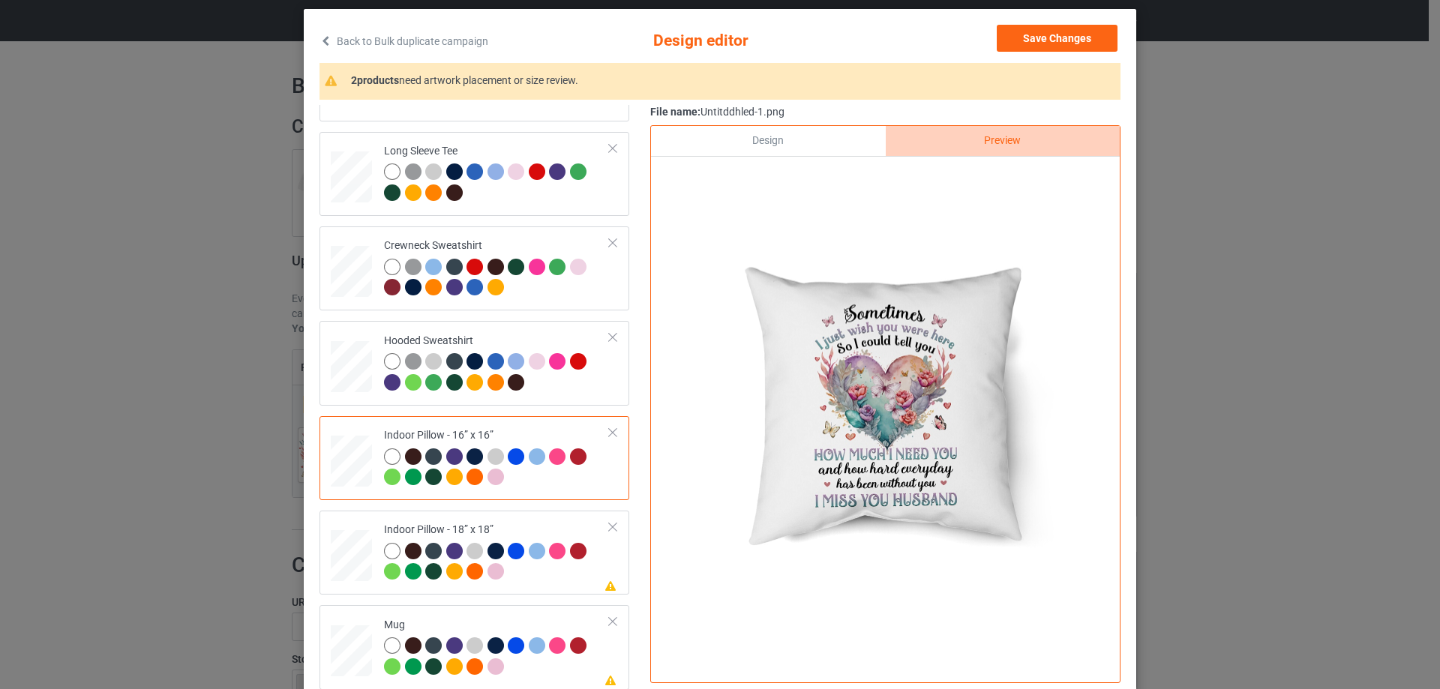
click at [793, 145] on div "Design" at bounding box center [768, 141] width 234 height 30
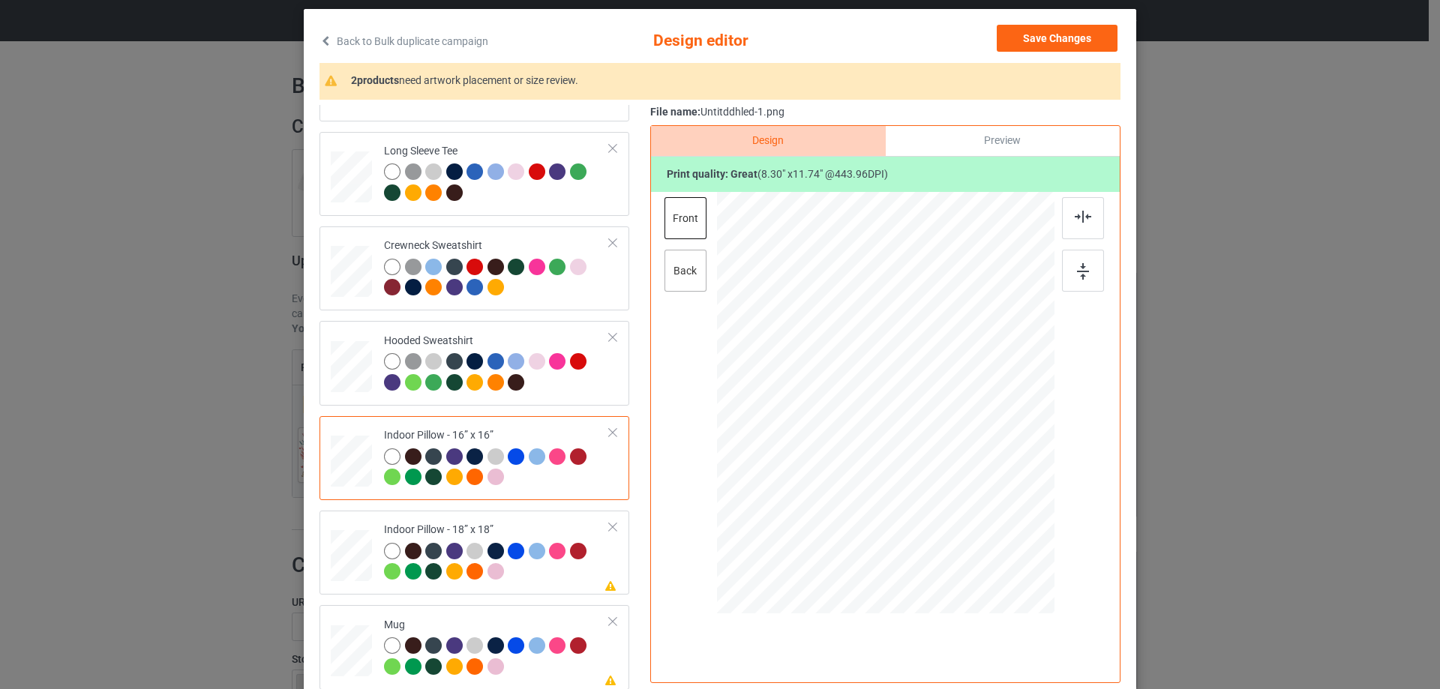
click at [676, 279] on div "back" at bounding box center [685, 271] width 42 height 42
drag, startPoint x: 973, startPoint y: 525, endPoint x: 966, endPoint y: 512, distance: 14.8
click at [966, 512] on div at bounding box center [965, 516] width 13 height 13
click at [552, 565] on div at bounding box center [497, 563] width 226 height 41
drag, startPoint x: 981, startPoint y: 545, endPoint x: 961, endPoint y: 517, distance: 35.0
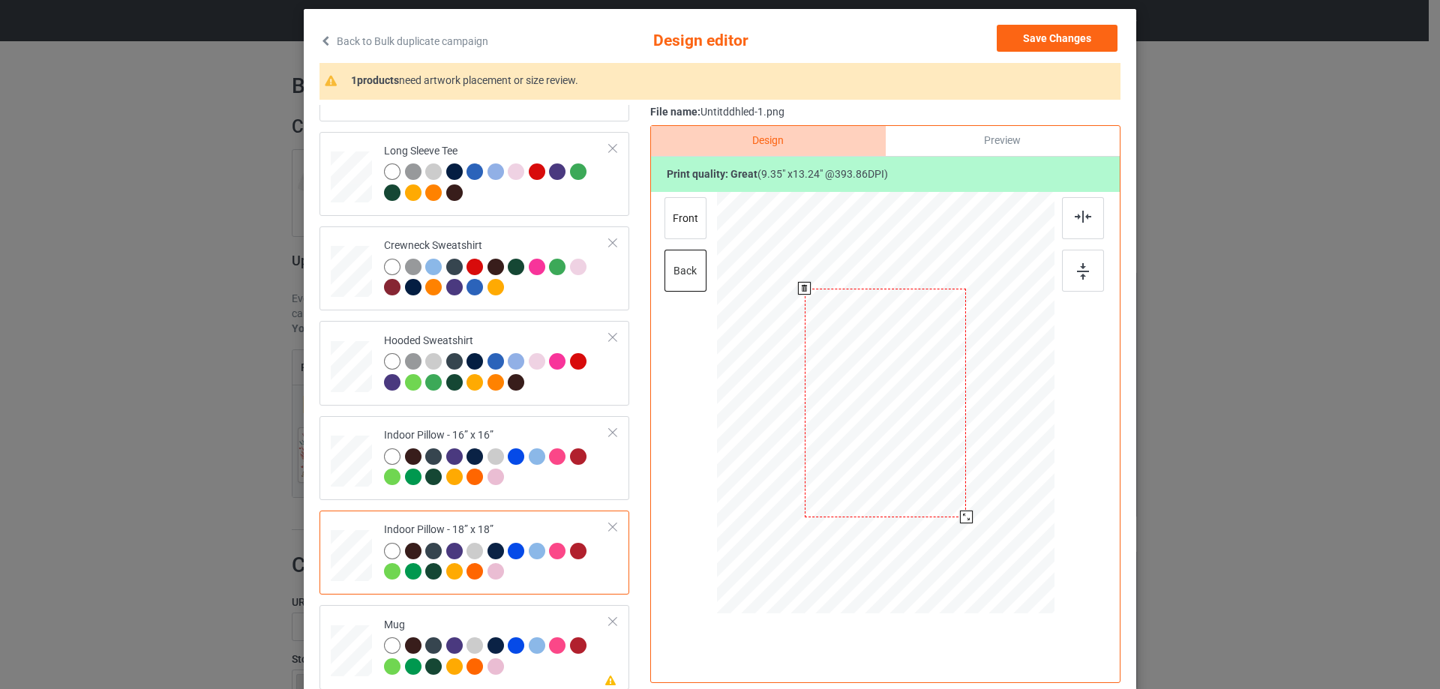
click at [961, 517] on div at bounding box center [966, 517] width 13 height 13
click at [671, 210] on div "front" at bounding box center [685, 218] width 42 height 42
drag, startPoint x: 980, startPoint y: 547, endPoint x: 964, endPoint y: 517, distance: 34.5
click at [964, 517] on div at bounding box center [966, 517] width 13 height 13
click at [532, 613] on td "Please review artwork placement Mug" at bounding box center [497, 647] width 242 height 72
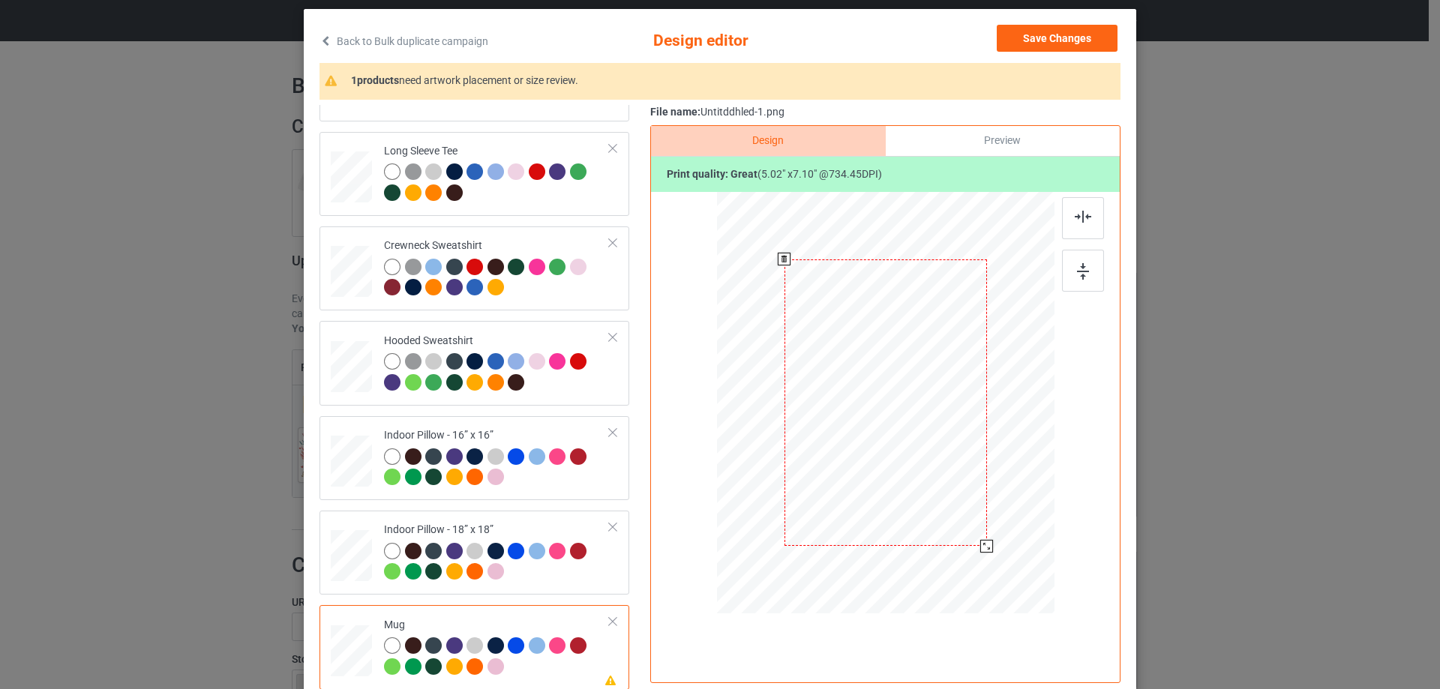
click at [870, 453] on div at bounding box center [885, 402] width 202 height 286
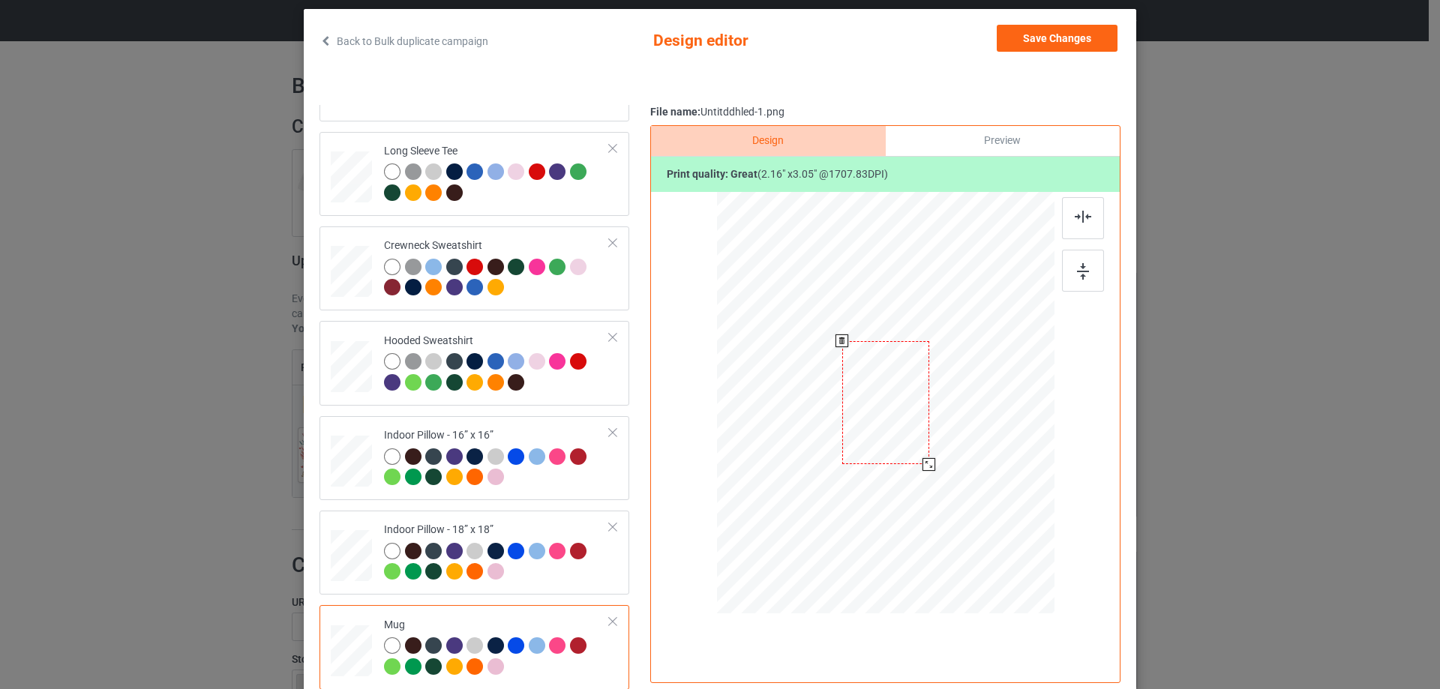
drag, startPoint x: 981, startPoint y: 546, endPoint x: 926, endPoint y: 463, distance: 99.6
click at [926, 463] on div at bounding box center [928, 464] width 13 height 13
drag, startPoint x: 905, startPoint y: 430, endPoint x: 999, endPoint y: 430, distance: 94.5
click at [999, 430] on div at bounding box center [979, 402] width 87 height 123
click at [1087, 265] on div at bounding box center [1083, 271] width 42 height 42
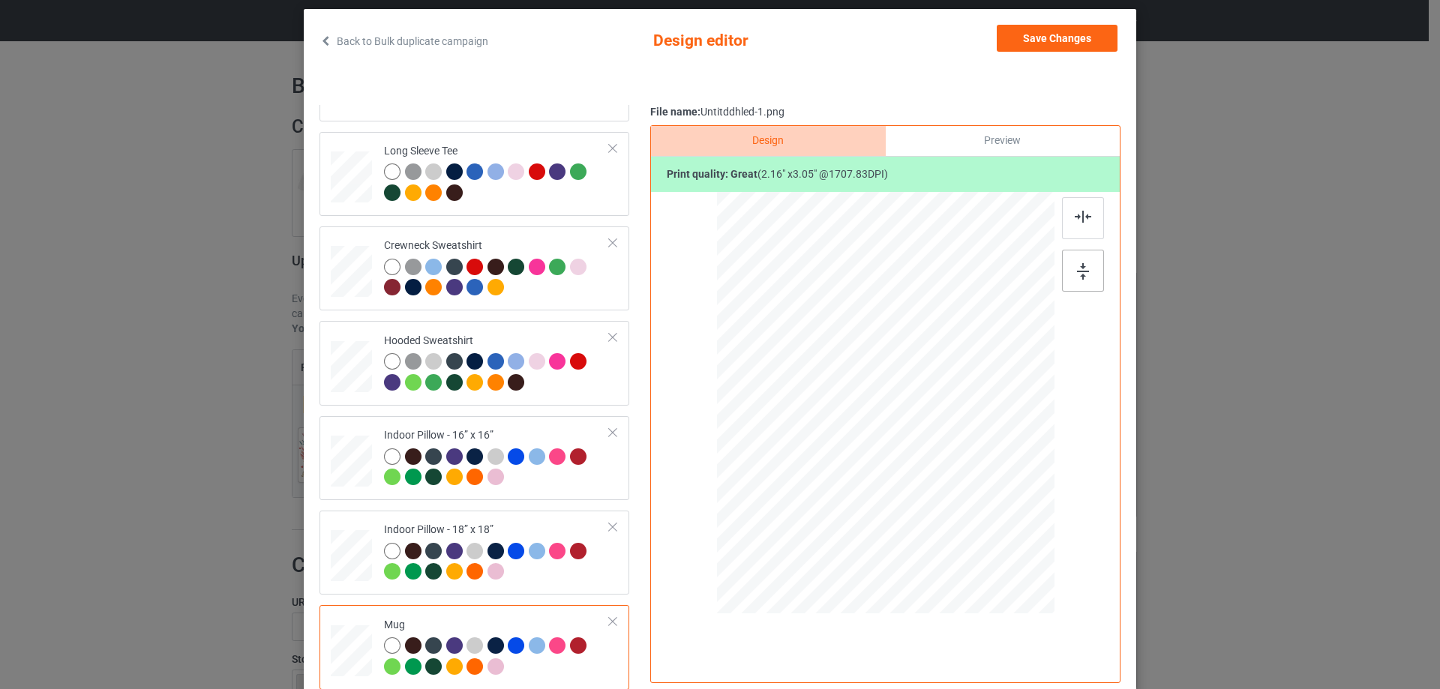
click at [1069, 260] on div at bounding box center [1083, 271] width 42 height 42
click at [1018, 461] on div at bounding box center [1023, 465] width 13 height 13
click at [1081, 30] on button "Save Changes" at bounding box center [1056, 38] width 121 height 27
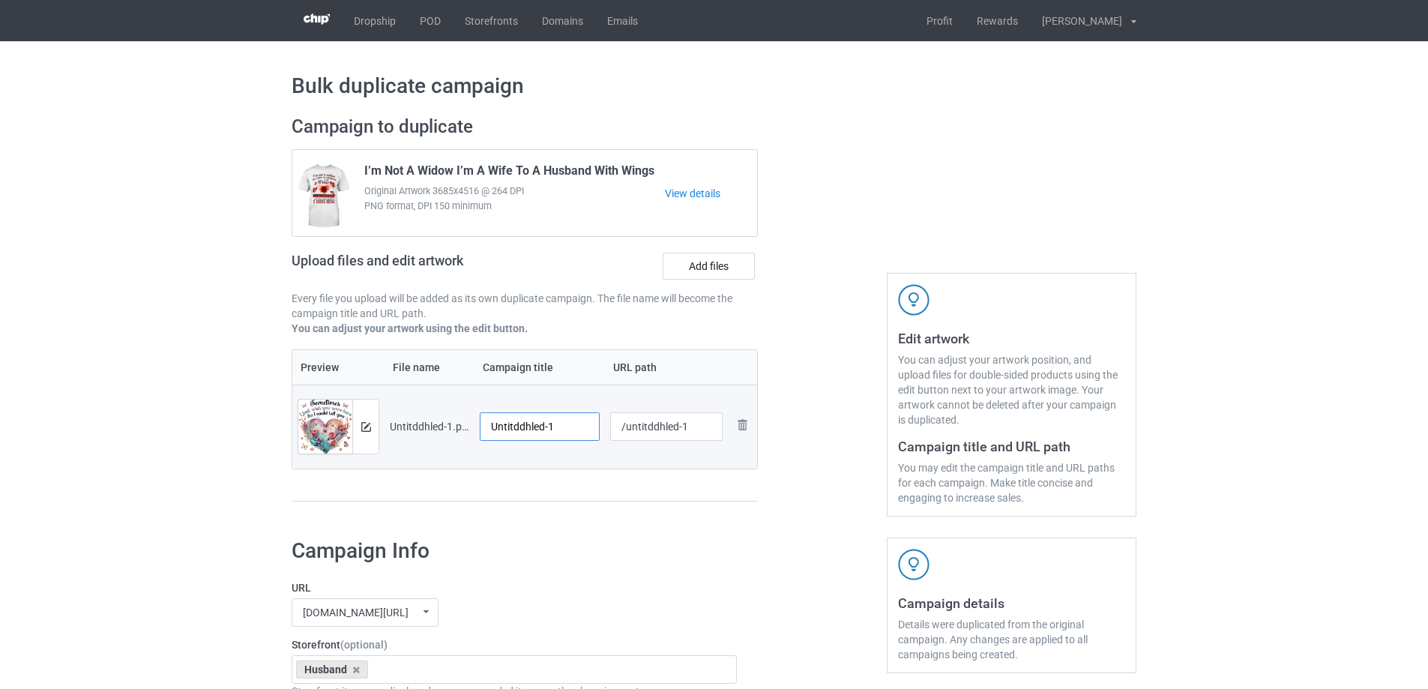
click at [554, 425] on input "Untitddhled-1" at bounding box center [540, 426] width 120 height 28
paste input "Sometimes I Just Wish You Were Here I Miss You Mom"
click at [567, 509] on div "Campaign to duplicate I’m Not A Widow I’m A Wife To A Husband With Wings Origin…" at bounding box center [524, 316] width 487 height 422
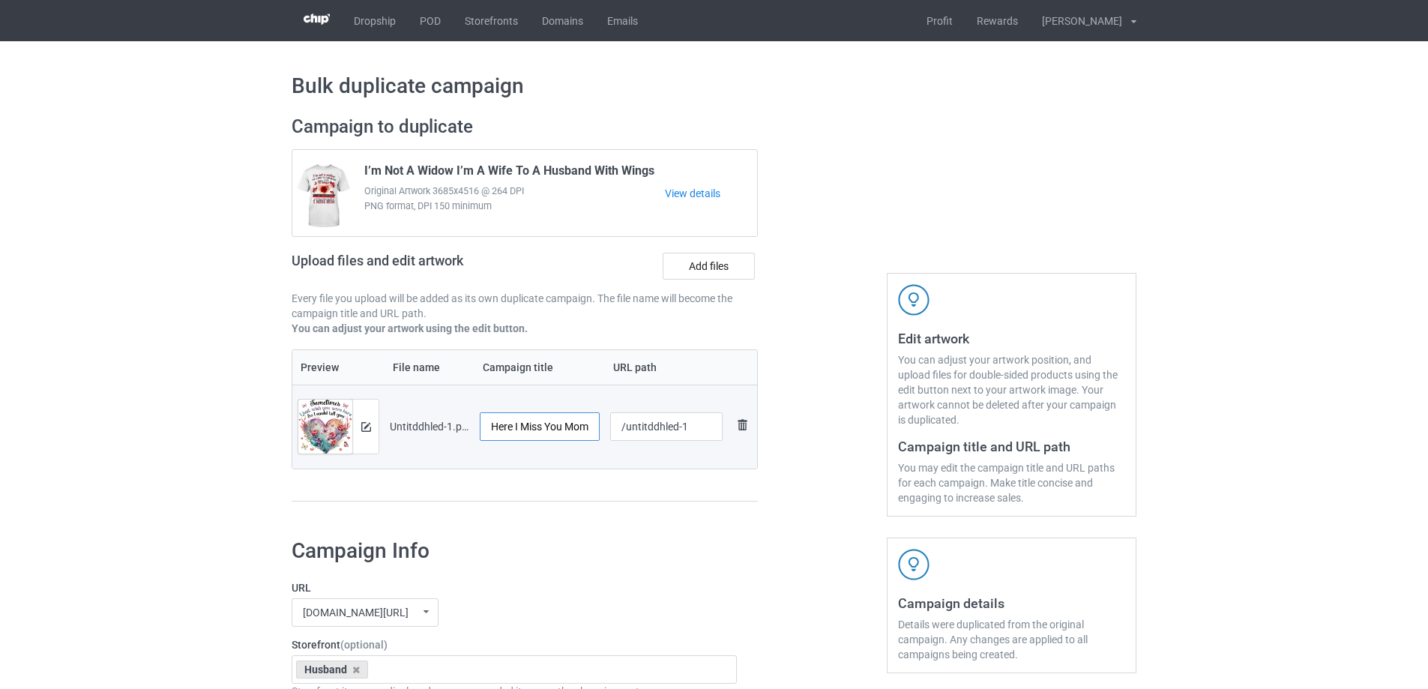
drag, startPoint x: 565, startPoint y: 432, endPoint x: 742, endPoint y: 431, distance: 176.9
click at [742, 431] on tr "Preview and edit artwork Untitddhled-1.png Sometimes I Just Wish You Were Here …" at bounding box center [524, 427] width 465 height 84
type input "Sometimes I Just Wish You Were Here I Miss You Husband"
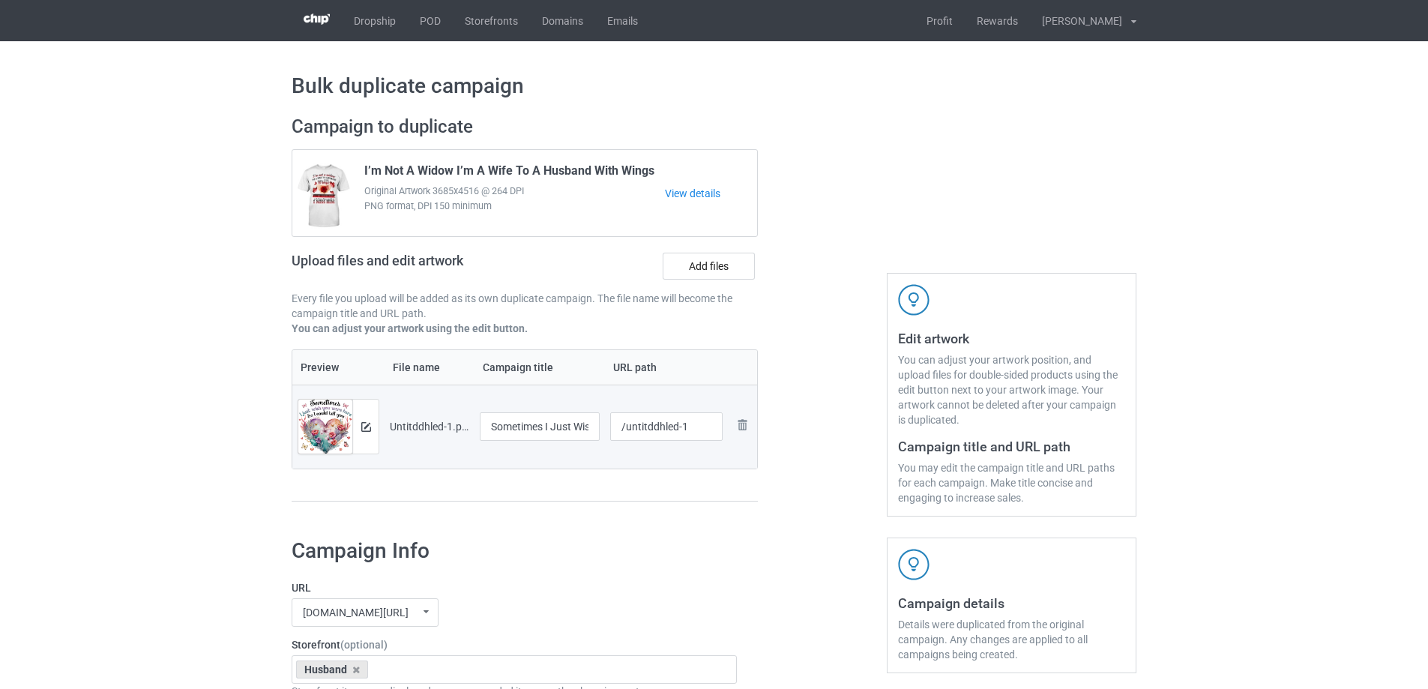
click at [652, 527] on div "Campaign to duplicate I’m Not A Widow I’m A Wife To A Husband With Wings Origin…" at bounding box center [524, 316] width 487 height 422
drag, startPoint x: 623, startPoint y: 426, endPoint x: 688, endPoint y: 427, distance: 65.2
click at [688, 427] on input "/untitddhled-1" at bounding box center [666, 426] width 113 height 28
drag, startPoint x: 643, startPoint y: 427, endPoint x: 658, endPoint y: 430, distance: 15.2
click at [658, 430] on input "/hsij2" at bounding box center [666, 426] width 113 height 28
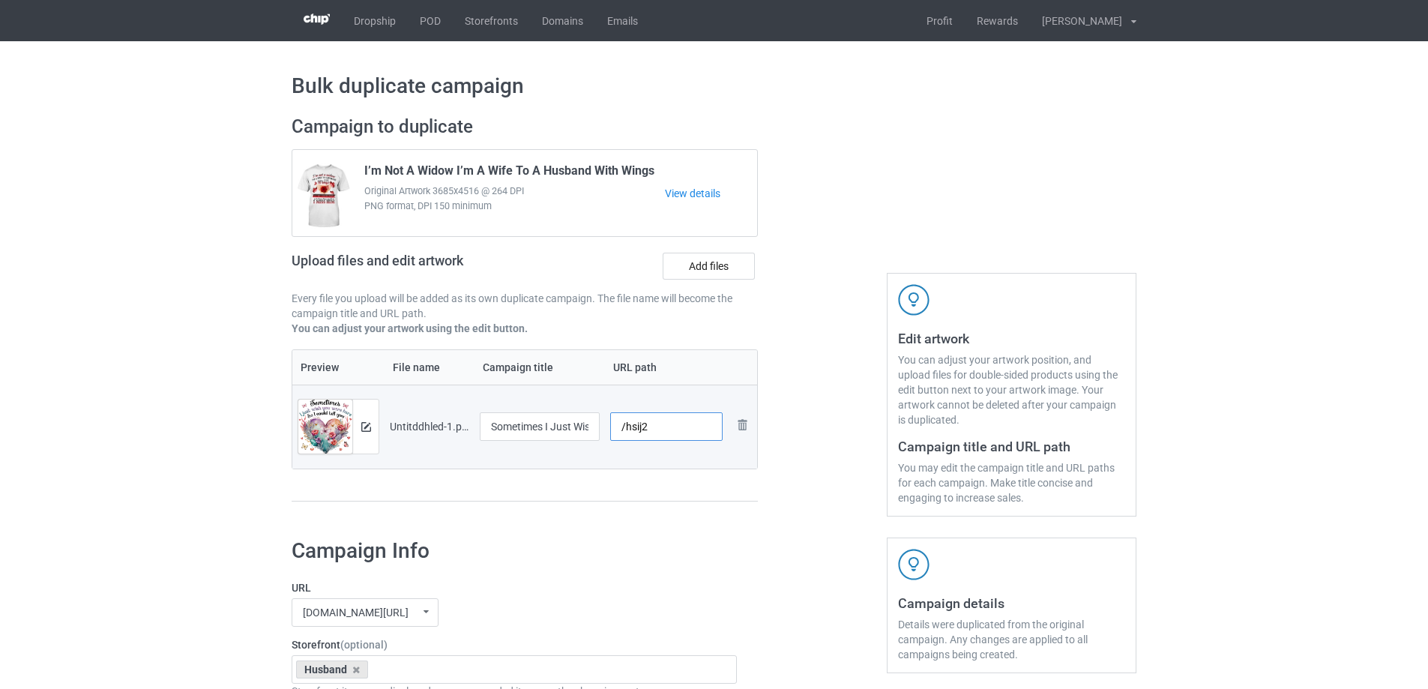
type input "/hsij2"
click at [643, 472] on div "Preview File name Campaign title URL path Preview and edit artwork Untitddhled-…" at bounding box center [525, 425] width 466 height 153
click at [754, 506] on div "Campaign to duplicate I’m Not A Widow I’m A Wife To A Husband With Wings Origin…" at bounding box center [524, 316] width 487 height 422
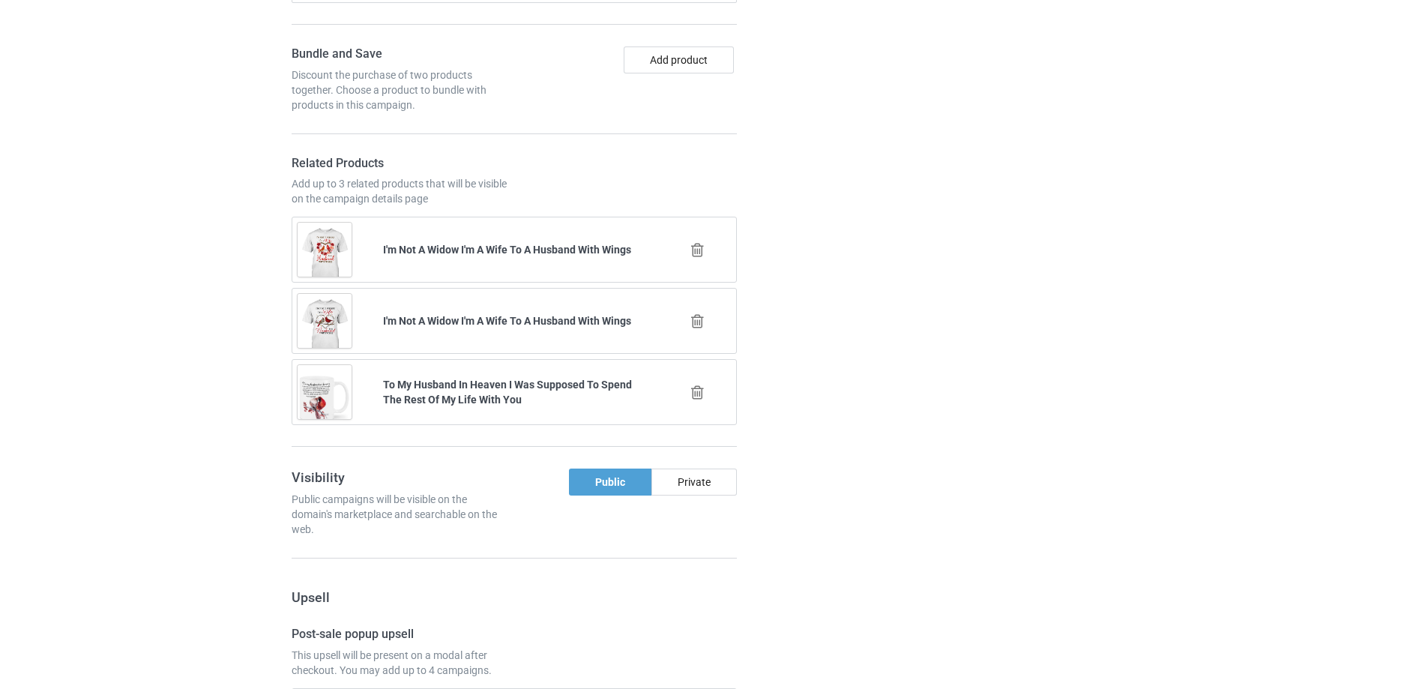
scroll to position [1745, 0]
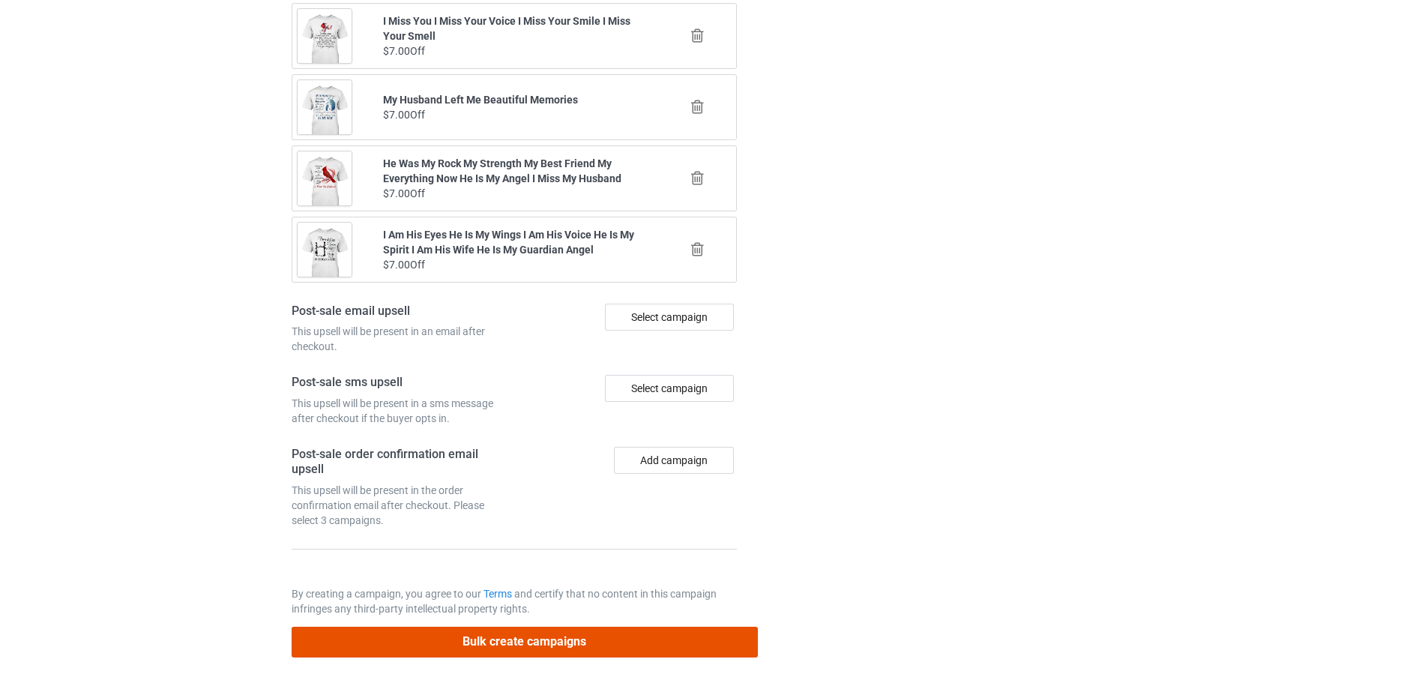
click at [611, 650] on button "Bulk create campaigns" at bounding box center [525, 642] width 466 height 31
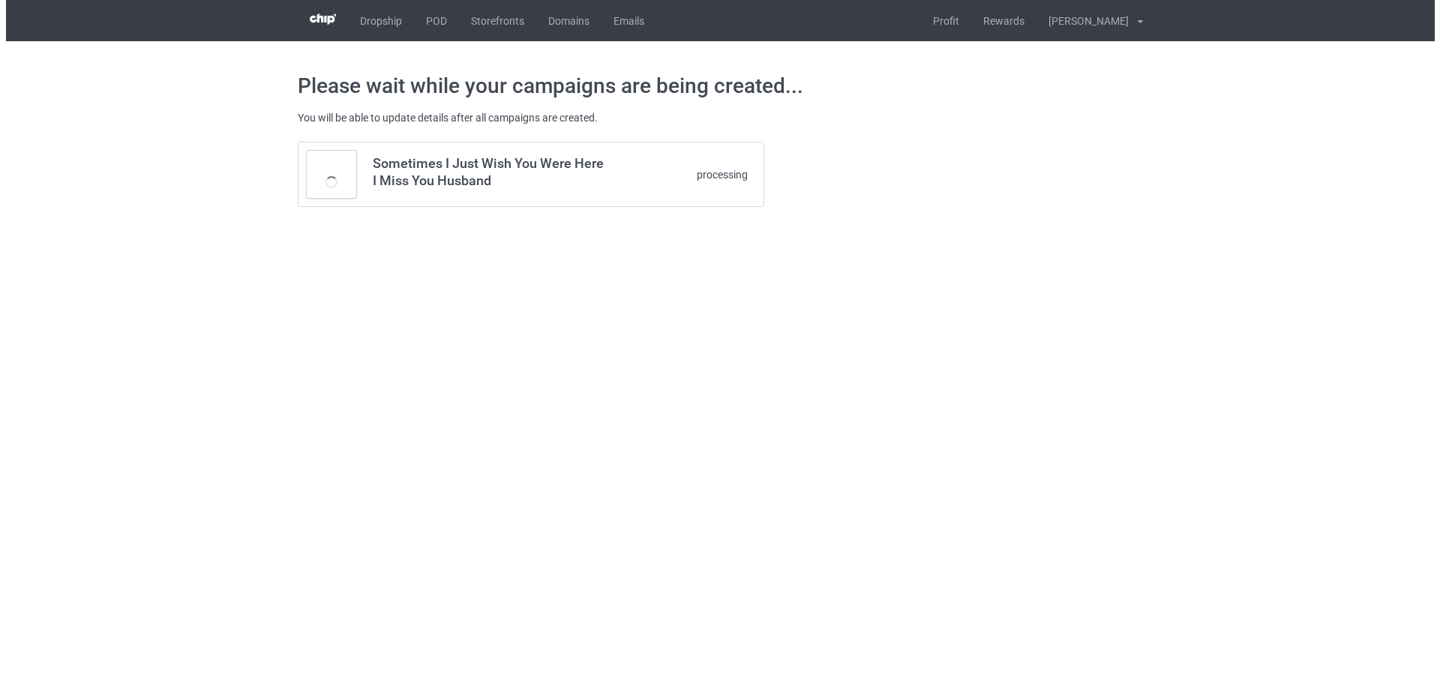
scroll to position [0, 0]
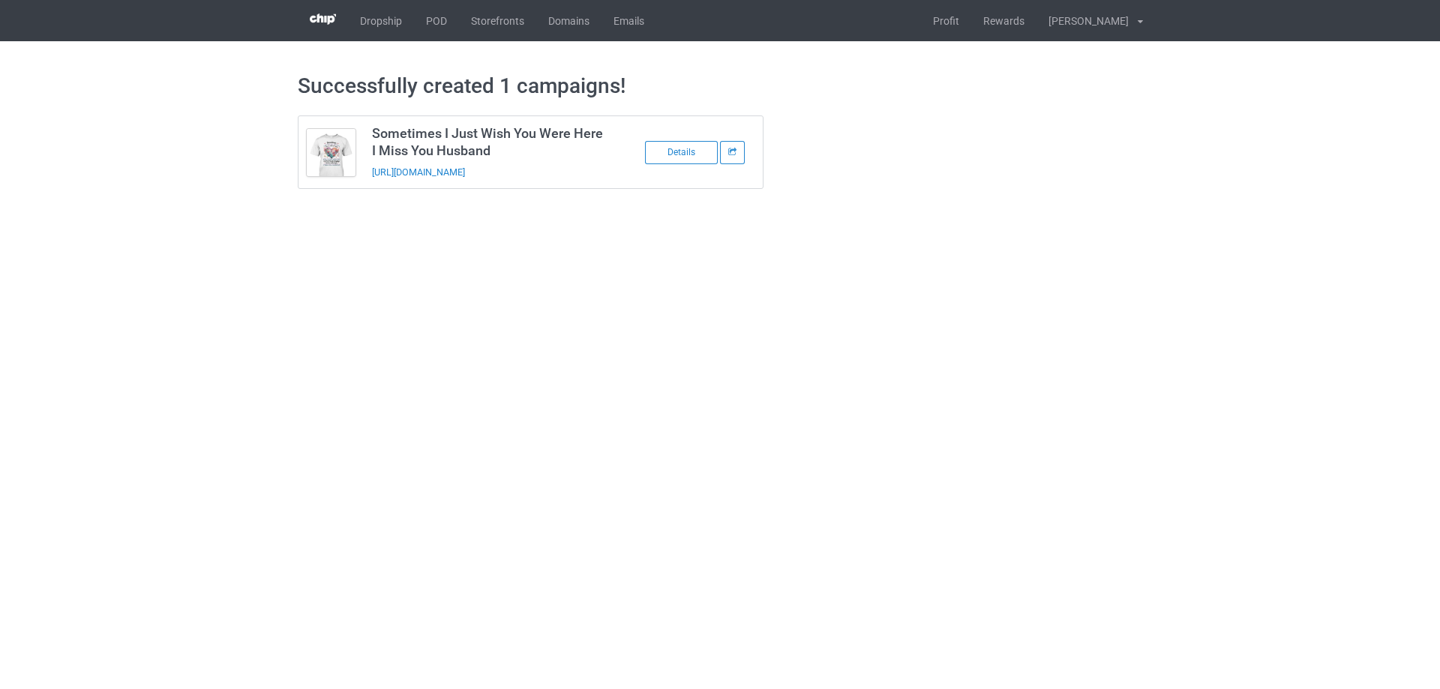
drag, startPoint x: 584, startPoint y: 177, endPoint x: 370, endPoint y: 181, distance: 213.7
click at [370, 181] on td "Sometimes I Just Wish You Were Here I Miss You Husband [URL][DOMAIN_NAME]" at bounding box center [490, 152] width 253 height 72
copy link "[URL][DOMAIN_NAME]"
drag, startPoint x: 1195, startPoint y: 316, endPoint x: 1163, endPoint y: 288, distance: 42.5
click at [1195, 316] on body "Dropship POD Storefronts Domains Emails Profit Rewards [PERSON_NAME] Settings L…" at bounding box center [720, 344] width 1440 height 689
